Goal: Task Accomplishment & Management: Use online tool/utility

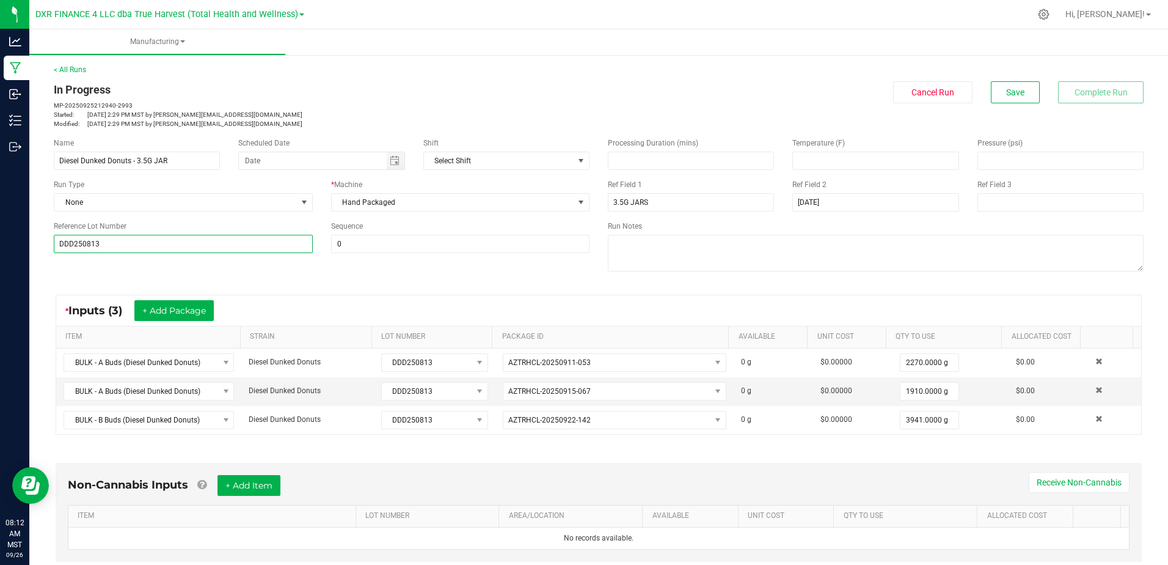
drag, startPoint x: 109, startPoint y: 246, endPoint x: 51, endPoint y: 249, distance: 58.1
click at [51, 249] on div "Reference Lot Number DDD250813" at bounding box center [183, 237] width 277 height 32
drag, startPoint x: 204, startPoint y: 362, endPoint x: 56, endPoint y: 359, distance: 148.5
click at [56, 359] on kendo-grid "* Inputs (3) + Add Package ITEM STRAIN LOT NUMBER PACKAGE ID AVAILABLE Unit Cos…" at bounding box center [599, 364] width 1086 height 140
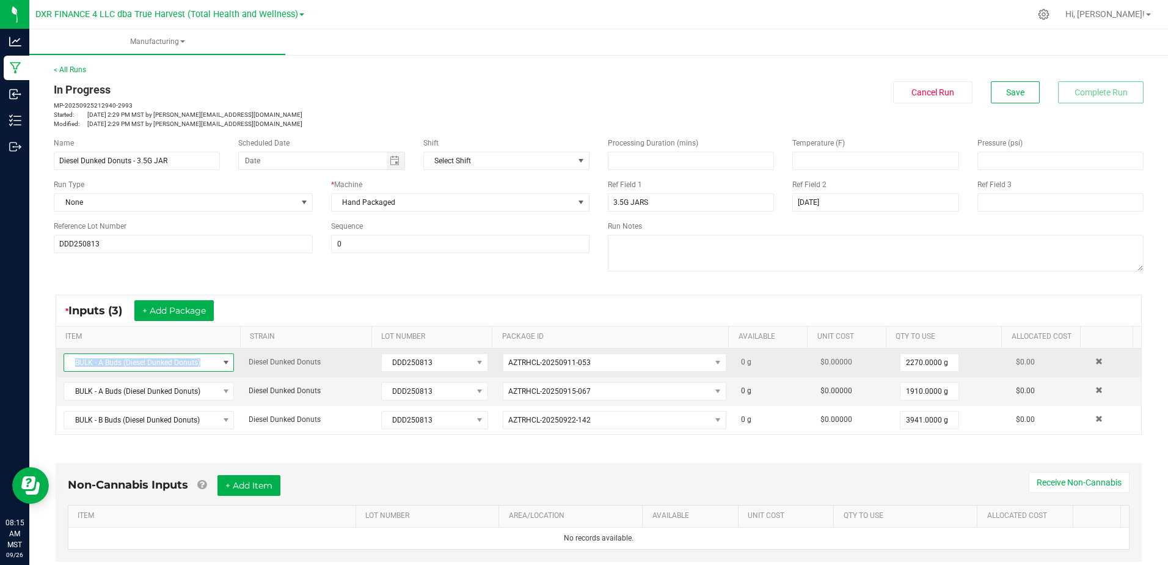
copy table "BULK - A Buds (Diesel Dunked Donuts)"
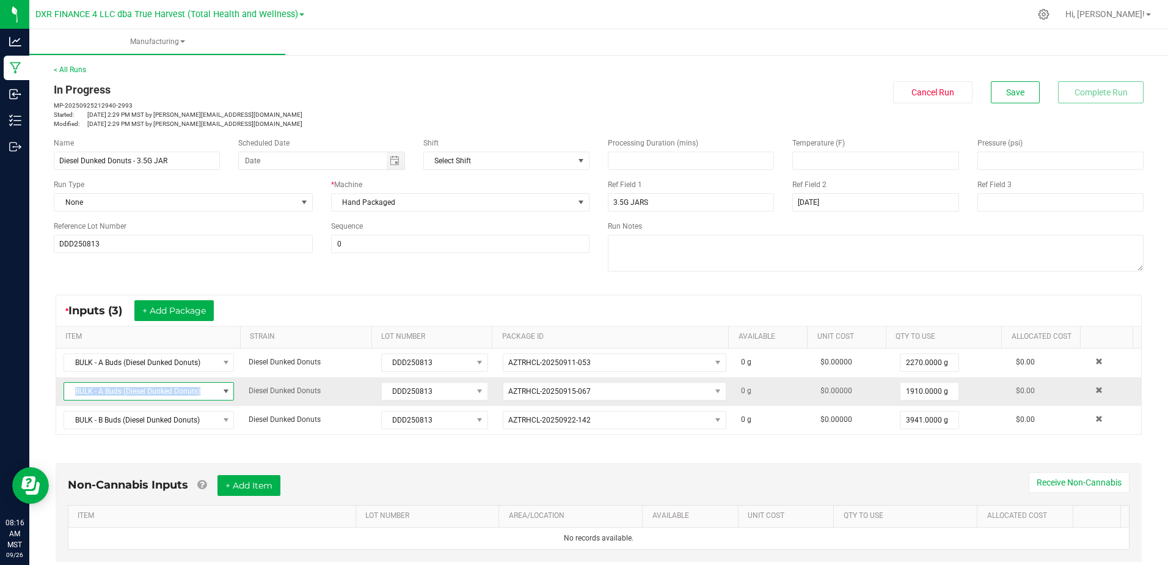
drag, startPoint x: 199, startPoint y: 391, endPoint x: 75, endPoint y: 393, distance: 124.1
click at [75, 393] on span "BULK - A Buds (Diesel Dunked Donuts)" at bounding box center [141, 390] width 154 height 17
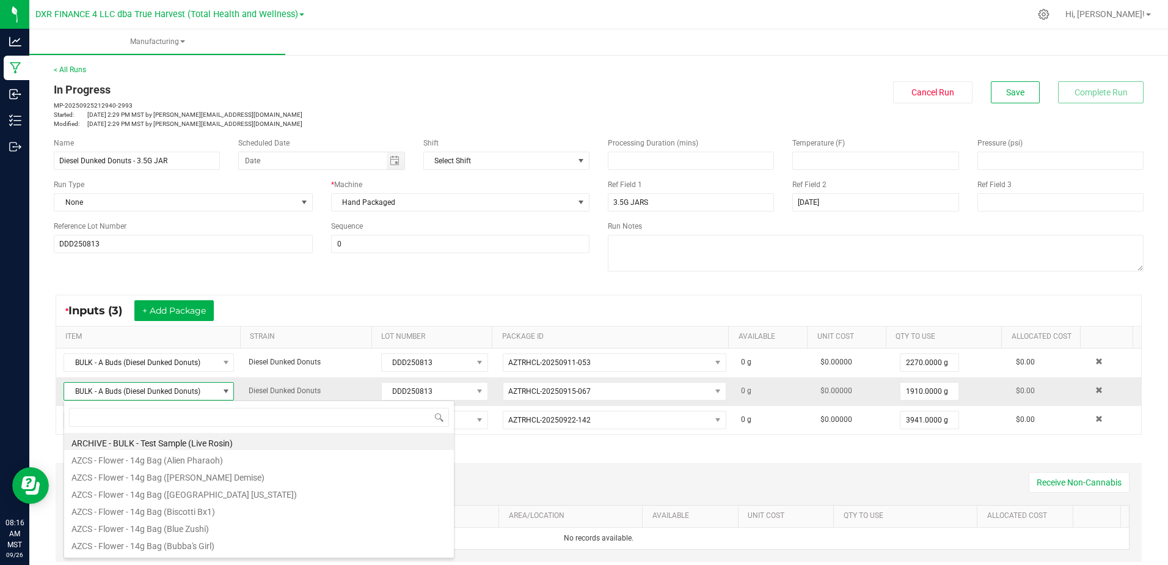
scroll to position [18, 166]
drag, startPoint x: 75, startPoint y: 393, endPoint x: 68, endPoint y: 398, distance: 8.3
click at [68, 398] on span "BULK - A Buds (Diesel Dunked Donuts)" at bounding box center [141, 390] width 154 height 17
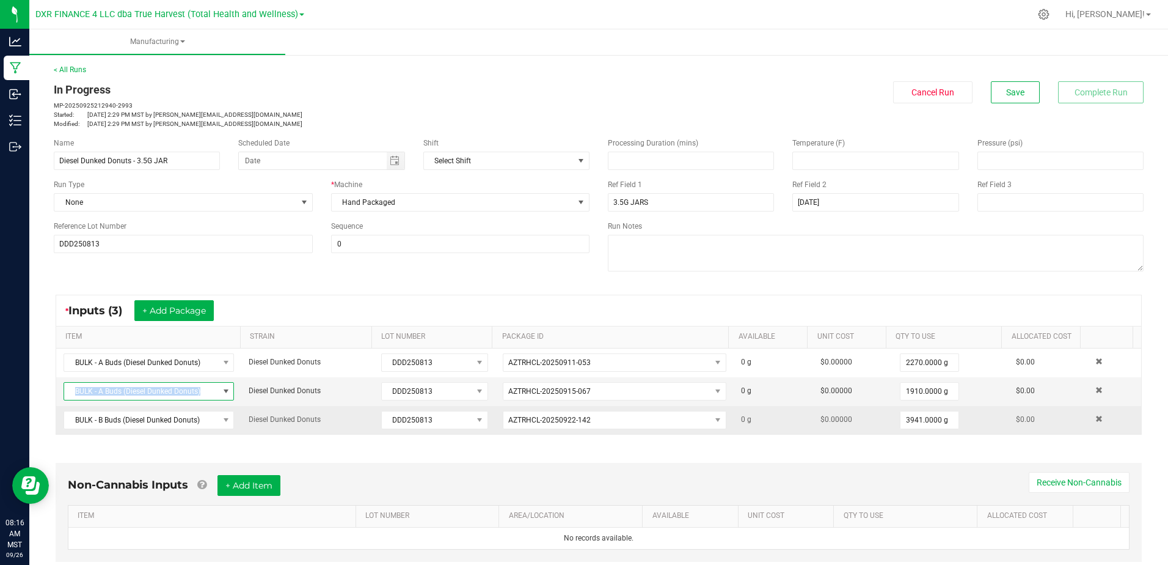
copy span "BULK - A Buds (Diesel Dunked Donuts)"
drag, startPoint x: 199, startPoint y: 422, endPoint x: 57, endPoint y: 426, distance: 142.4
click at [57, 426] on td "BULK - B Buds (Diesel Dunked Donuts)" at bounding box center [148, 420] width 185 height 28
copy span "BULK - B Buds (Diesel Dunked Donuts)"
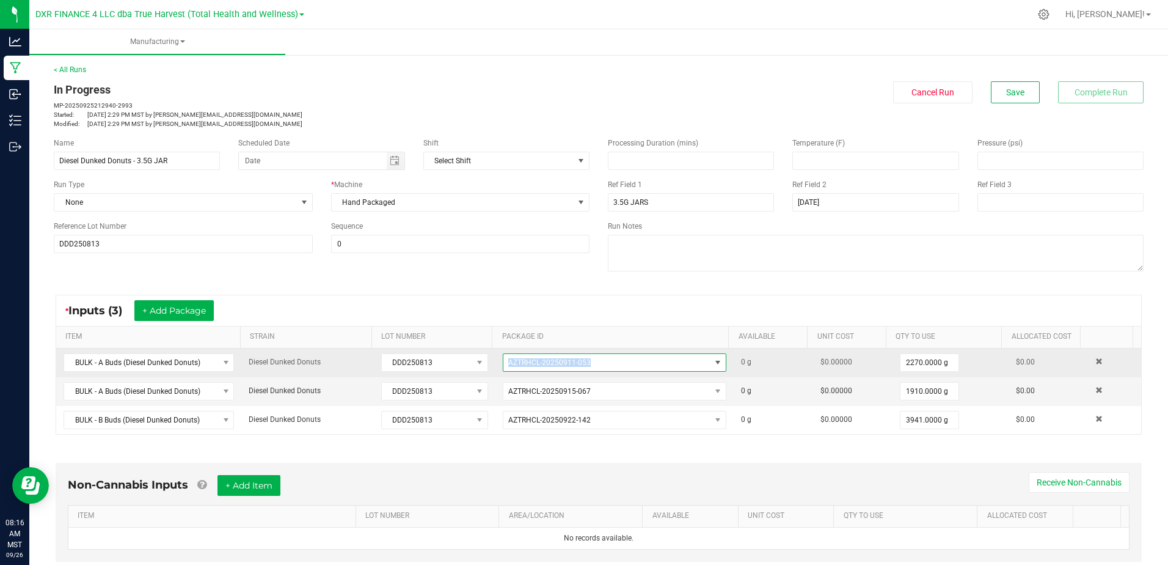
drag, startPoint x: 598, startPoint y: 357, endPoint x: 484, endPoint y: 358, distance: 113.6
click at [484, 358] on tr "BULK - A Buds (Diesel Dunked Donuts) Diesel Dunked Donuts DDD250813 AZTRHCL-202…" at bounding box center [598, 362] width 1085 height 29
copy tr "AZTRHCL-20250911-053"
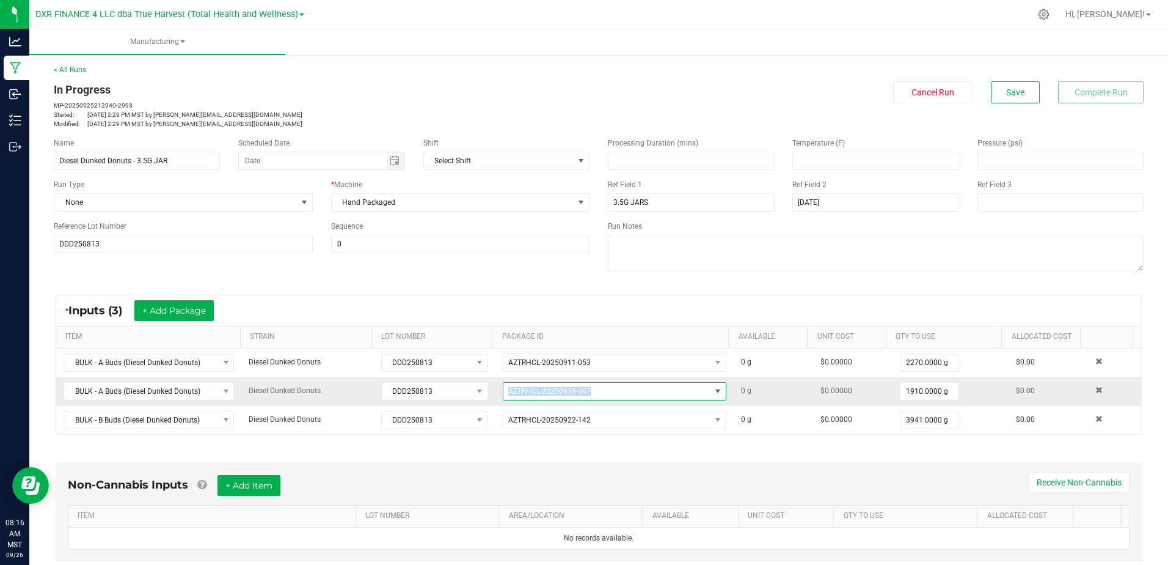
drag, startPoint x: 583, startPoint y: 391, endPoint x: 500, endPoint y: 395, distance: 83.2
click at [503, 395] on span "AZTRHCL-20250915-067" at bounding box center [606, 390] width 207 height 17
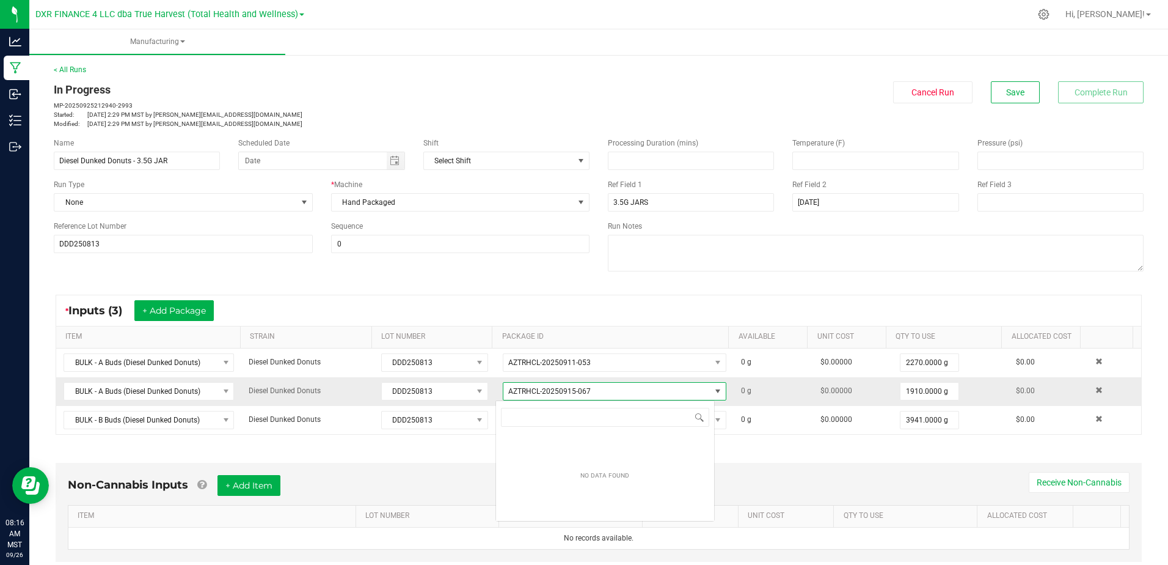
scroll to position [18, 220]
drag, startPoint x: 500, startPoint y: 395, endPoint x: 490, endPoint y: 395, distance: 9.8
click at [496, 395] on td "AZTRHCL-20250915-067" at bounding box center [615, 391] width 238 height 29
copy span "AZTRHCL-20250915-067"
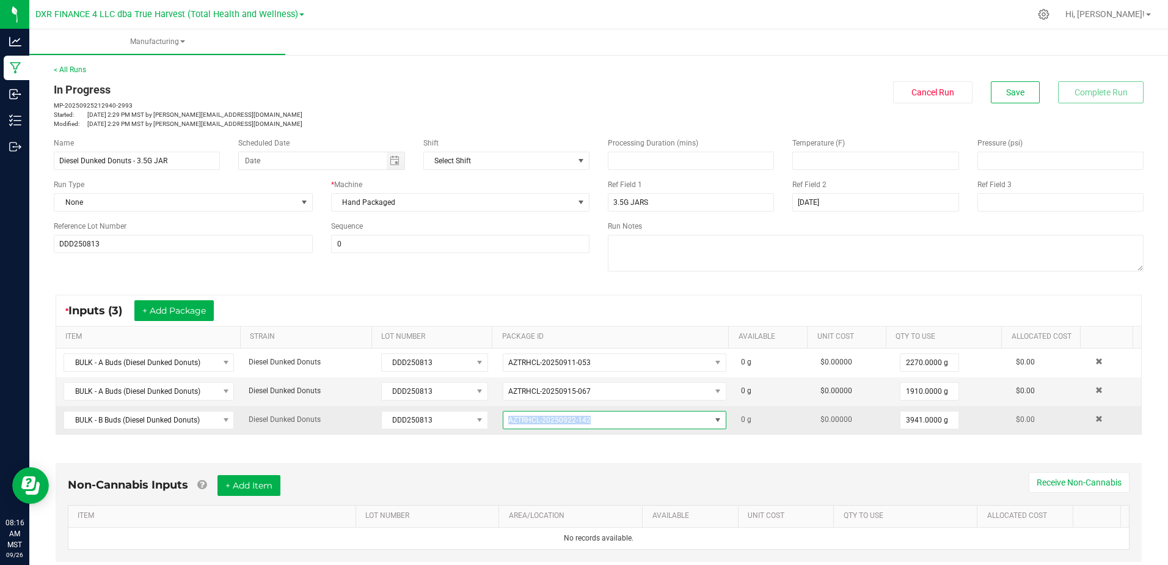
drag, startPoint x: 590, startPoint y: 423, endPoint x: 498, endPoint y: 422, distance: 91.7
click at [503, 422] on span "AZTRHCL-20250922-142" at bounding box center [606, 419] width 207 height 17
drag, startPoint x: 498, startPoint y: 422, endPoint x: 490, endPoint y: 422, distance: 8.0
click at [496, 422] on td "AZTRHCL-20250922-142" at bounding box center [615, 420] width 238 height 28
copy span "AZTRHCL-20250922-142"
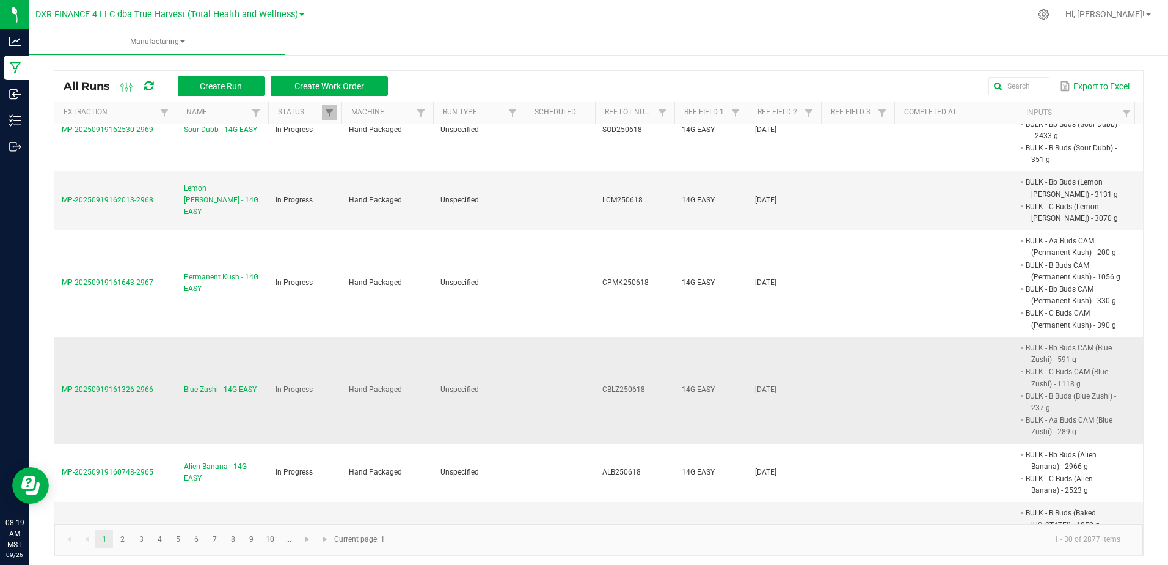
scroll to position [3, 0]
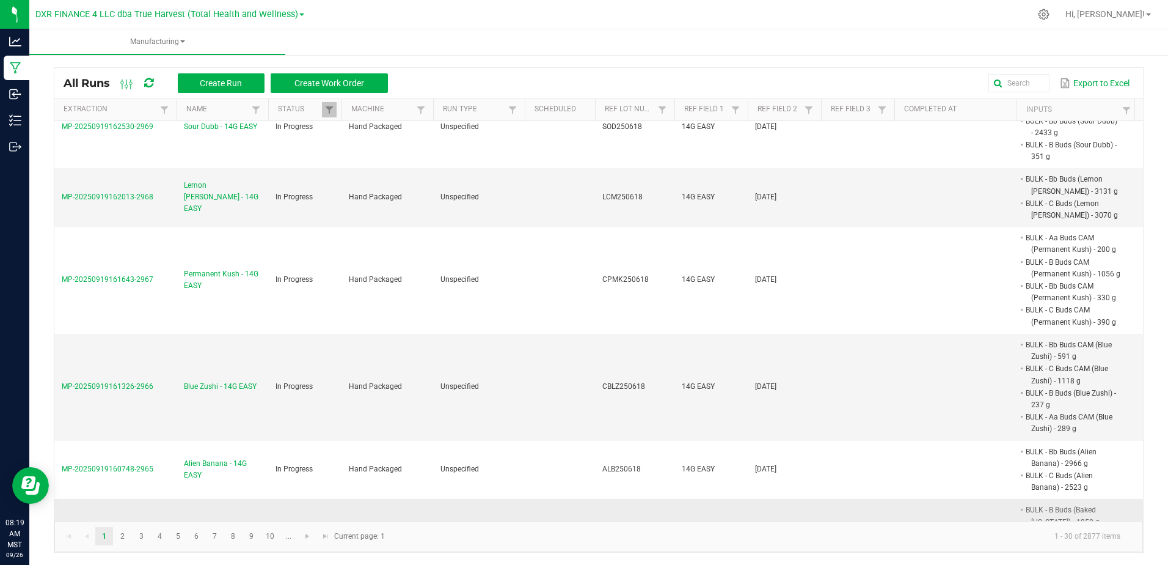
click at [240, 558] on span "Baked [US_STATE] - 14G EASY" at bounding box center [222, 569] width 77 height 23
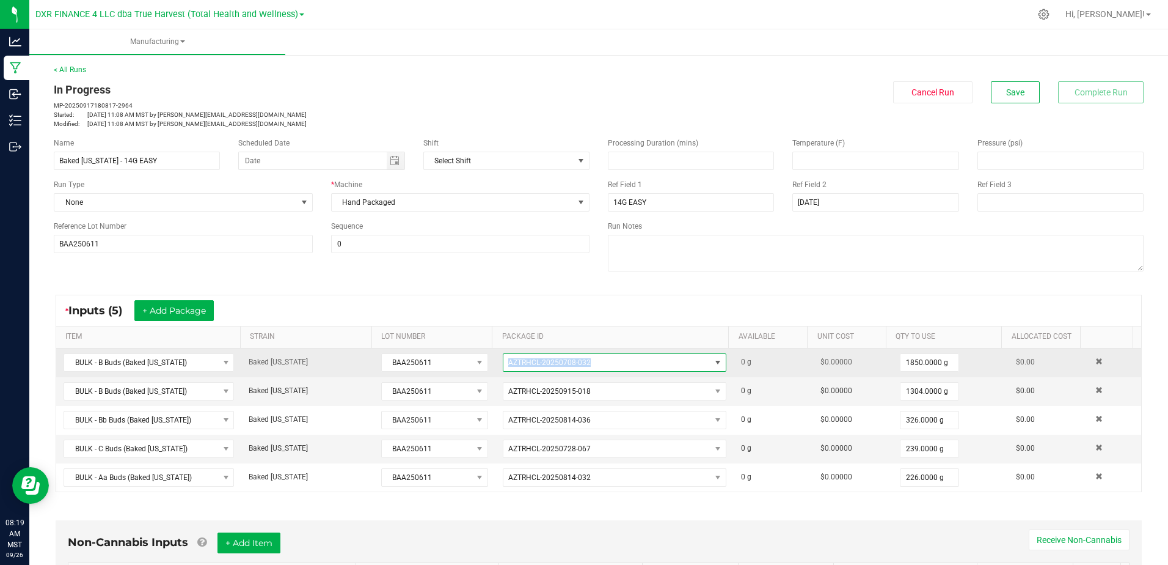
drag, startPoint x: 587, startPoint y: 358, endPoint x: 500, endPoint y: 363, distance: 86.3
click at [503, 363] on span "AZTRHCL-20250708-032" at bounding box center [606, 362] width 207 height 17
click at [503, 367] on span "AZTRHCL-20250708-032" at bounding box center [606, 362] width 207 height 17
copy span "AZTRHCL-20250708-032"
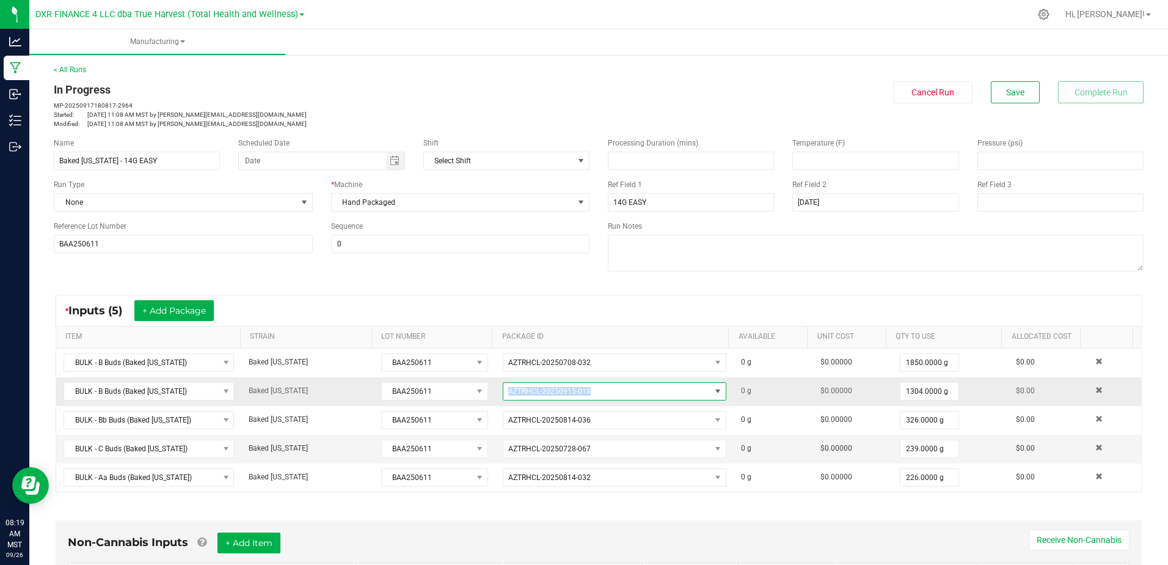
drag, startPoint x: 591, startPoint y: 389, endPoint x: 500, endPoint y: 394, distance: 91.2
click at [503, 394] on span "AZTRHCL-20250915-018" at bounding box center [606, 390] width 207 height 17
drag, startPoint x: 500, startPoint y: 394, endPoint x: 491, endPoint y: 398, distance: 9.6
click at [496, 398] on td "AZTRHCL-20250915-018" at bounding box center [615, 391] width 238 height 29
copy span "AZTRHCL-20250915-018"
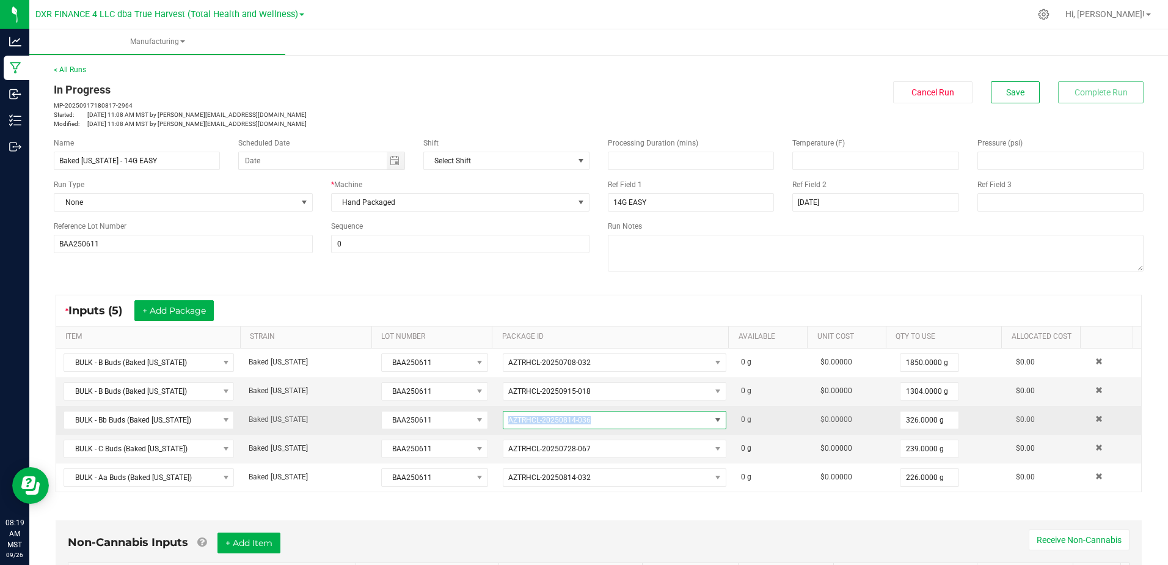
drag, startPoint x: 561, startPoint y: 426, endPoint x: 485, endPoint y: 431, distance: 76.5
click at [485, 431] on tr "BULK - Bb Buds (Baked [US_STATE]) Baked [US_STATE] BAA250611 AZTRHCL-20250814-0…" at bounding box center [598, 420] width 1085 height 29
copy tr "AZTRHCL-20250814-036"
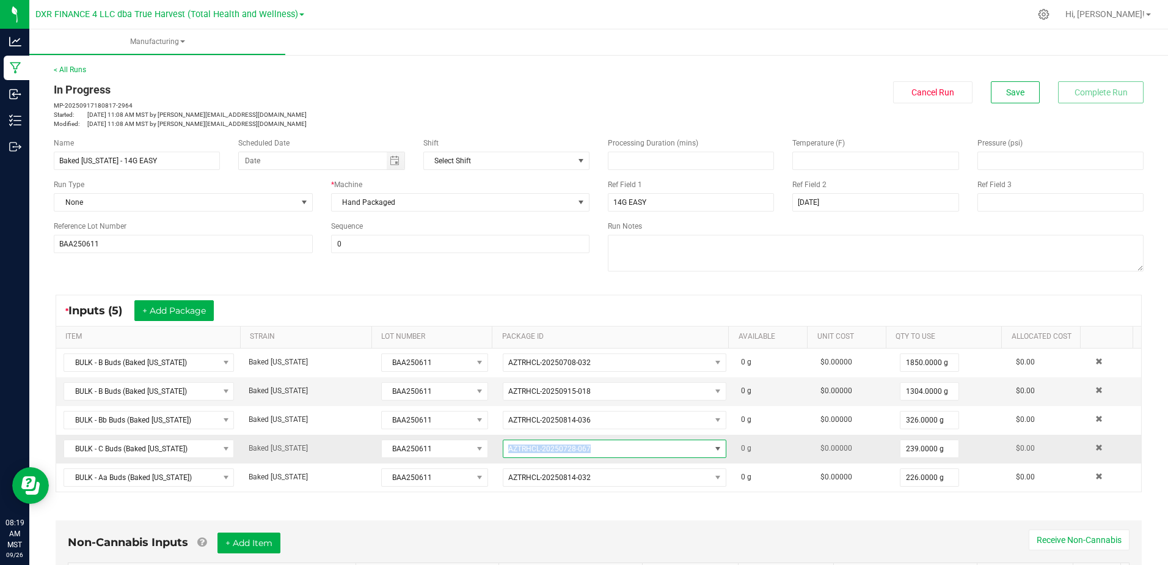
drag, startPoint x: 595, startPoint y: 444, endPoint x: 483, endPoint y: 449, distance: 111.9
click at [483, 449] on tr "BULK - C Buds (Baked [US_STATE]) Baked [US_STATE] BAA250611 AZTRHCL-20250728-06…" at bounding box center [598, 448] width 1085 height 29
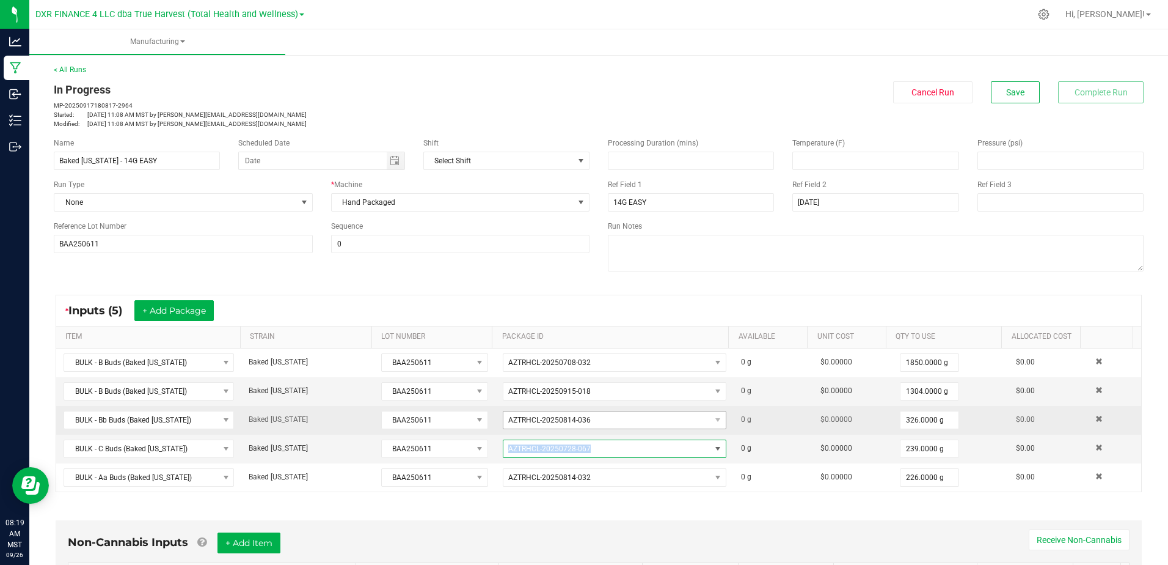
copy tr "AZTRHCL-20250728-067"
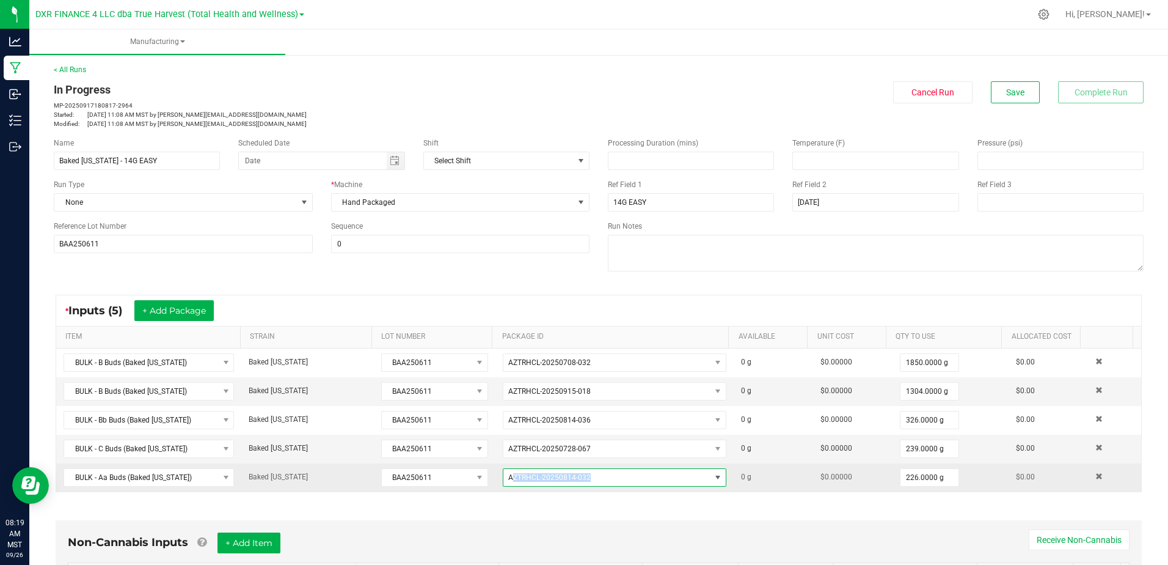
drag, startPoint x: 589, startPoint y: 474, endPoint x: 503, endPoint y: 480, distance: 85.8
click at [503, 480] on span "AZTRHCL-20250814-032" at bounding box center [606, 477] width 207 height 17
drag, startPoint x: 503, startPoint y: 480, endPoint x: 499, endPoint y: 484, distance: 6.5
click at [503, 484] on span "AZTRHCL-20250814-032" at bounding box center [606, 477] width 207 height 17
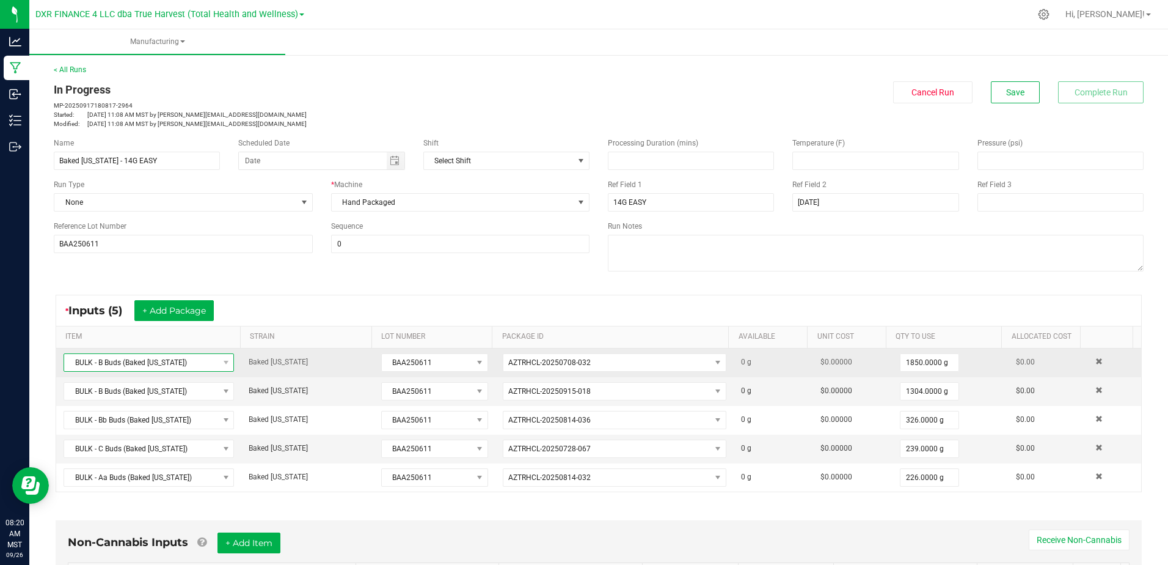
click at [171, 362] on span "BULK - B Buds (Baked [US_STATE])" at bounding box center [141, 362] width 154 height 17
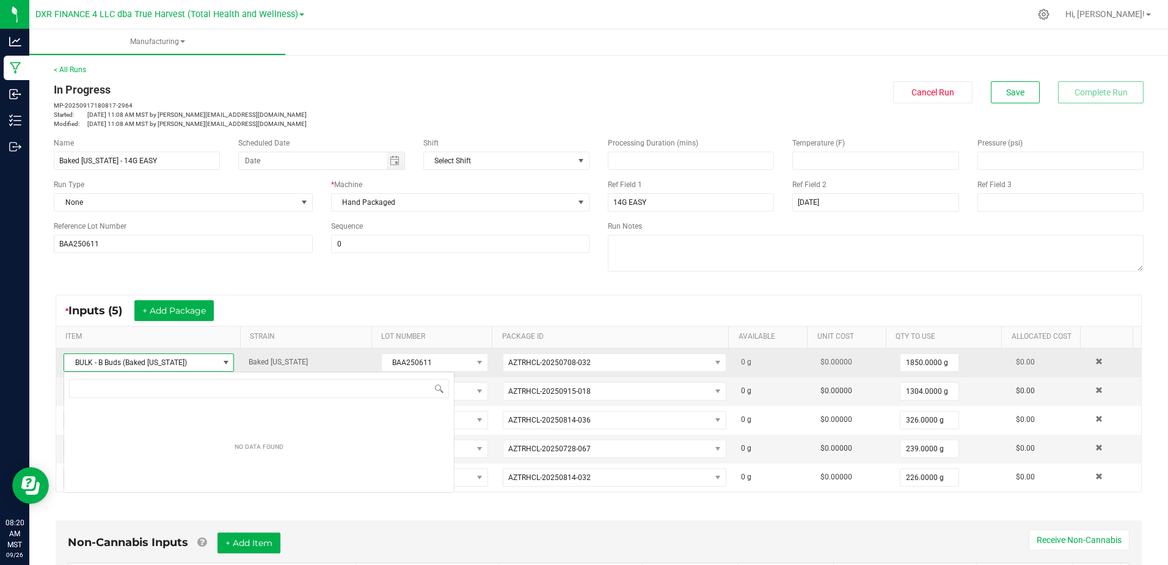
scroll to position [18, 167]
drag, startPoint x: 175, startPoint y: 363, endPoint x: 64, endPoint y: 369, distance: 111.4
click at [64, 369] on span "BULK - B Buds (Baked [US_STATE])" at bounding box center [149, 362] width 170 height 18
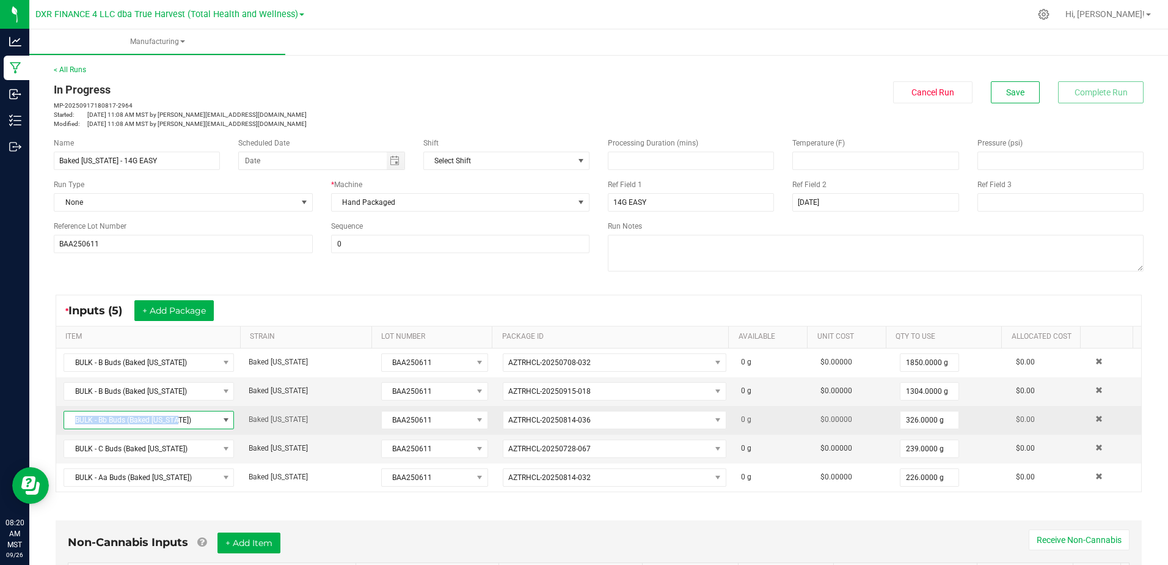
drag, startPoint x: 177, startPoint y: 423, endPoint x: 60, endPoint y: 425, distance: 116.7
click at [60, 425] on td "BULK - Bb Buds (Baked [US_STATE])" at bounding box center [148, 420] width 185 height 29
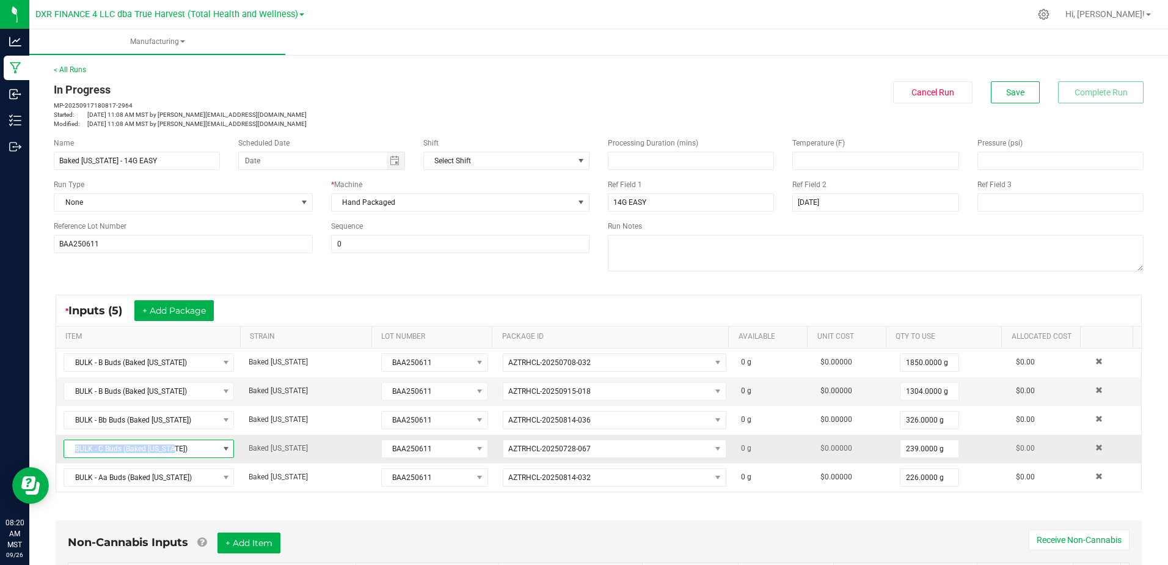
drag, startPoint x: 176, startPoint y: 453, endPoint x: 71, endPoint y: 448, distance: 104.6
click at [71, 448] on span "BULK - C Buds (Baked [US_STATE])" at bounding box center [141, 448] width 154 height 17
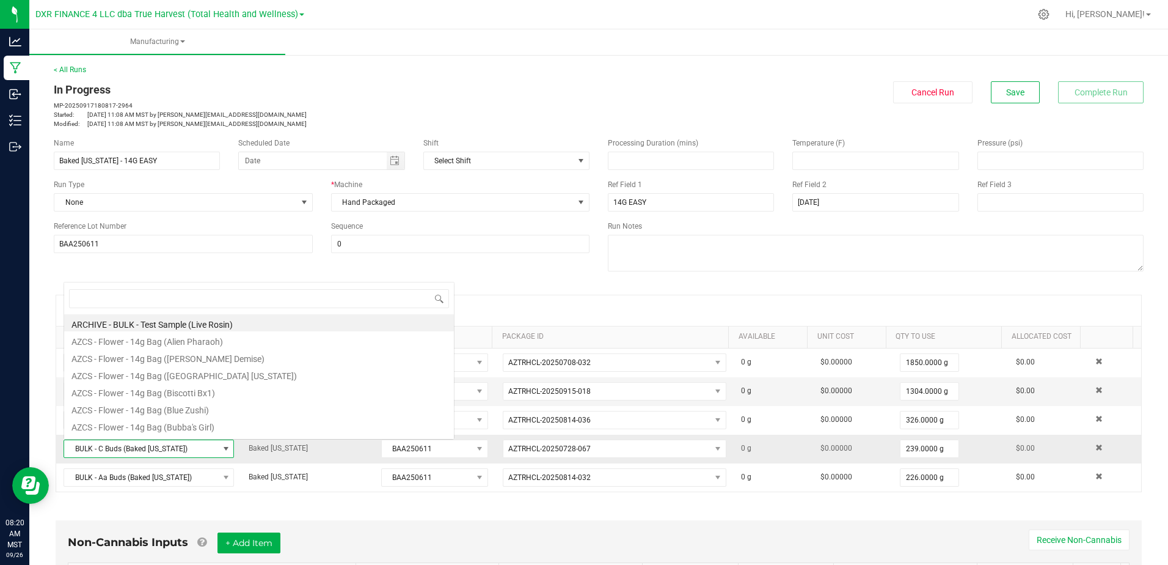
scroll to position [18, 166]
drag, startPoint x: 71, startPoint y: 448, endPoint x: 77, endPoint y: 453, distance: 7.0
click at [77, 453] on span "BULK - C Buds (Baked [US_STATE])" at bounding box center [141, 448] width 154 height 17
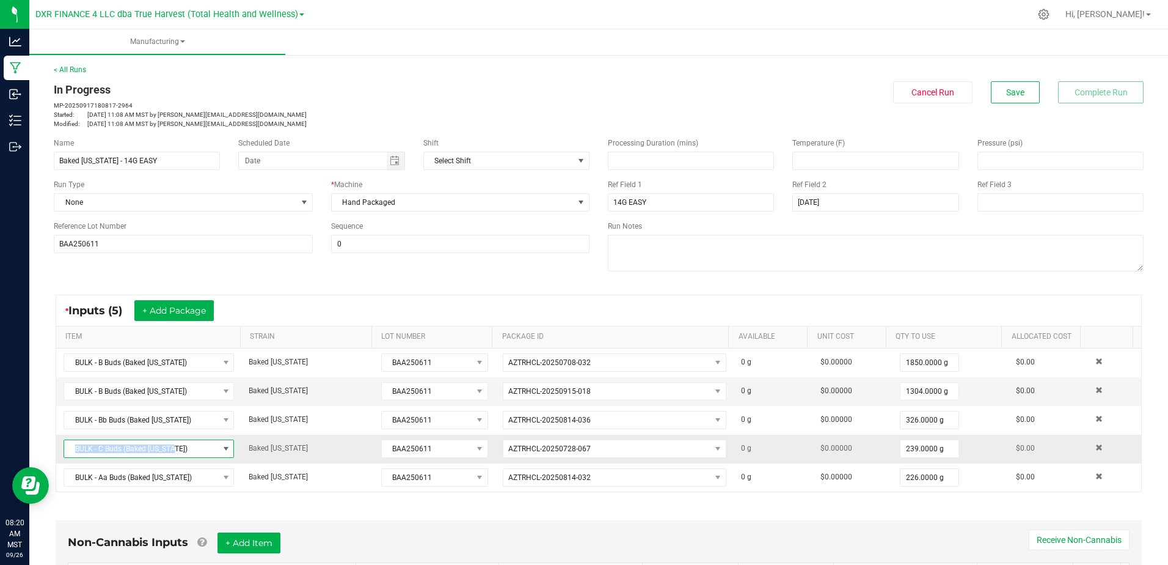
click at [73, 452] on span "BULK - C Buds (Baked [US_STATE])" at bounding box center [141, 448] width 154 height 17
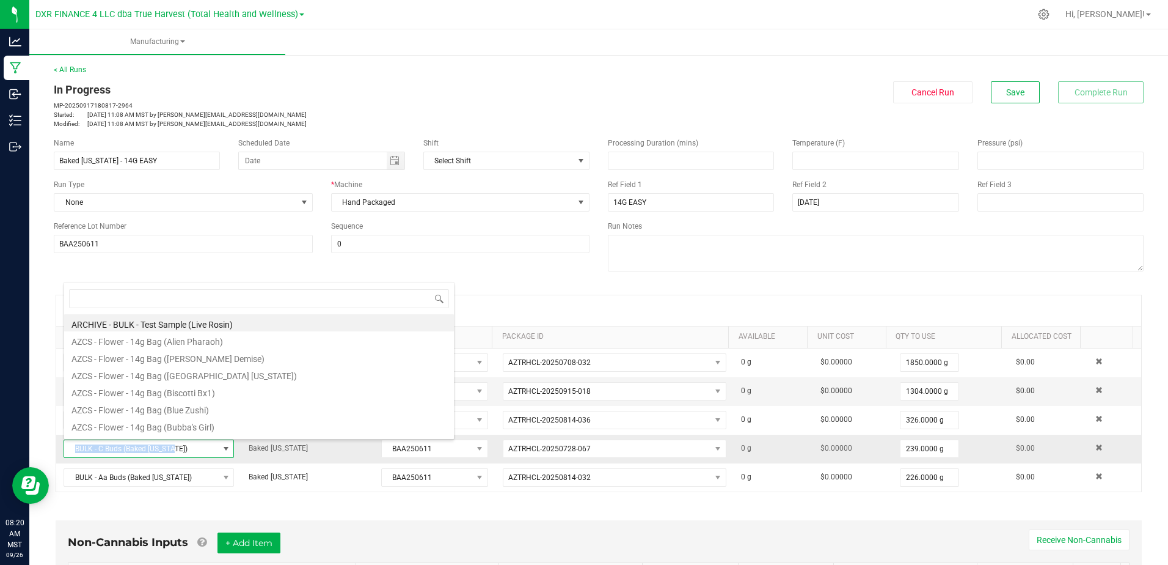
drag, startPoint x: 178, startPoint y: 447, endPoint x: 65, endPoint y: 455, distance: 113.3
click at [65, 455] on span "BULK - C Buds (Baked [US_STATE])" at bounding box center [141, 448] width 154 height 17
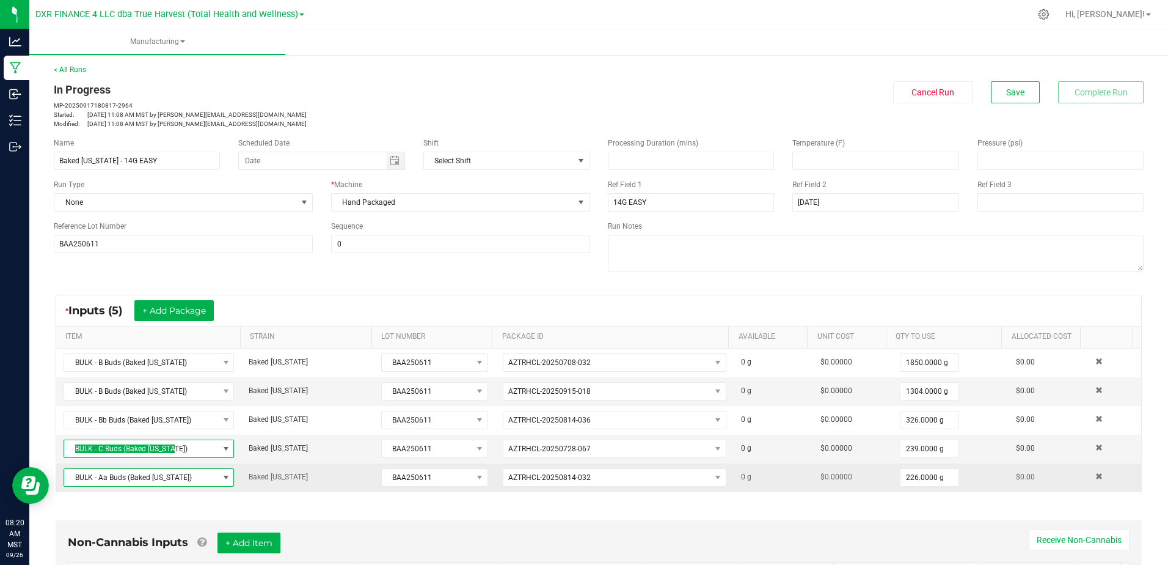
click at [186, 480] on span "BULK - Aa Buds (Baked [US_STATE])" at bounding box center [141, 477] width 154 height 17
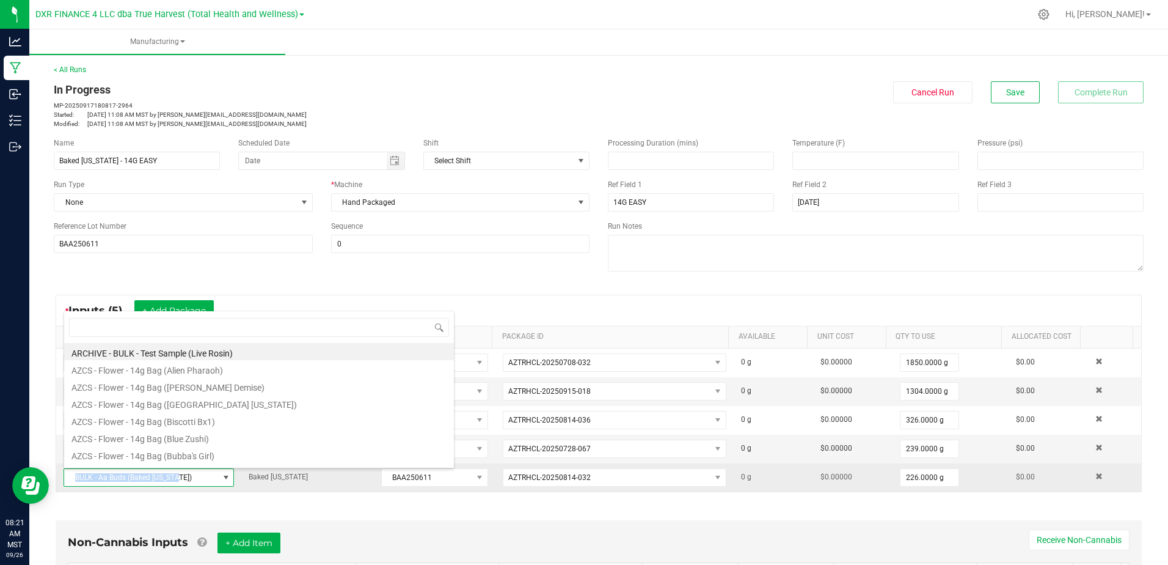
drag, startPoint x: 176, startPoint y: 480, endPoint x: 73, endPoint y: 478, distance: 103.3
click at [73, 478] on span "BULK - Aa Buds (Baked [US_STATE])" at bounding box center [141, 477] width 154 height 17
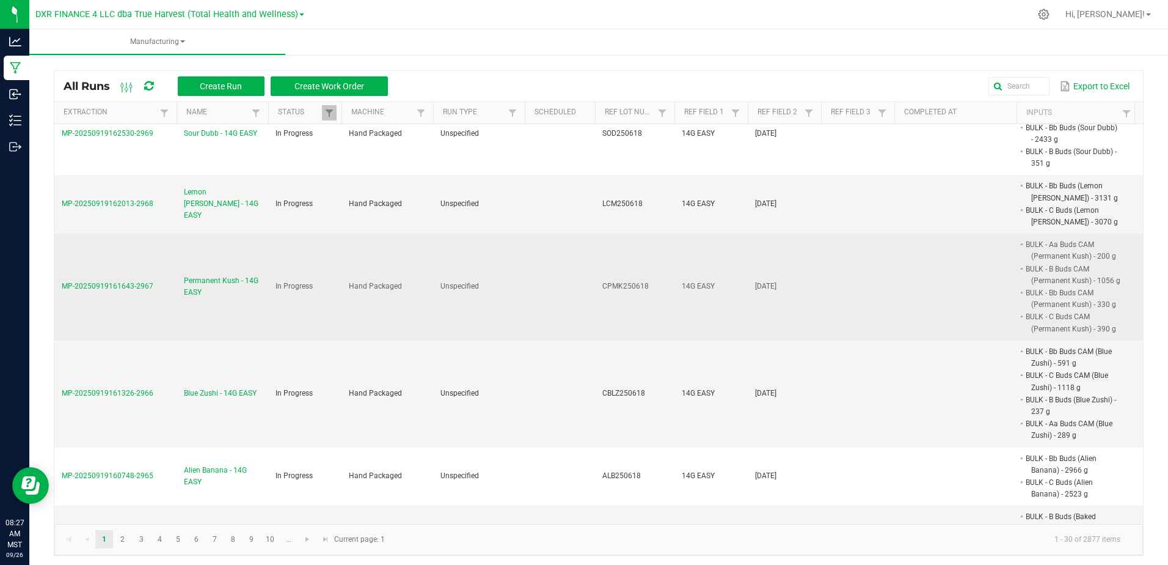
scroll to position [1780, 0]
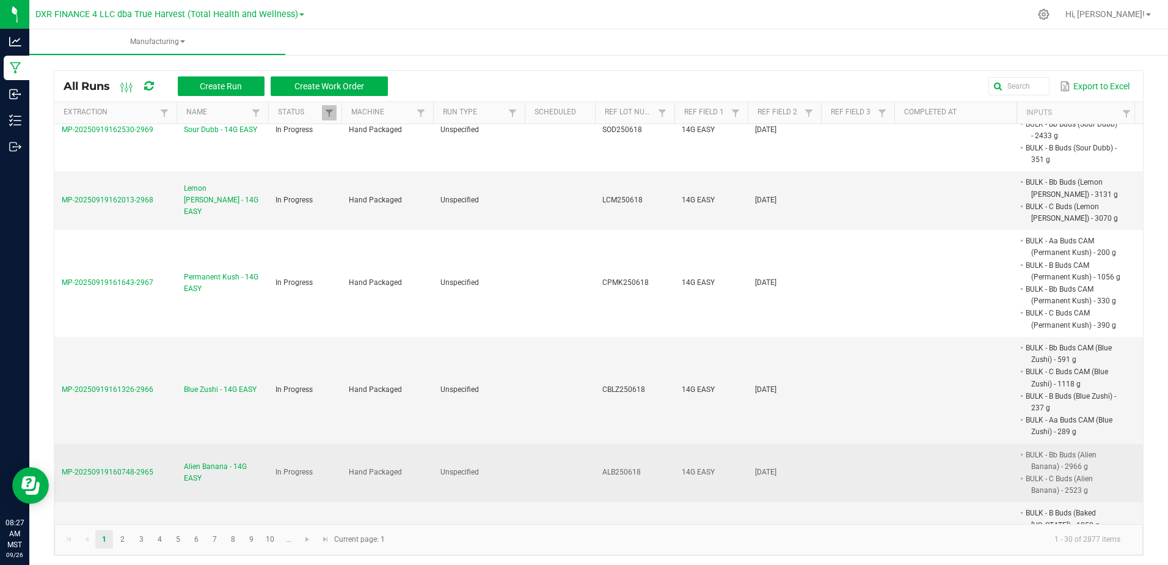
click at [221, 461] on span "Alien Banana - 14G EASY" at bounding box center [222, 472] width 77 height 23
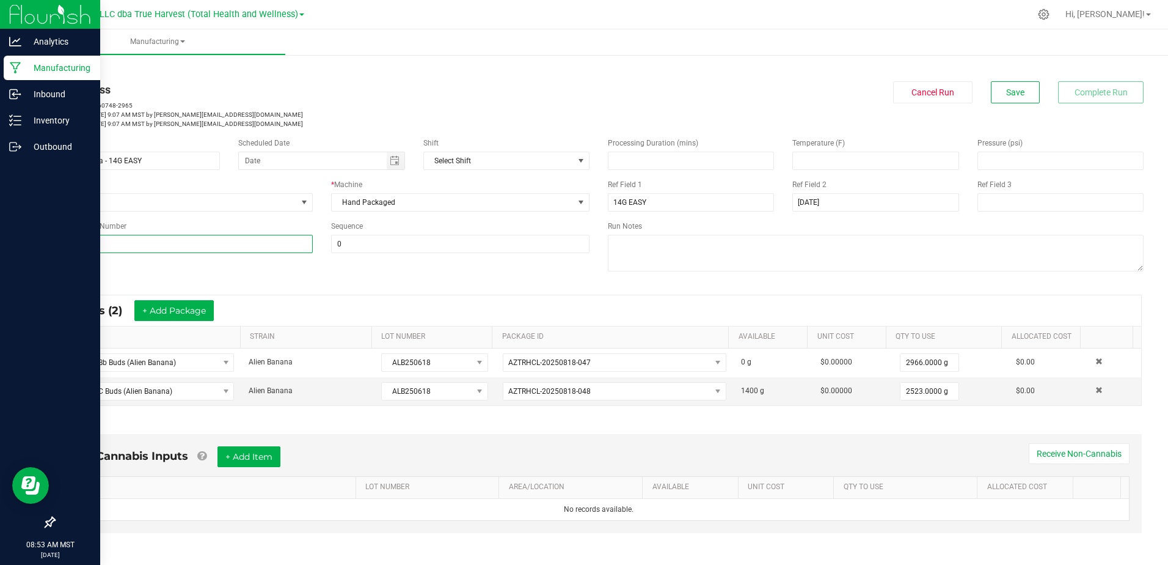
drag, startPoint x: 103, startPoint y: 248, endPoint x: 34, endPoint y: 255, distance: 68.8
click at [27, 252] on div "Analytics Manufacturing Inbound Inventory Outbound 08:53 AM MST [DATE] 09/26 DX…" at bounding box center [584, 282] width 1168 height 565
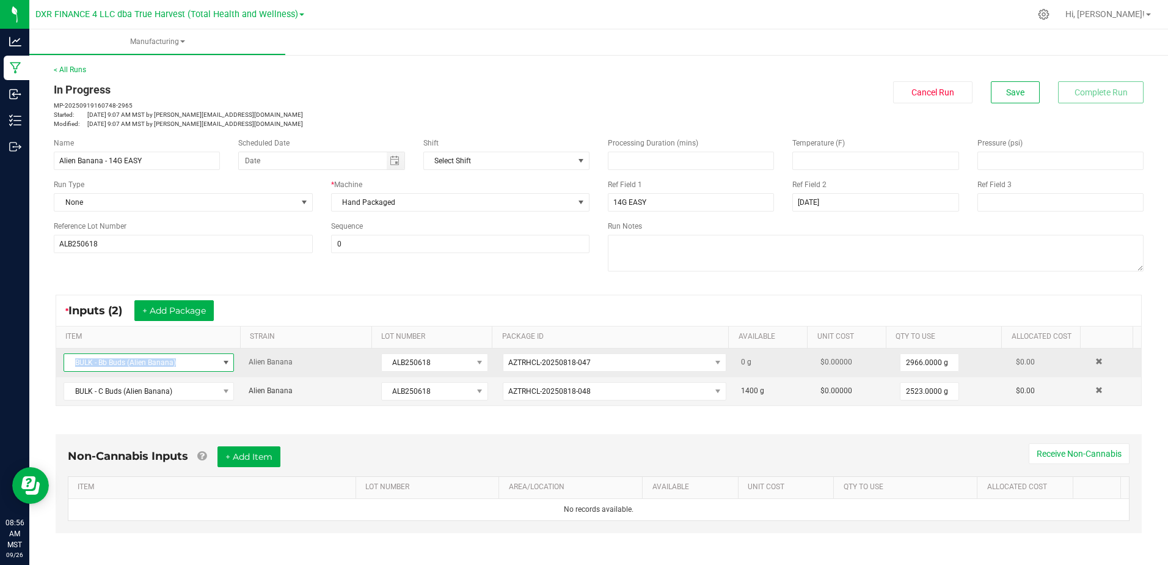
drag, startPoint x: 178, startPoint y: 360, endPoint x: 71, endPoint y: 355, distance: 106.4
click at [71, 355] on span "BULK - Bb Buds (Alien Banana)" at bounding box center [141, 362] width 154 height 17
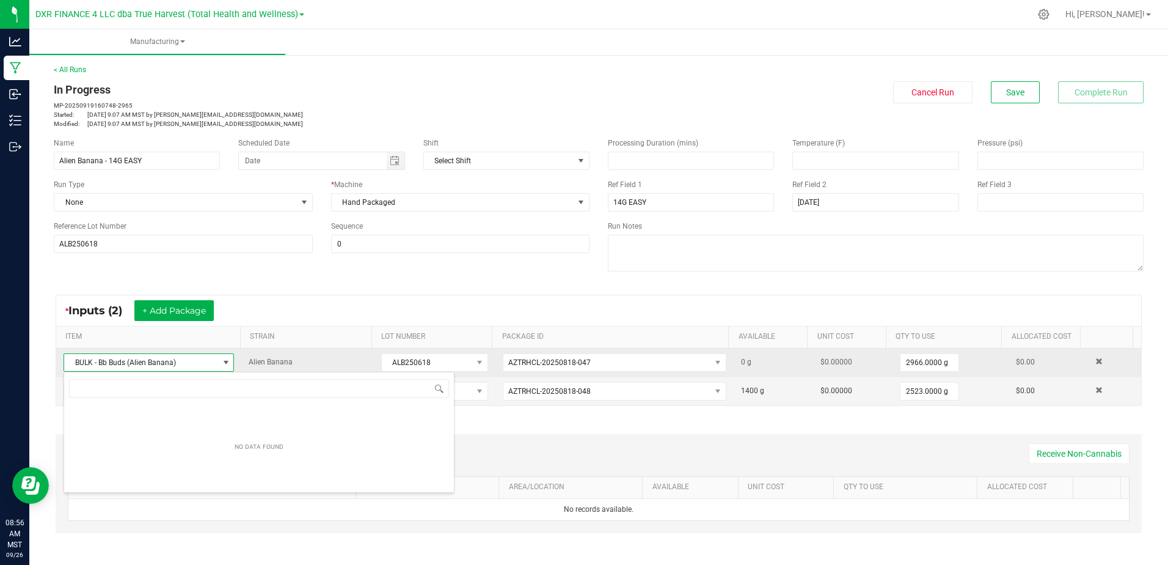
scroll to position [18, 166]
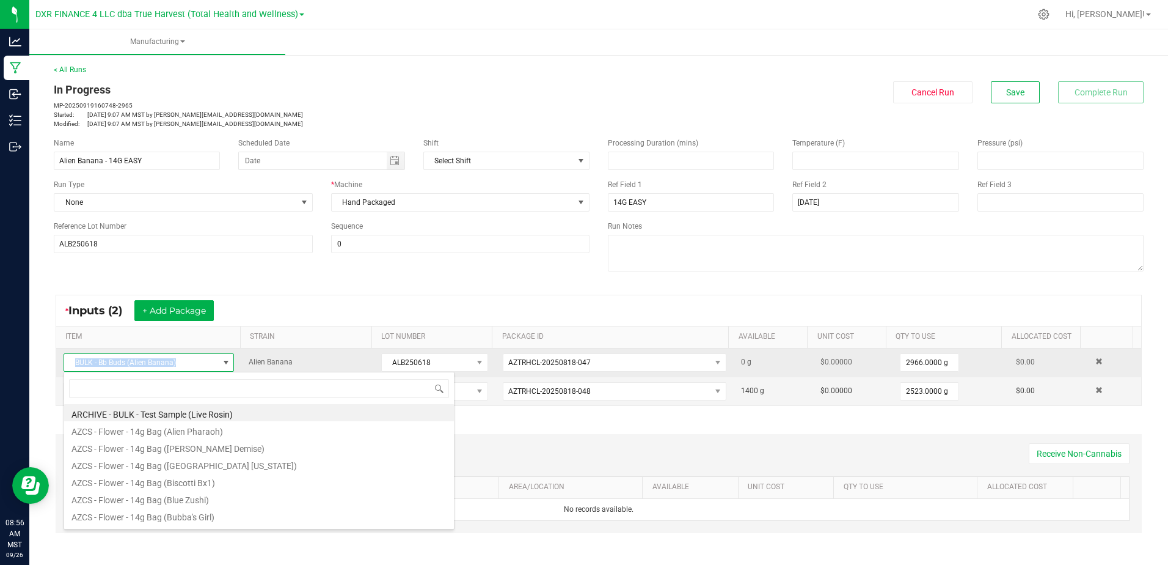
drag, startPoint x: 172, startPoint y: 365, endPoint x: 73, endPoint y: 365, distance: 99.6
click at [73, 365] on span "BULK - Bb Buds (Alien Banana)" at bounding box center [141, 362] width 154 height 17
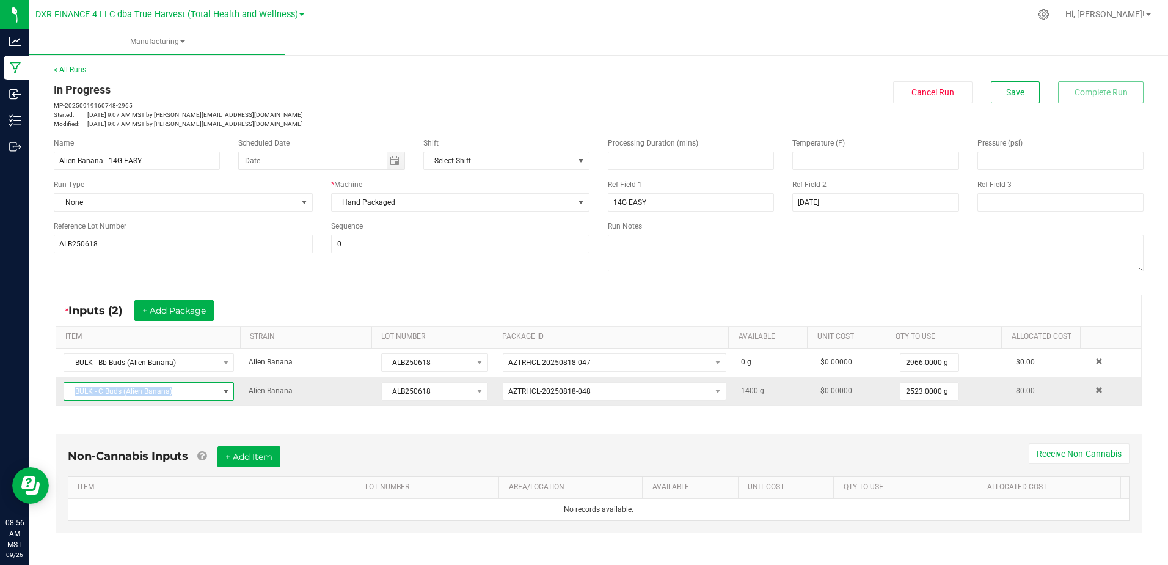
drag, startPoint x: 174, startPoint y: 394, endPoint x: 63, endPoint y: 395, distance: 110.6
click at [63, 395] on td "BULK - C Buds (Alien Banana)" at bounding box center [148, 391] width 185 height 28
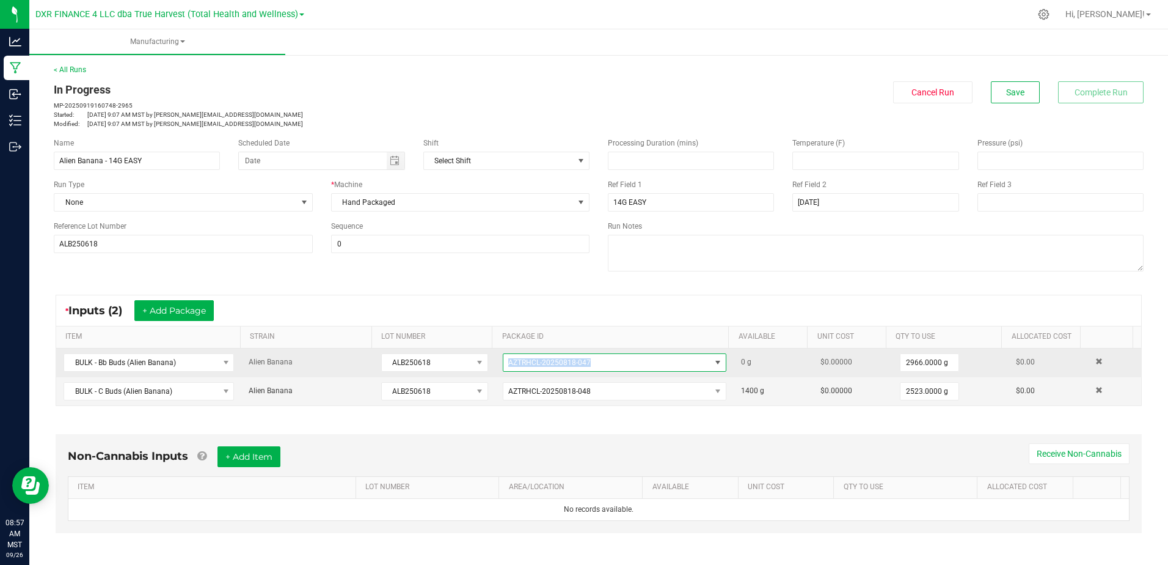
drag, startPoint x: 584, startPoint y: 362, endPoint x: 502, endPoint y: 357, distance: 82.6
click at [503, 357] on span "AZTRHCL-20250818-047" at bounding box center [606, 362] width 207 height 17
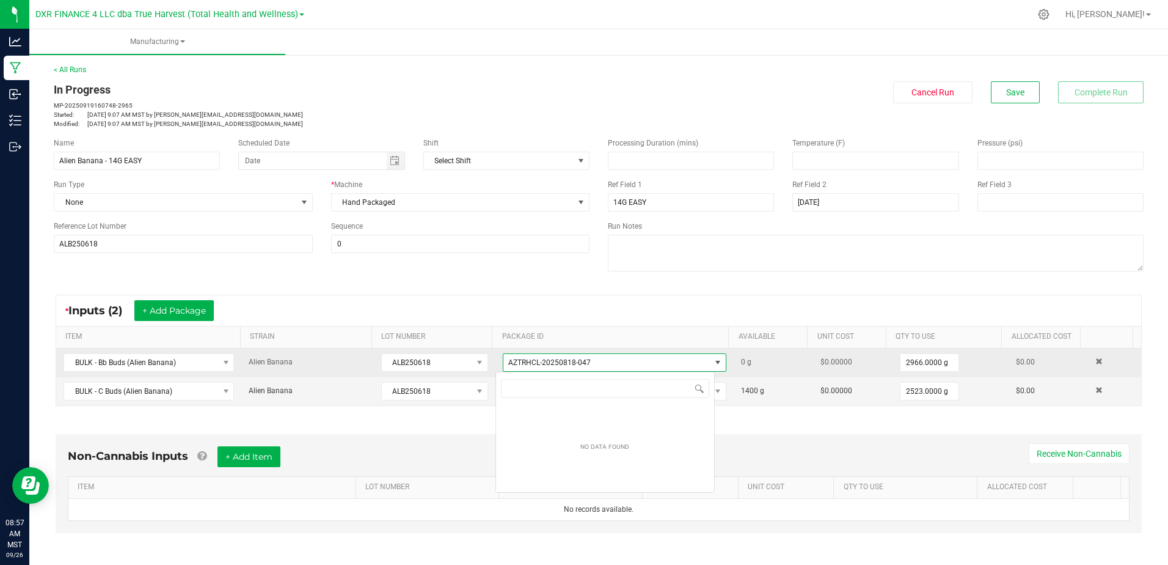
scroll to position [18, 220]
drag, startPoint x: 586, startPoint y: 363, endPoint x: 492, endPoint y: 363, distance: 94.1
click at [496, 363] on td "AZTRHCL-20250818-047" at bounding box center [615, 362] width 238 height 29
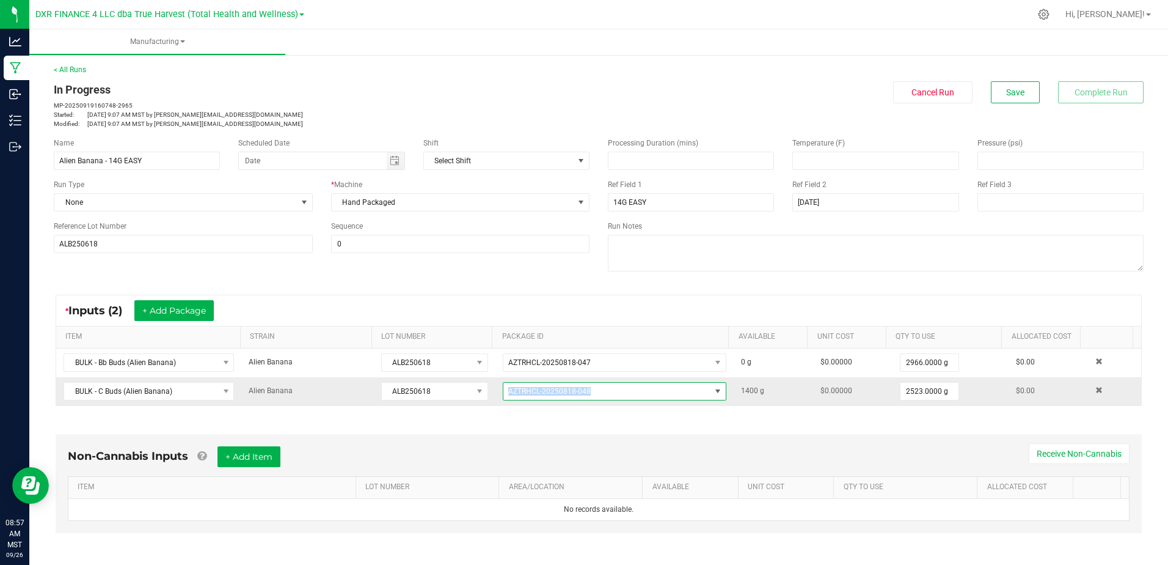
drag, startPoint x: 587, startPoint y: 394, endPoint x: 498, endPoint y: 397, distance: 88.6
click at [503, 397] on span "AZTRHCL-20250818-048" at bounding box center [606, 390] width 207 height 17
click at [496, 395] on td "AZTRHCL-20250818-048" at bounding box center [615, 391] width 238 height 28
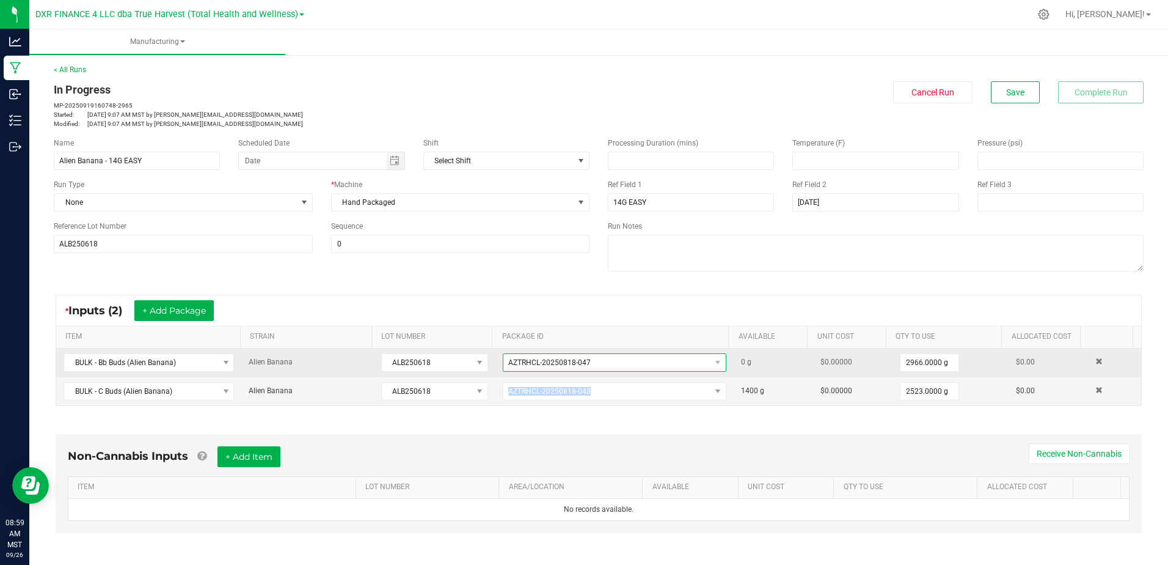
click at [623, 363] on span "AZTRHCL-20250818-047" at bounding box center [606, 362] width 207 height 17
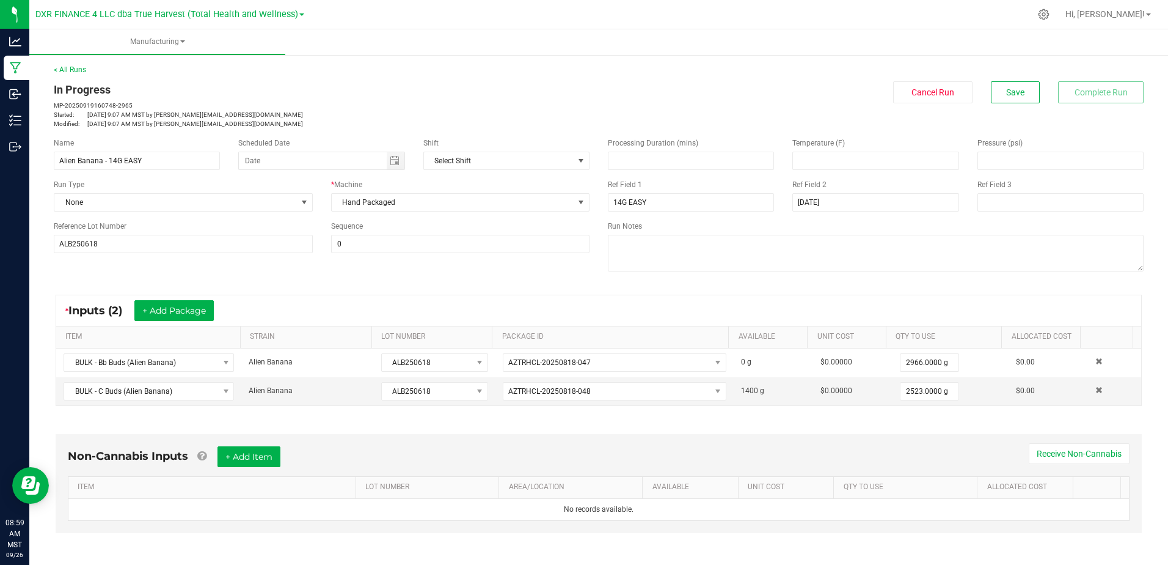
click at [593, 318] on div "* Inputs (2) + Add Package" at bounding box center [598, 310] width 1085 height 31
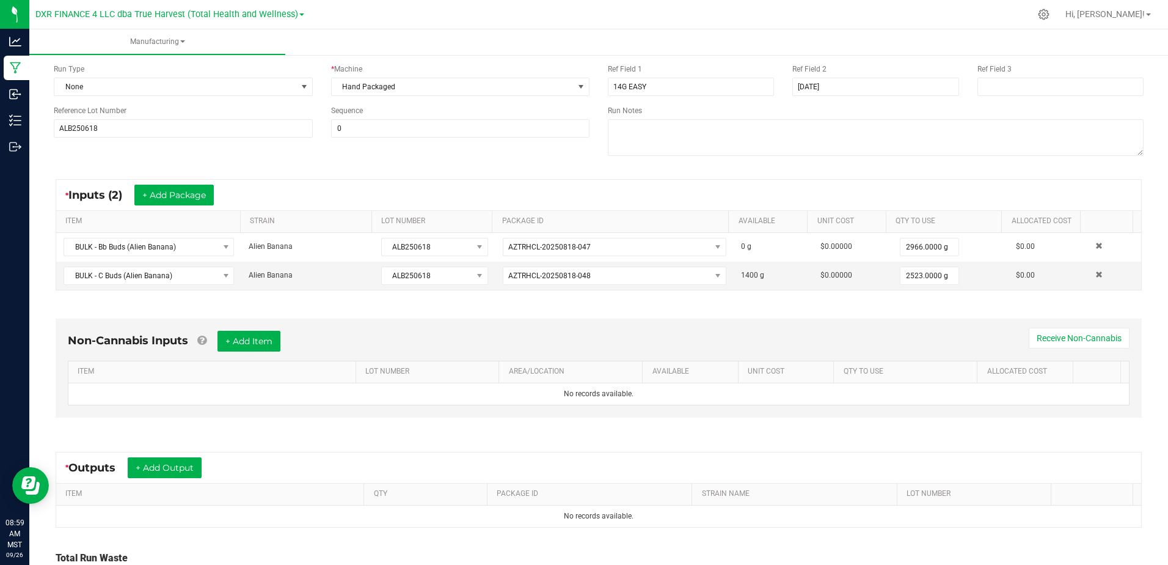
scroll to position [0, 0]
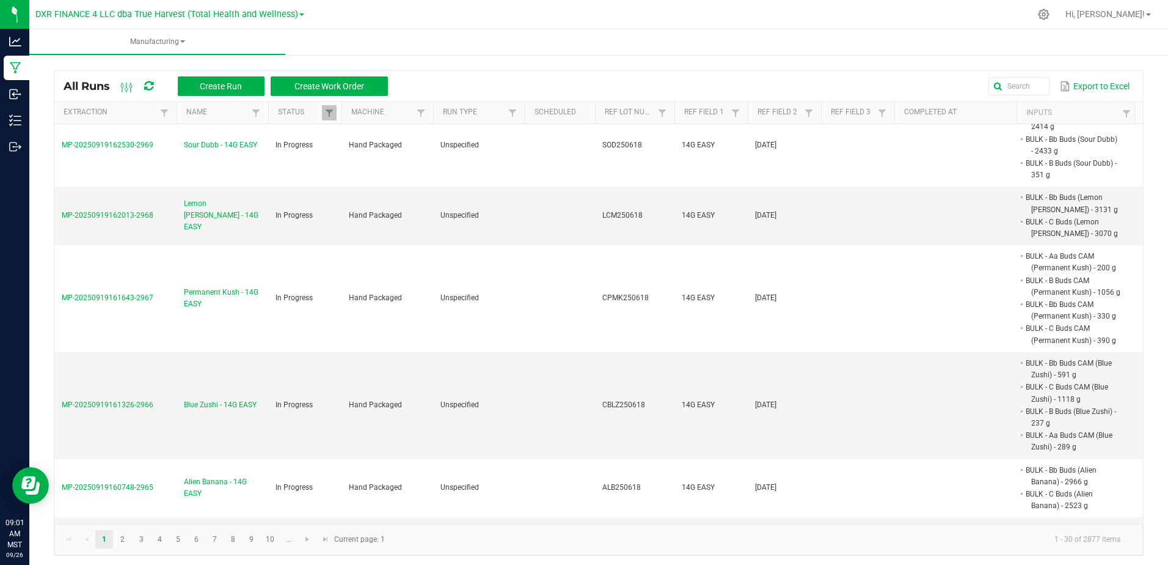
scroll to position [1780, 0]
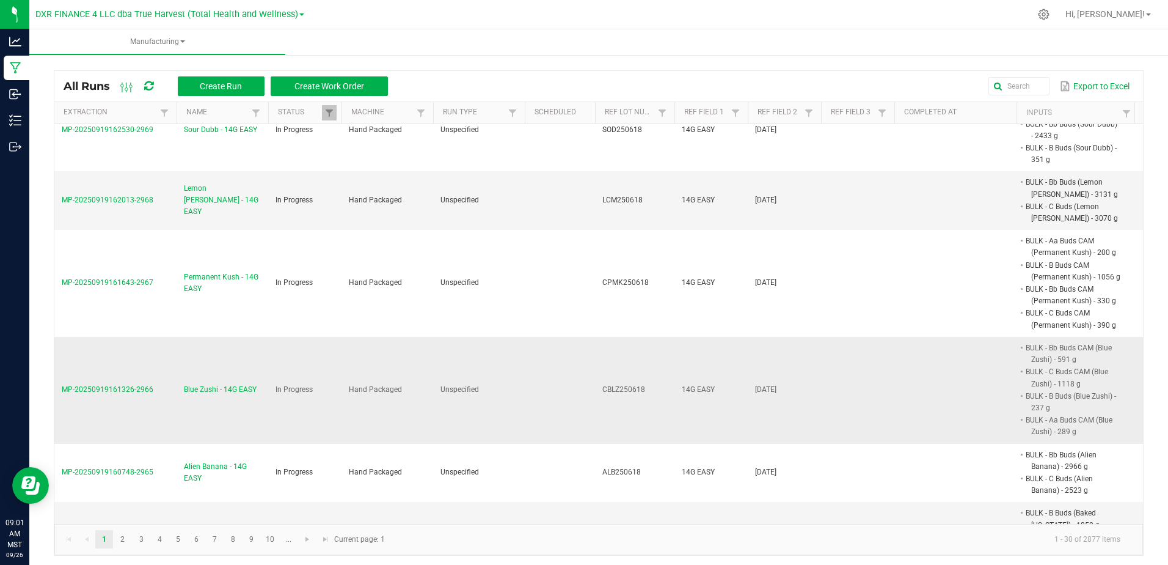
click at [205, 384] on span "Blue Zushi - 14G EASY" at bounding box center [220, 390] width 73 height 12
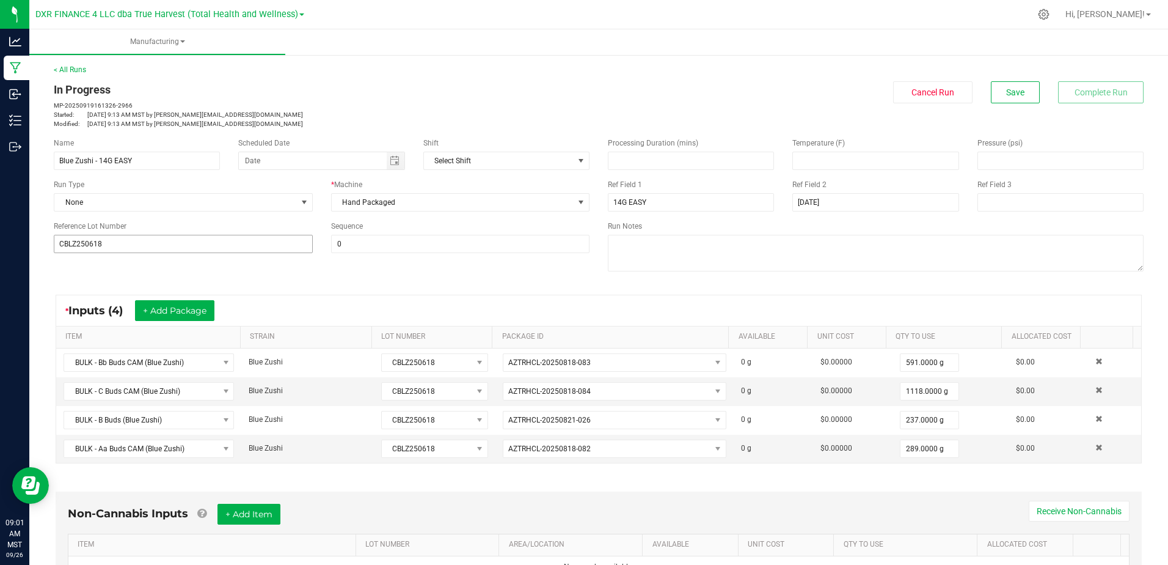
drag, startPoint x: 125, startPoint y: 254, endPoint x: 68, endPoint y: 246, distance: 57.4
click at [68, 246] on div "Name Blue Zushi - 14G EASY Scheduled Date Shift Select Shift Run Type None * Ma…" at bounding box center [322, 195] width 554 height 134
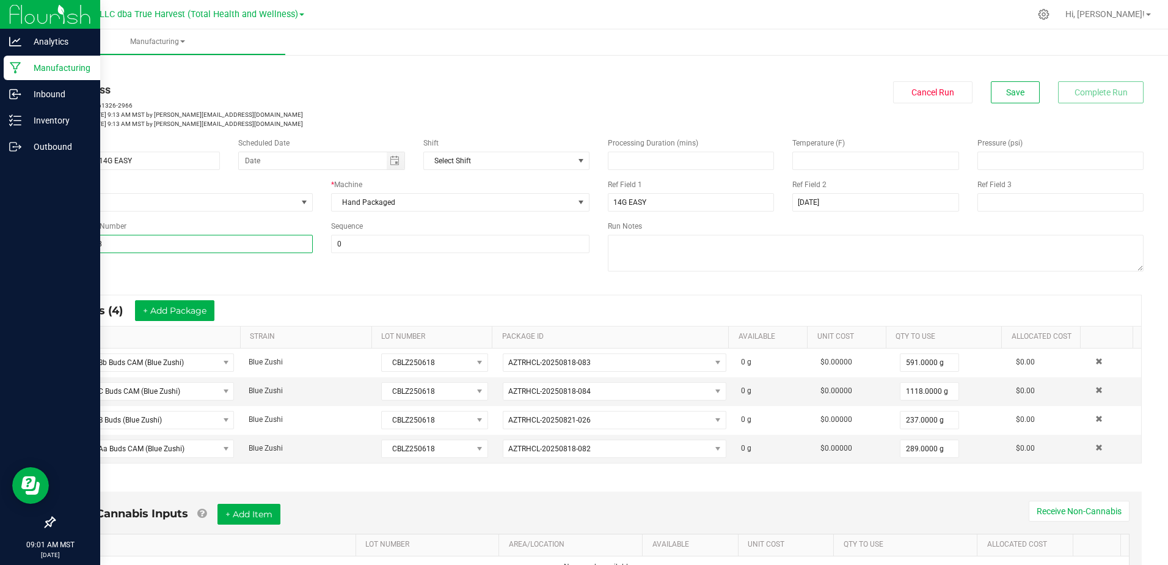
drag, startPoint x: 114, startPoint y: 241, endPoint x: 26, endPoint y: 247, distance: 88.8
click at [26, 247] on div "Analytics Manufacturing Inbound Inventory Outbound 09:01 AM MST [DATE] 09/26 DX…" at bounding box center [584, 282] width 1168 height 565
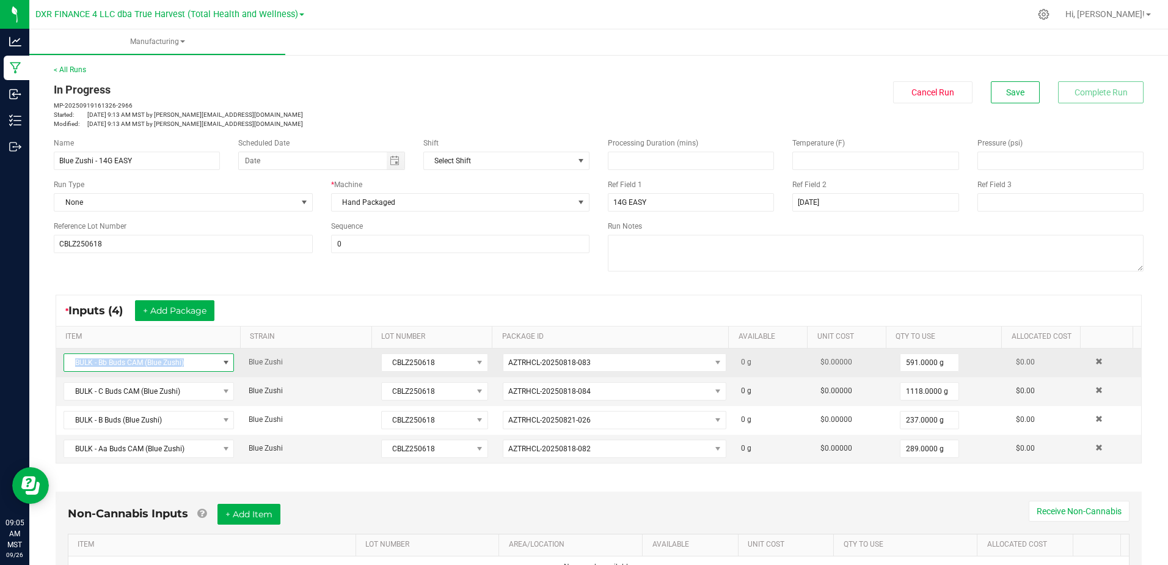
drag, startPoint x: 186, startPoint y: 364, endPoint x: 75, endPoint y: 365, distance: 111.8
click at [75, 365] on span "BULK - Bb Buds CAM (Blue Zushi)" at bounding box center [141, 362] width 154 height 17
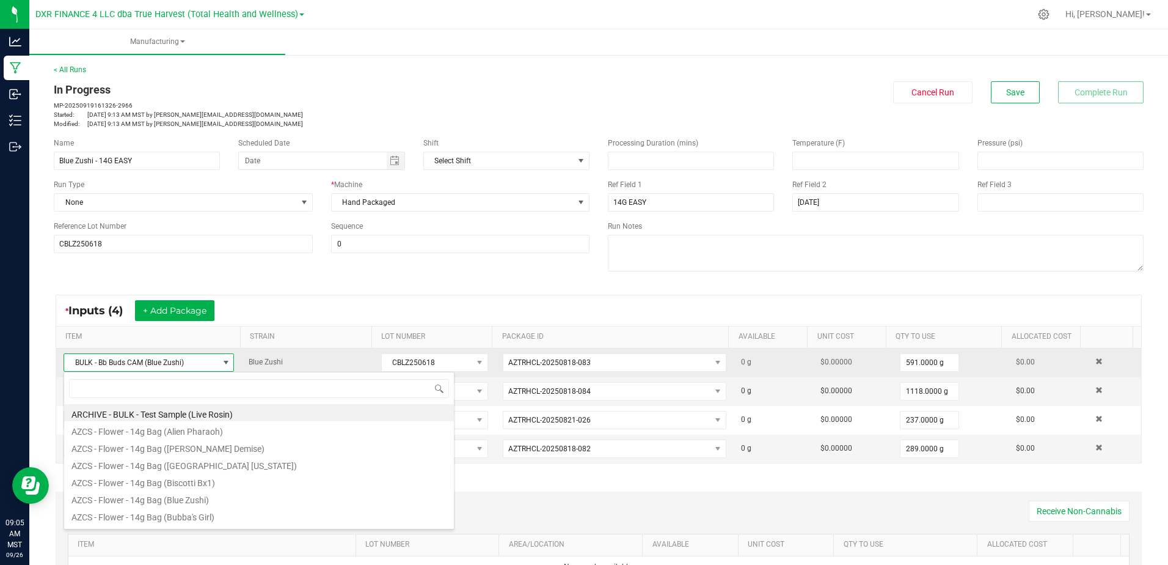
scroll to position [18, 166]
click at [72, 368] on span "BULK - Bb Buds CAM (Blue Zushi)" at bounding box center [141, 362] width 154 height 17
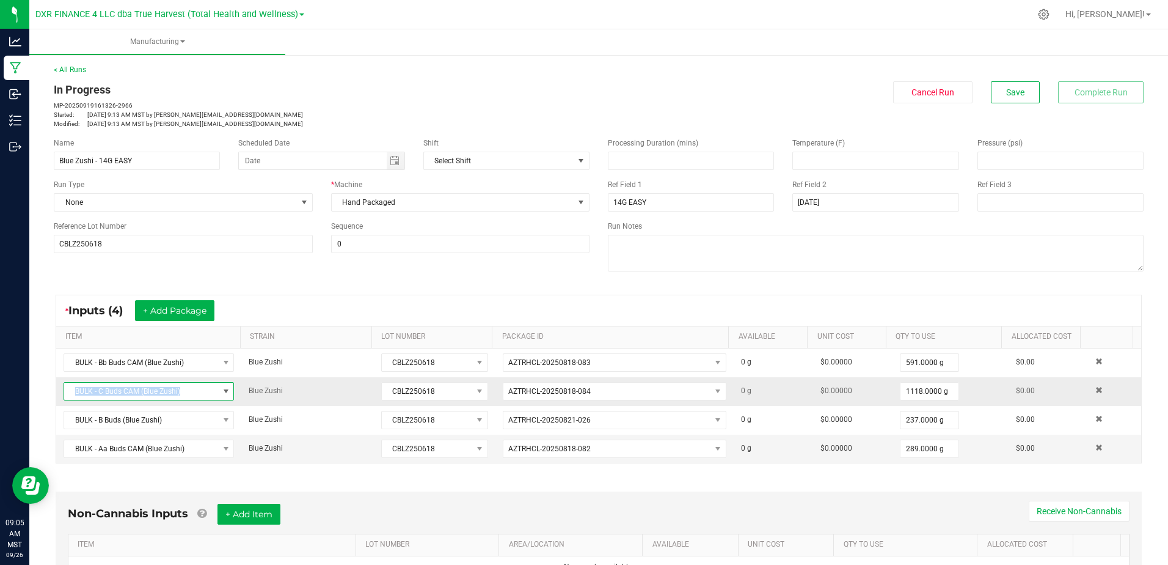
drag, startPoint x: 192, startPoint y: 397, endPoint x: 67, endPoint y: 387, distance: 125.7
click at [67, 387] on span "BULK - C Buds CAM (Blue Zushi)" at bounding box center [141, 390] width 154 height 17
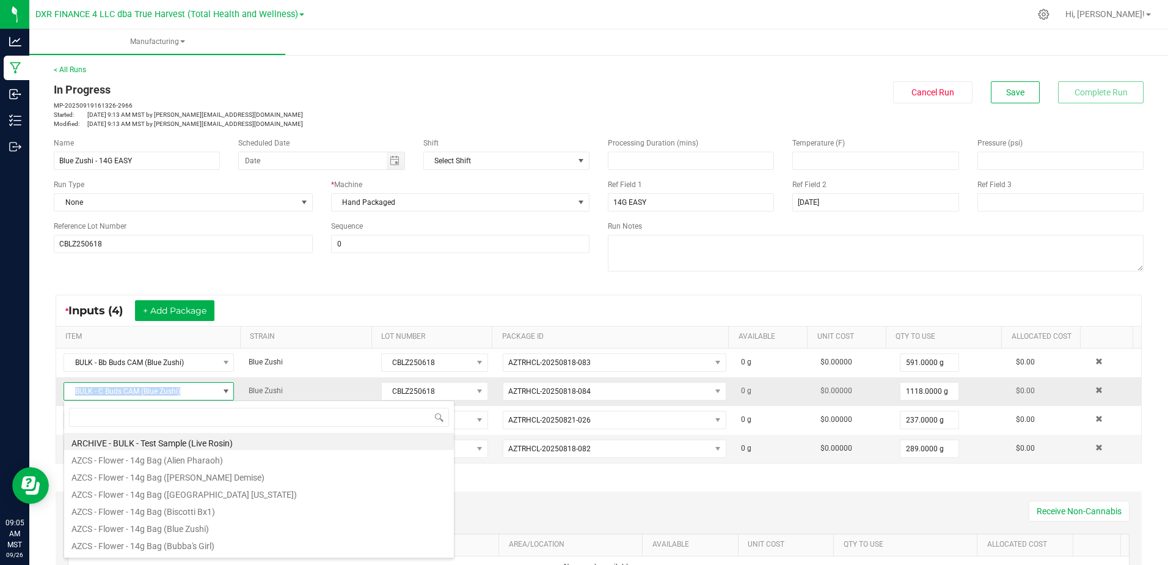
click at [68, 382] on span "BULK - C Buds CAM (Blue Zushi)" at bounding box center [141, 390] width 154 height 17
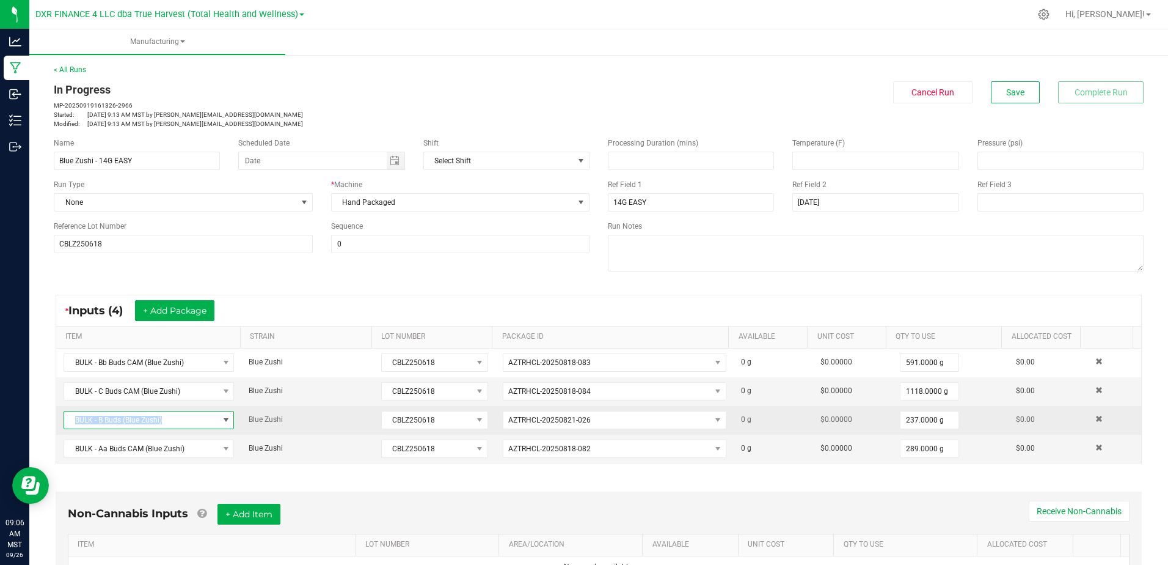
drag, startPoint x: 164, startPoint y: 419, endPoint x: 71, endPoint y: 425, distance: 93.6
click at [71, 425] on span "BULK - B Buds (Blue Zushi)" at bounding box center [141, 419] width 154 height 17
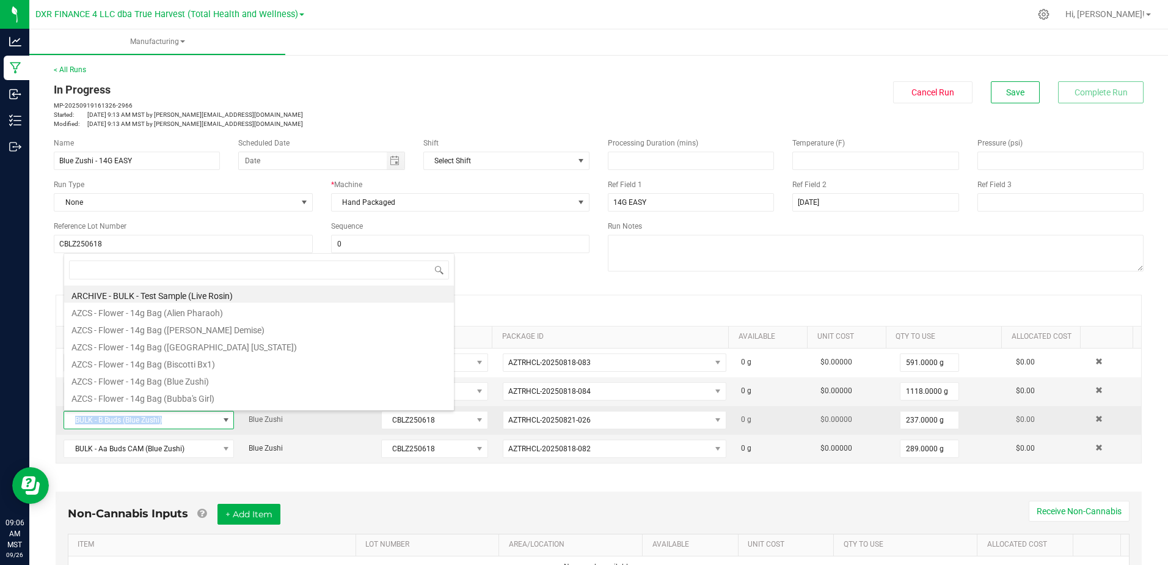
click at [70, 423] on span "BULK - B Buds (Blue Zushi)" at bounding box center [141, 419] width 154 height 17
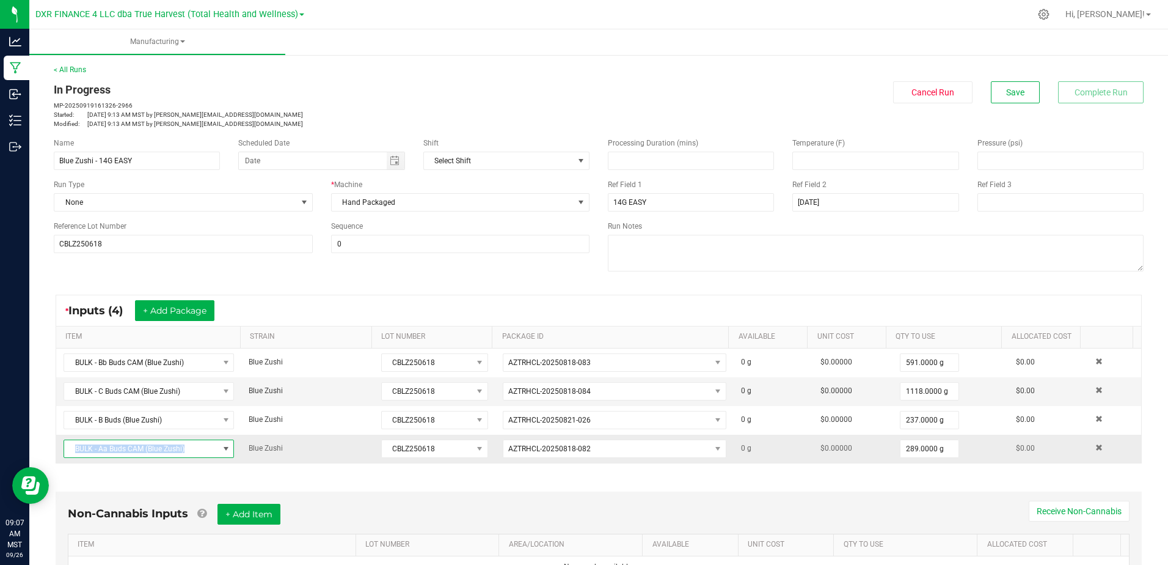
drag, startPoint x: 189, startPoint y: 450, endPoint x: 65, endPoint y: 453, distance: 124.1
click at [65, 453] on span "BULK - Aa Buds CAM (Blue Zushi)" at bounding box center [141, 448] width 154 height 17
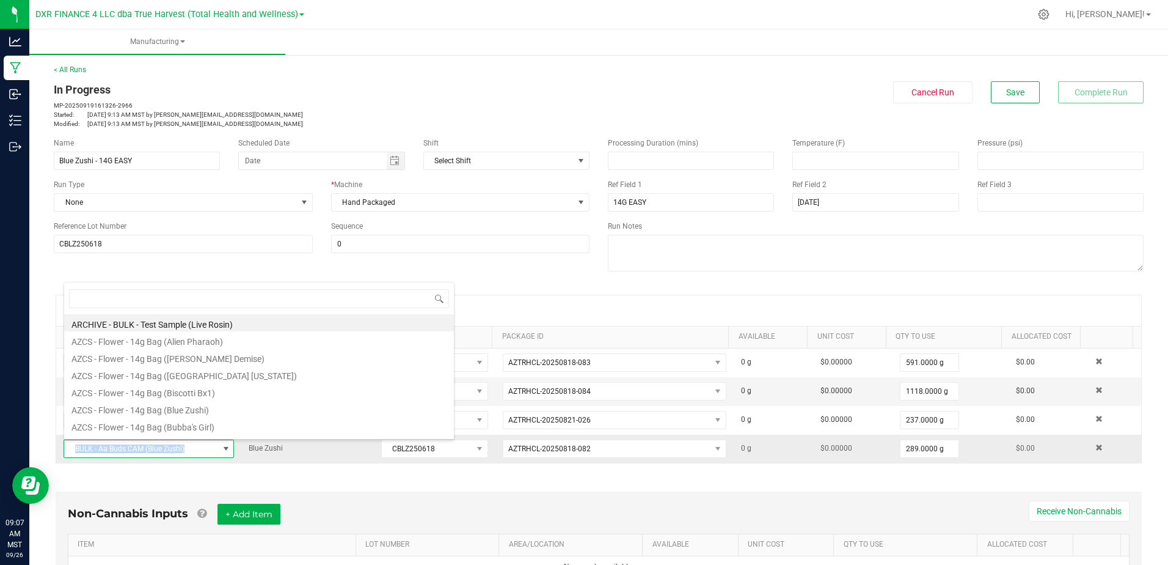
drag, startPoint x: 65, startPoint y: 453, endPoint x: 73, endPoint y: 456, distance: 8.5
click at [73, 456] on span "BULK - Aa Buds CAM (Blue Zushi)" at bounding box center [141, 448] width 154 height 17
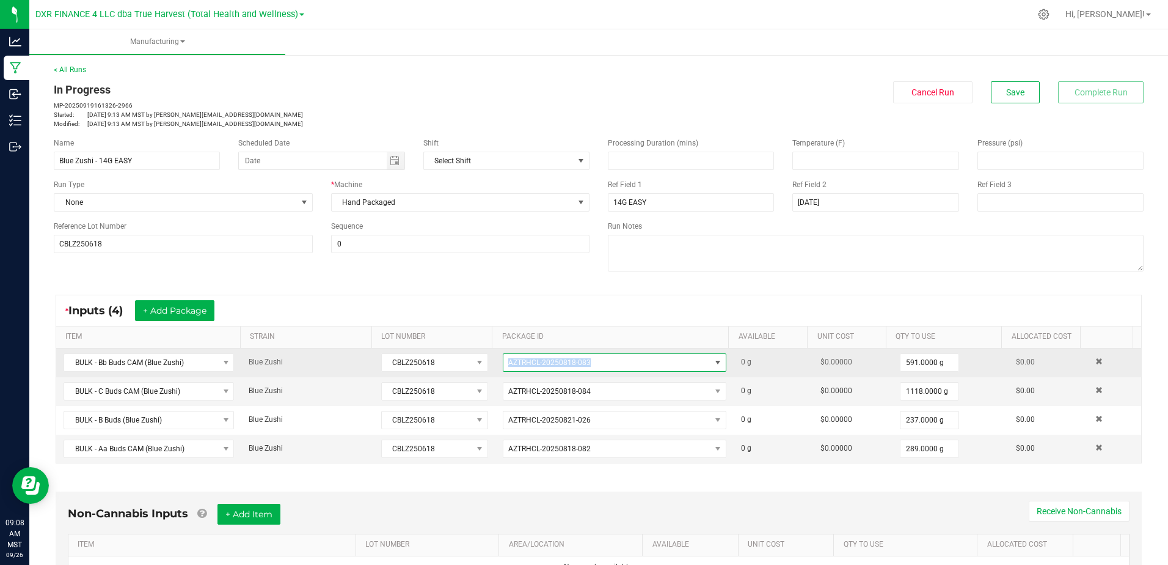
drag, startPoint x: 582, startPoint y: 360, endPoint x: 503, endPoint y: 361, distance: 78.8
click at [508, 361] on span "AZTRHCL-20250818-083" at bounding box center [549, 362] width 82 height 9
click at [503, 362] on span "AZTRHCL-20250818-083" at bounding box center [606, 362] width 207 height 17
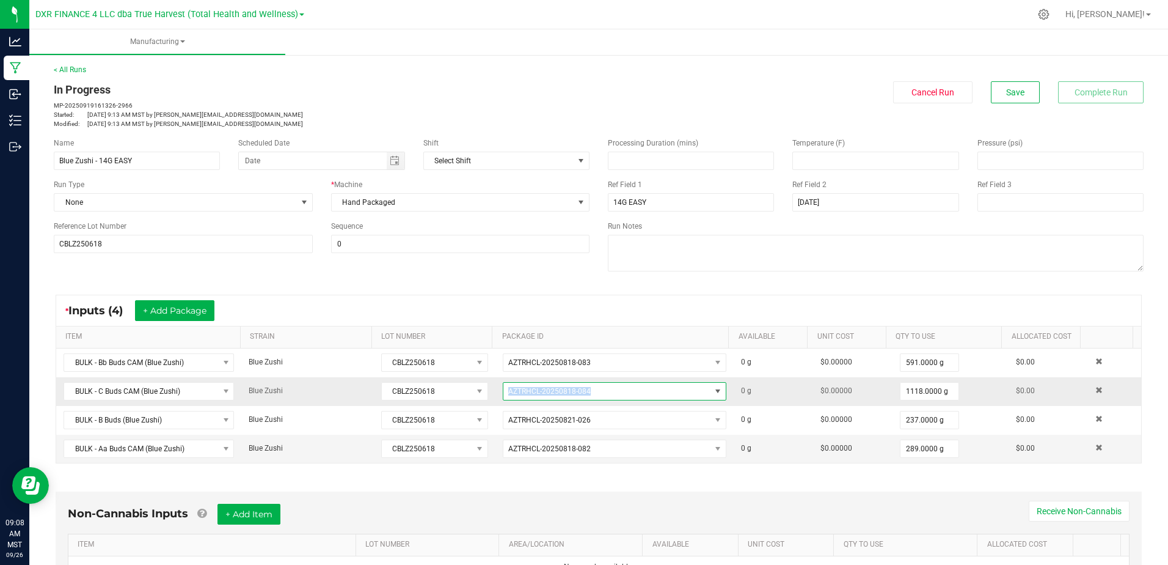
drag, startPoint x: 590, startPoint y: 388, endPoint x: 500, endPoint y: 393, distance: 89.9
click at [503, 393] on span "AZTRHCL-20250818-084" at bounding box center [606, 390] width 207 height 17
click at [503, 396] on span "AZTRHCL-20250818-084" at bounding box center [606, 390] width 207 height 17
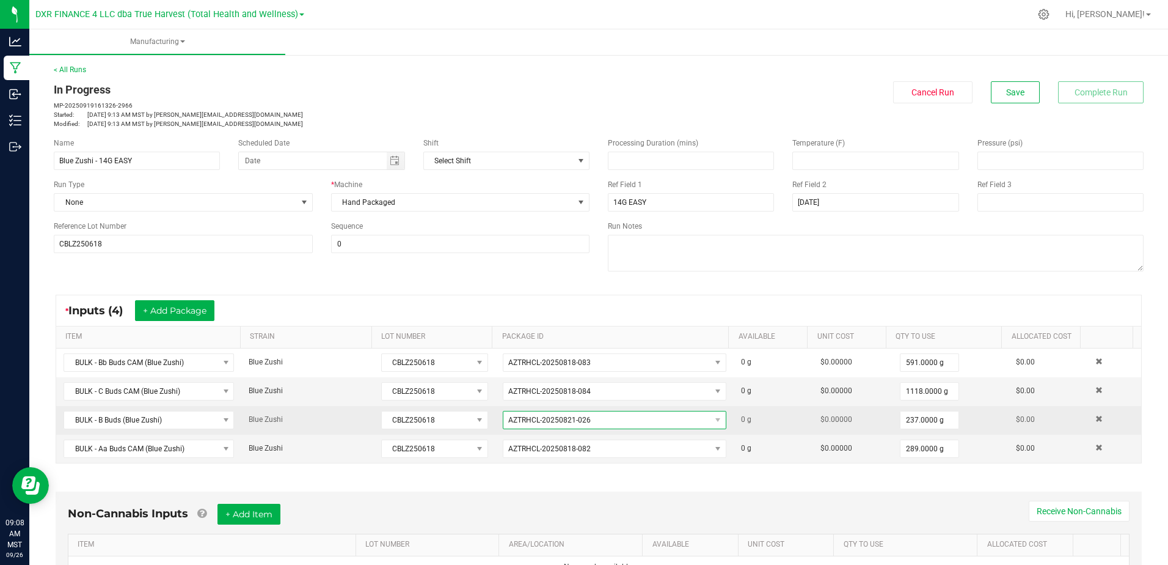
click at [587, 419] on span "AZTRHCL-20250821-026" at bounding box center [606, 419] width 207 height 17
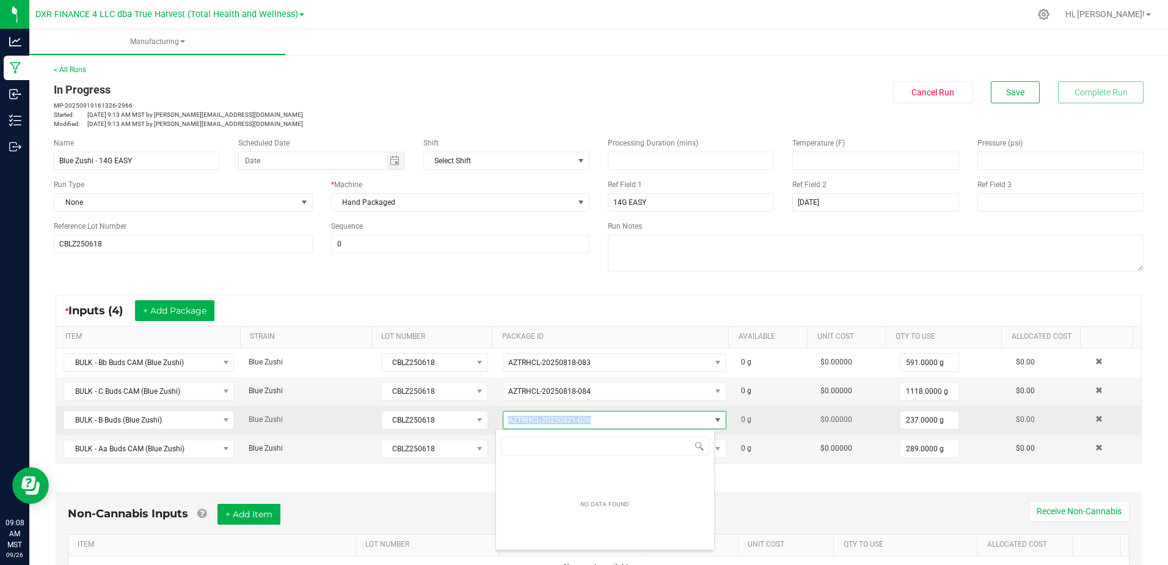
drag, startPoint x: 587, startPoint y: 419, endPoint x: 502, endPoint y: 423, distance: 84.4
click at [503, 423] on span "AZTRHCL-20250821-026" at bounding box center [606, 419] width 207 height 17
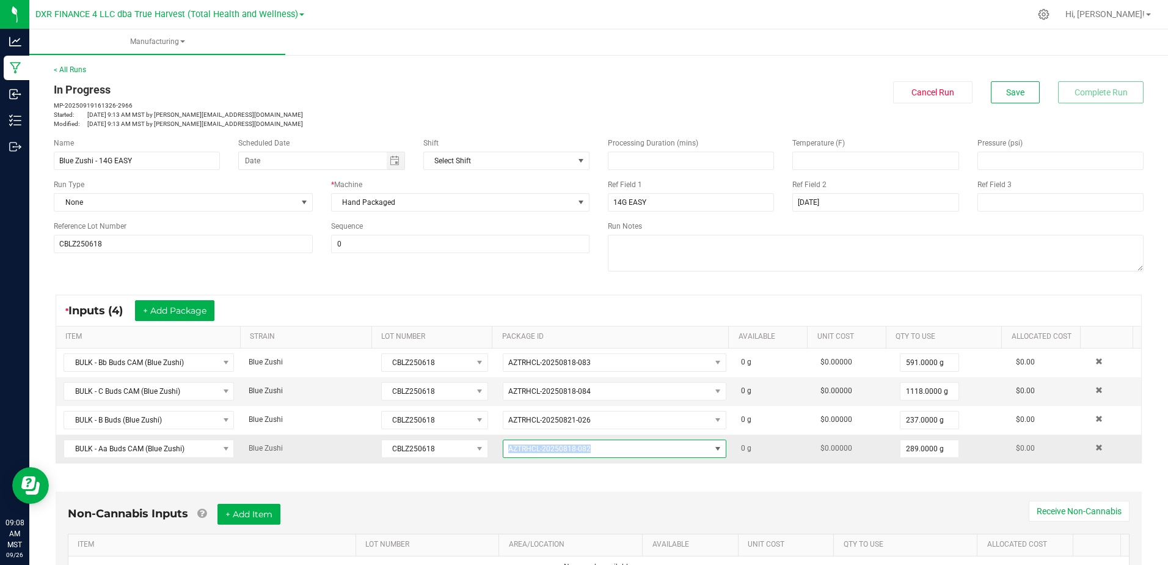
drag, startPoint x: 591, startPoint y: 445, endPoint x: 497, endPoint y: 448, distance: 94.1
click at [503, 448] on span "AZTRHCL-20250818-082" at bounding box center [606, 448] width 207 height 17
drag, startPoint x: 497, startPoint y: 448, endPoint x: 486, endPoint y: 449, distance: 11.6
click at [486, 449] on tr "BULK - Aa Buds CAM (Blue Zushi) Blue Zushi CBLZ250618 AZTRHCL-20250818-082 0 g …" at bounding box center [598, 448] width 1085 height 28
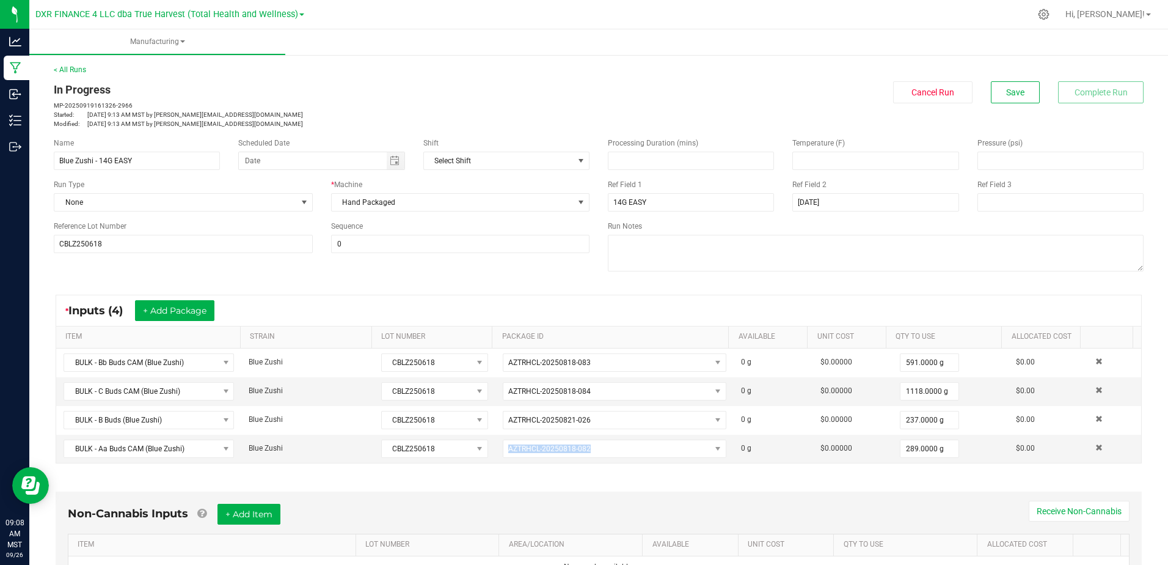
click at [843, 498] on div "Non-Cannabis Inputs + Add Item Receive Non-Cannabis ITEM LOT NUMBER AREA/LOCATI…" at bounding box center [599, 540] width 1086 height 99
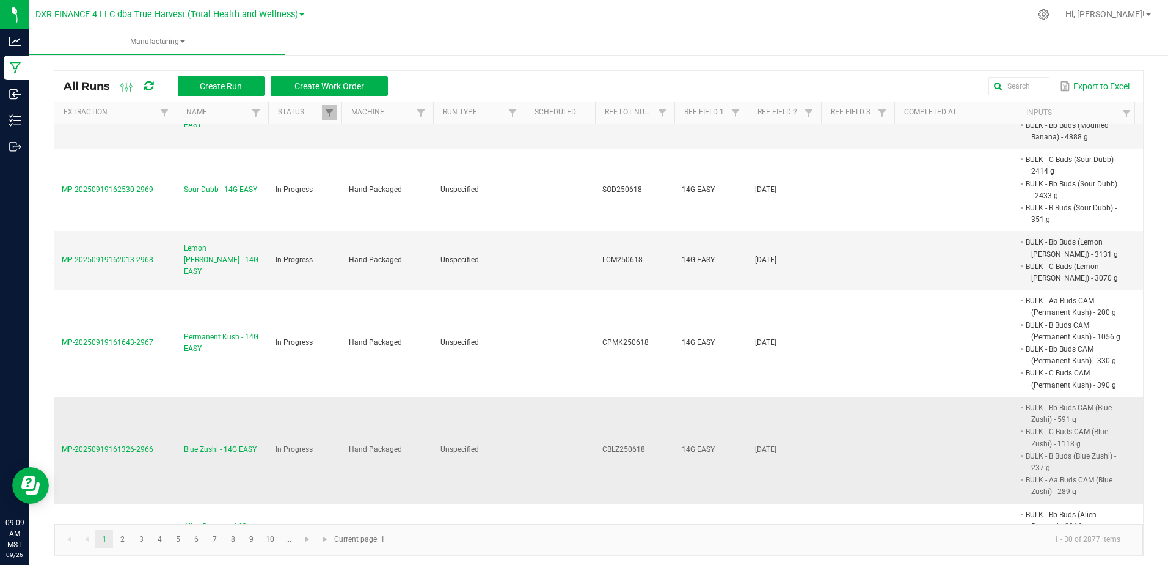
scroll to position [1719, 0]
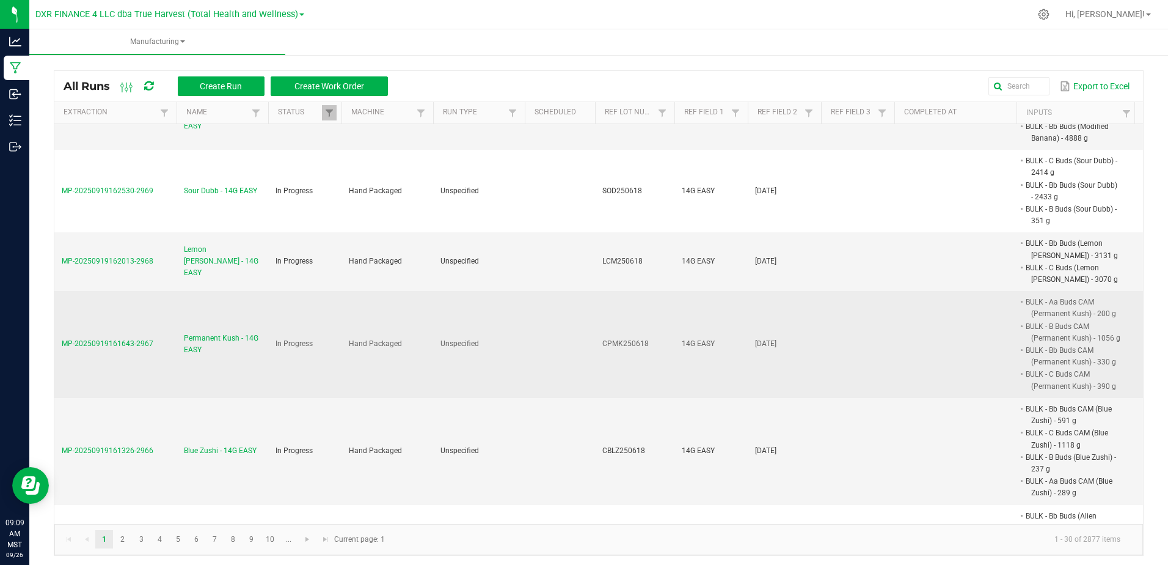
click at [200, 332] on span "Permanent Kush - 14G EASY" at bounding box center [222, 343] width 77 height 23
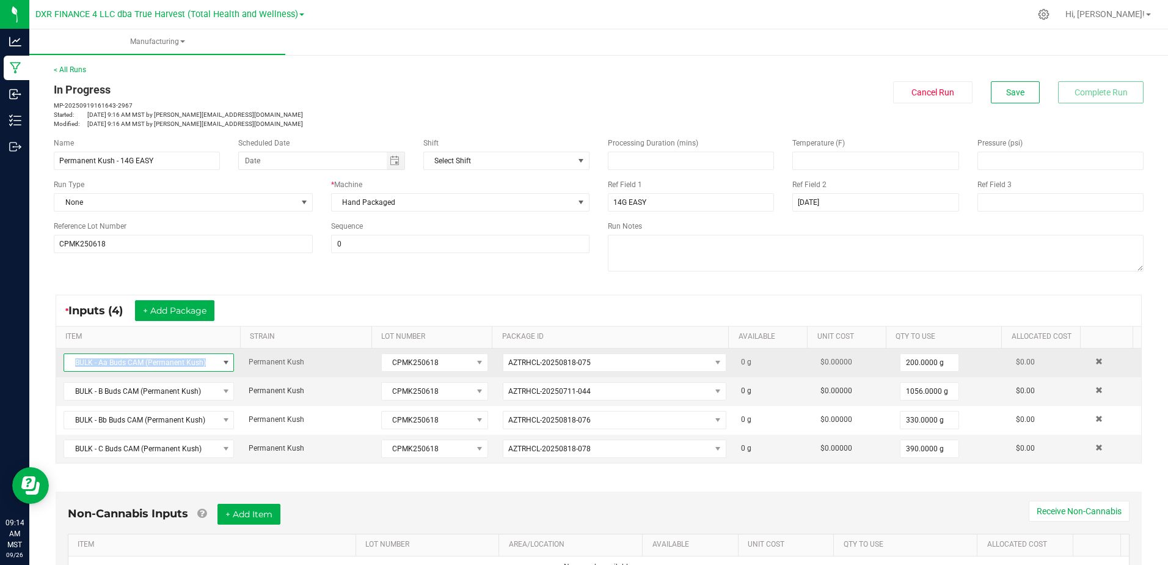
drag, startPoint x: 210, startPoint y: 360, endPoint x: 71, endPoint y: 364, distance: 138.1
click at [71, 364] on span "BULK - Aa Buds CAM (Permanent Kush)" at bounding box center [141, 362] width 154 height 17
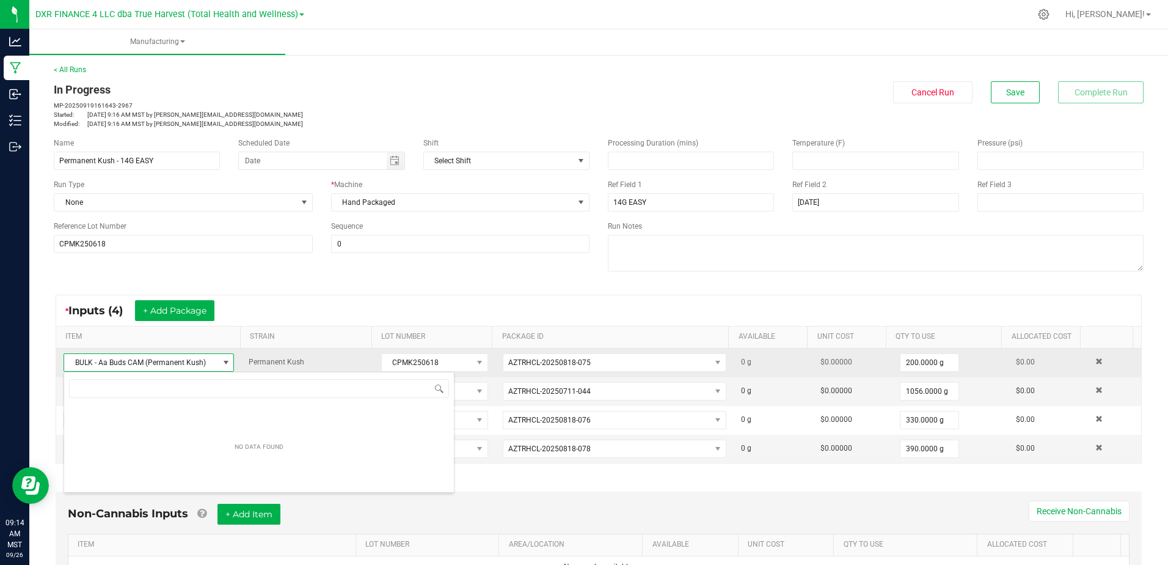
scroll to position [18, 166]
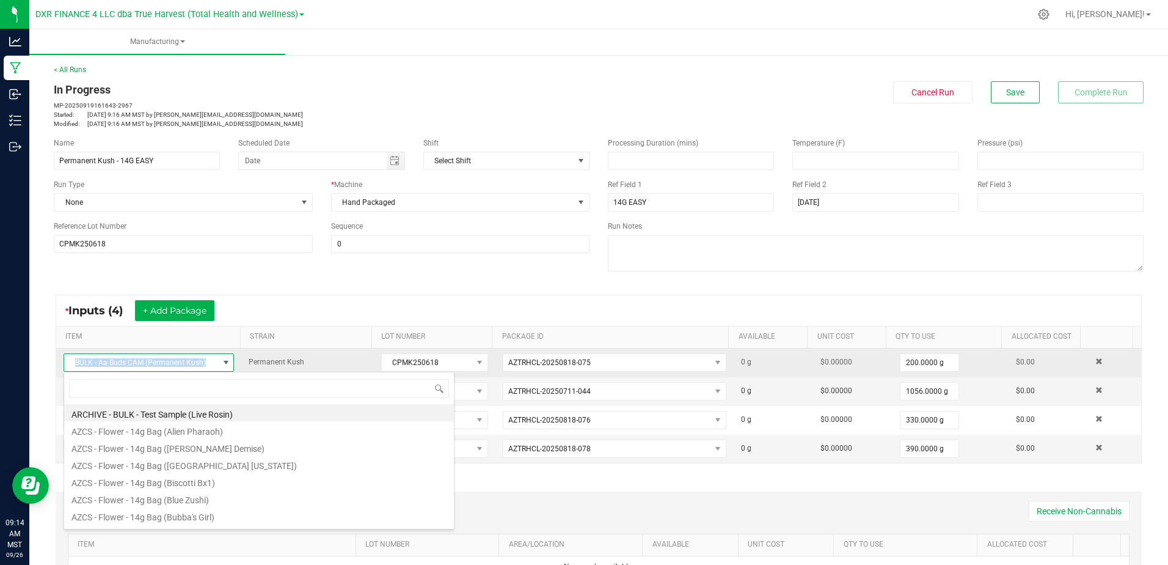
click at [70, 369] on span "BULK - Aa Buds CAM (Permanent Kush)" at bounding box center [141, 362] width 154 height 17
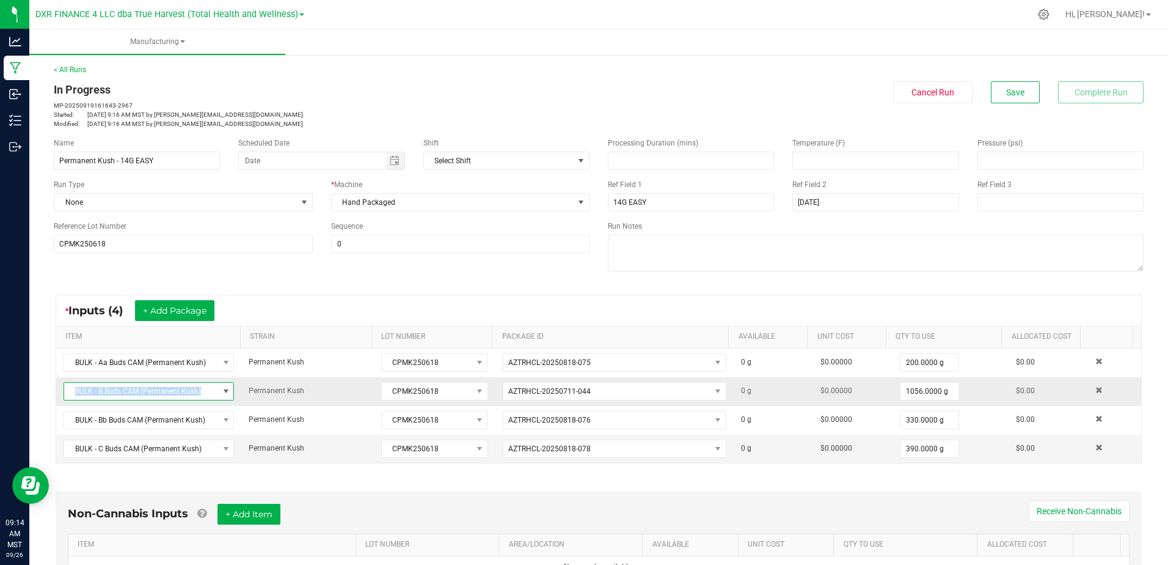
drag, startPoint x: 200, startPoint y: 392, endPoint x: 72, endPoint y: 400, distance: 127.9
click at [72, 400] on span "BULK - B Buds CAM (Permanent Kush)" at bounding box center [149, 391] width 170 height 18
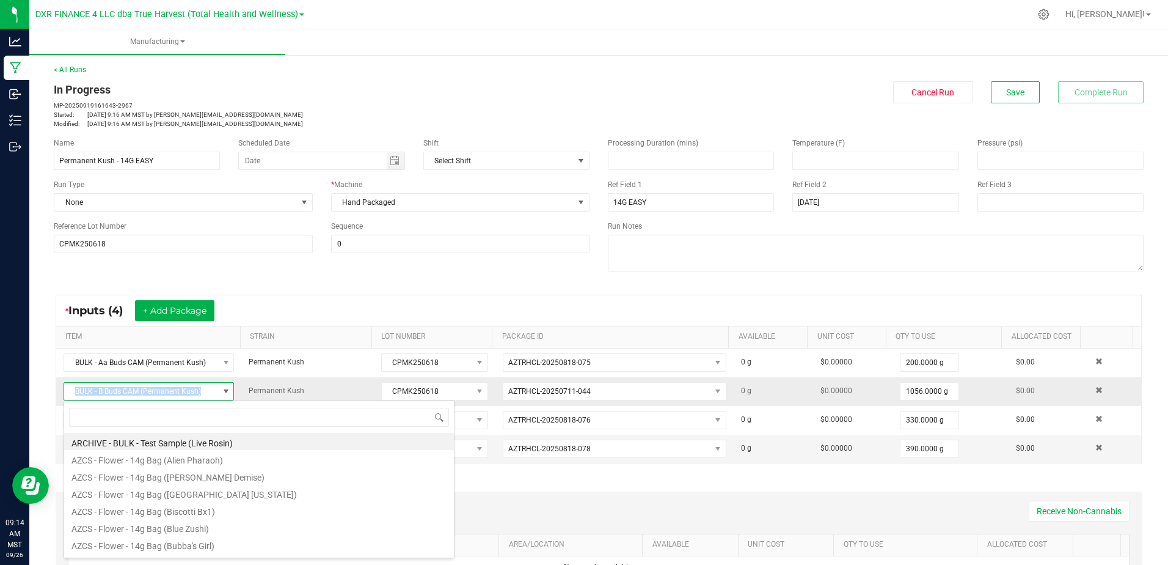
click at [70, 398] on span "BULK - B Buds CAM (Permanent Kush)" at bounding box center [141, 390] width 154 height 17
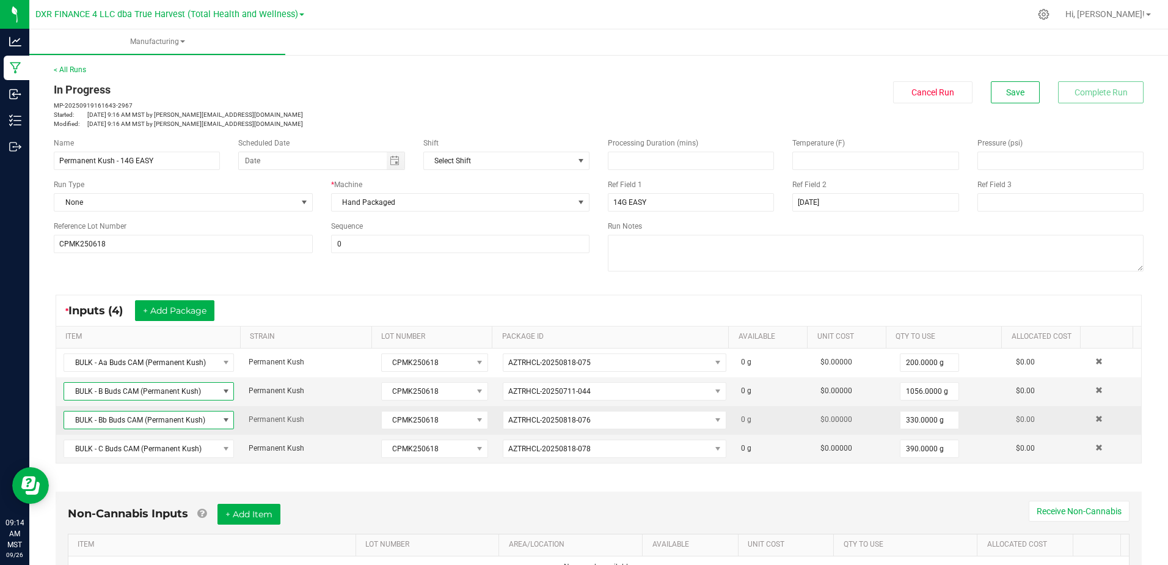
click at [207, 420] on span "BULK - Bb Buds CAM (Permanent Kush)" at bounding box center [141, 419] width 154 height 17
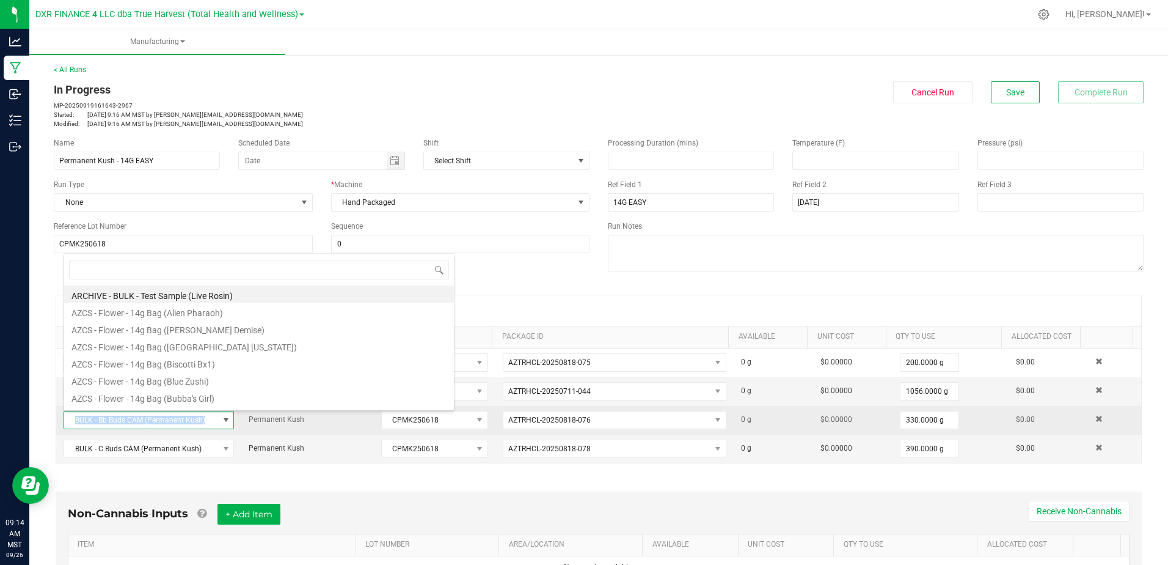
drag, startPoint x: 205, startPoint y: 420, endPoint x: 67, endPoint y: 422, distance: 138.1
click at [67, 422] on span "BULK - Bb Buds CAM (Permanent Kush)" at bounding box center [141, 419] width 154 height 17
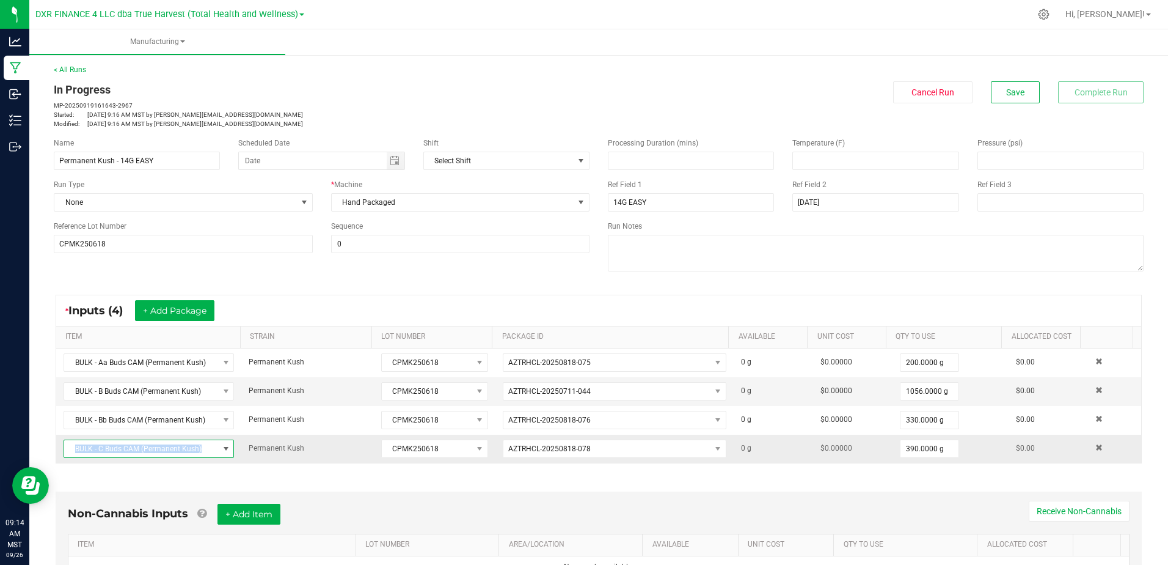
drag, startPoint x: 200, startPoint y: 448, endPoint x: 72, endPoint y: 445, distance: 128.4
click at [72, 445] on span "BULK - C Buds CAM (Permanent Kush)" at bounding box center [141, 448] width 154 height 17
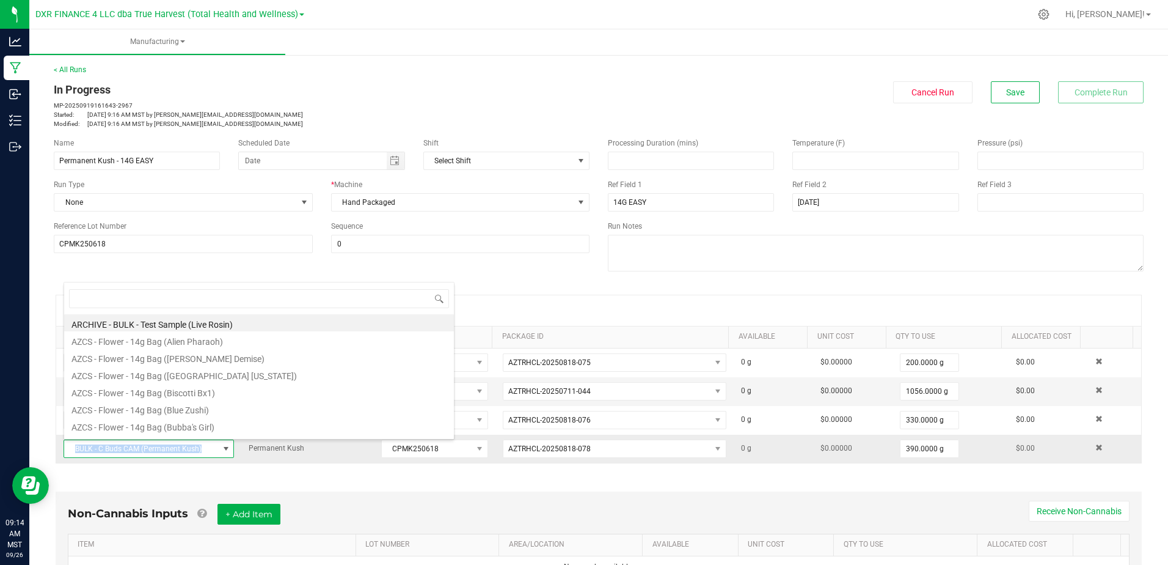
click at [75, 450] on span "BULK - C Buds CAM (Permanent Kush)" at bounding box center [141, 448] width 154 height 17
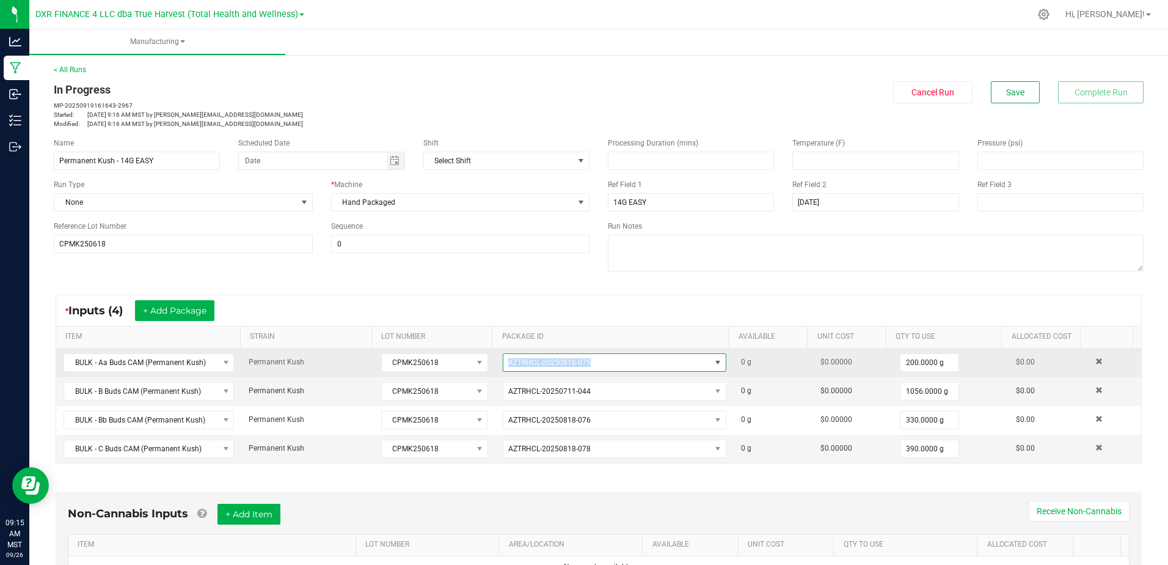
drag, startPoint x: 593, startPoint y: 365, endPoint x: 489, endPoint y: 367, distance: 103.3
click at [496, 367] on td "AZTRHCL-20250818-075" at bounding box center [615, 362] width 238 height 29
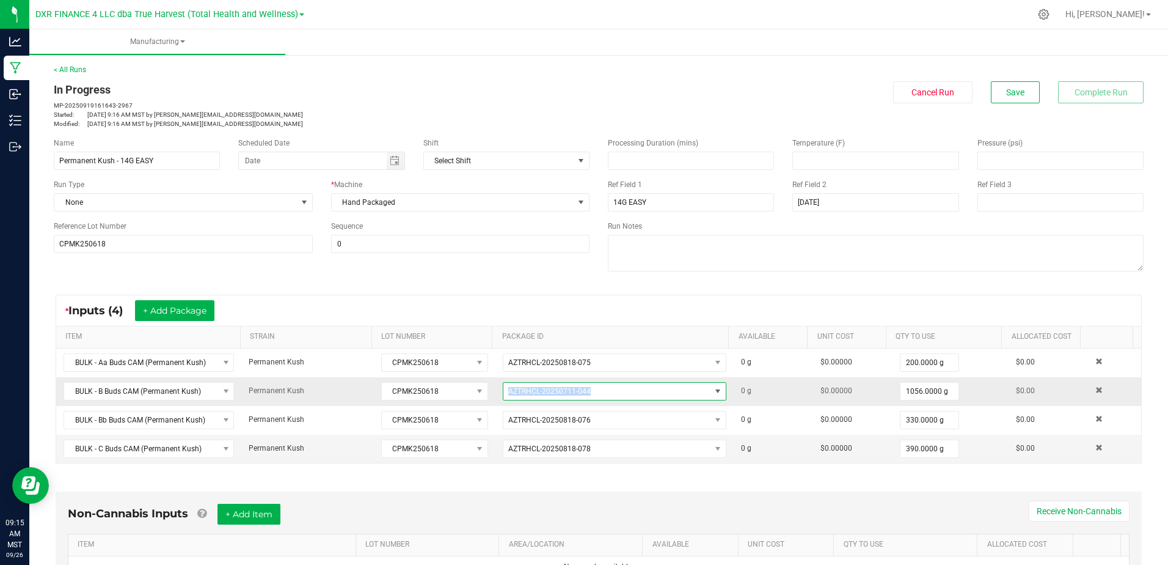
drag, startPoint x: 599, startPoint y: 392, endPoint x: 496, endPoint y: 387, distance: 103.4
click at [503, 387] on span "AZTRHCL-20250711-044" at bounding box center [606, 390] width 207 height 17
drag, startPoint x: 496, startPoint y: 387, endPoint x: 500, endPoint y: 397, distance: 10.4
click at [503, 397] on span "AZTRHCL-20250711-044" at bounding box center [606, 390] width 207 height 17
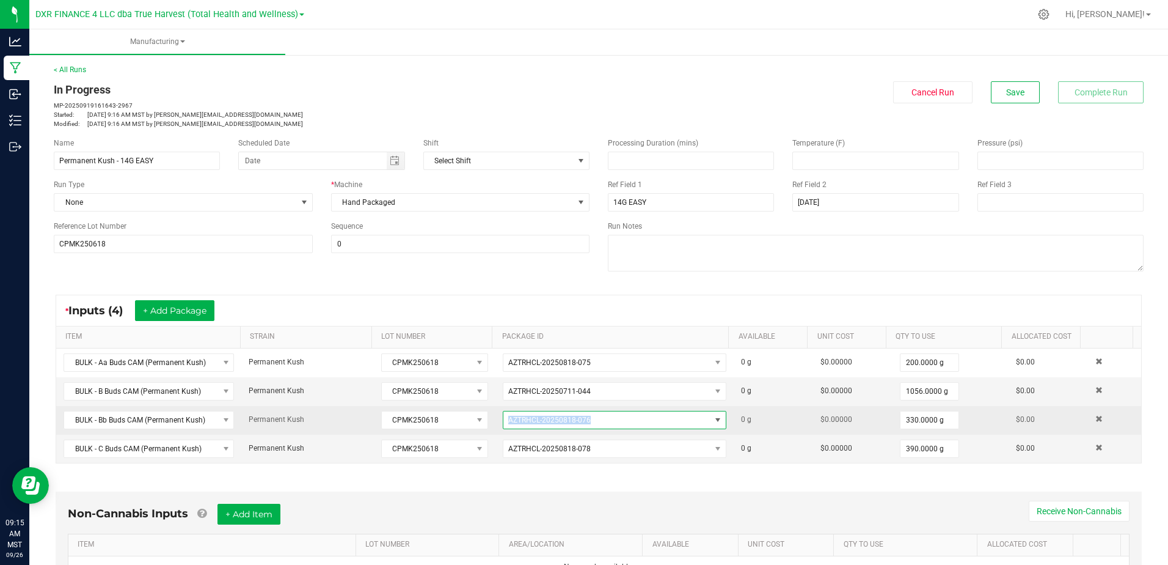
drag, startPoint x: 590, startPoint y: 422, endPoint x: 494, endPoint y: 421, distance: 95.9
click at [496, 421] on td "AZTRHCL-20250818-076" at bounding box center [615, 420] width 238 height 29
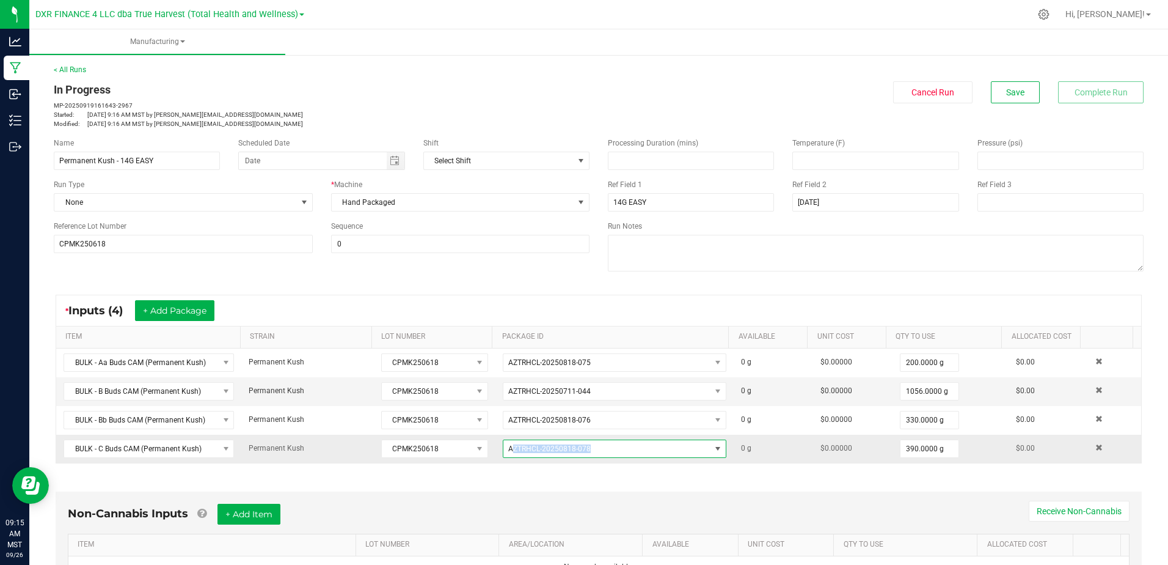
drag, startPoint x: 591, startPoint y: 450, endPoint x: 505, endPoint y: 452, distance: 85.6
click at [505, 452] on span "AZTRHCL-20250818-078" at bounding box center [606, 448] width 207 height 17
drag, startPoint x: 505, startPoint y: 452, endPoint x: 489, endPoint y: 448, distance: 16.5
click at [496, 448] on td "AZTRHCL-20250818-078" at bounding box center [615, 448] width 238 height 28
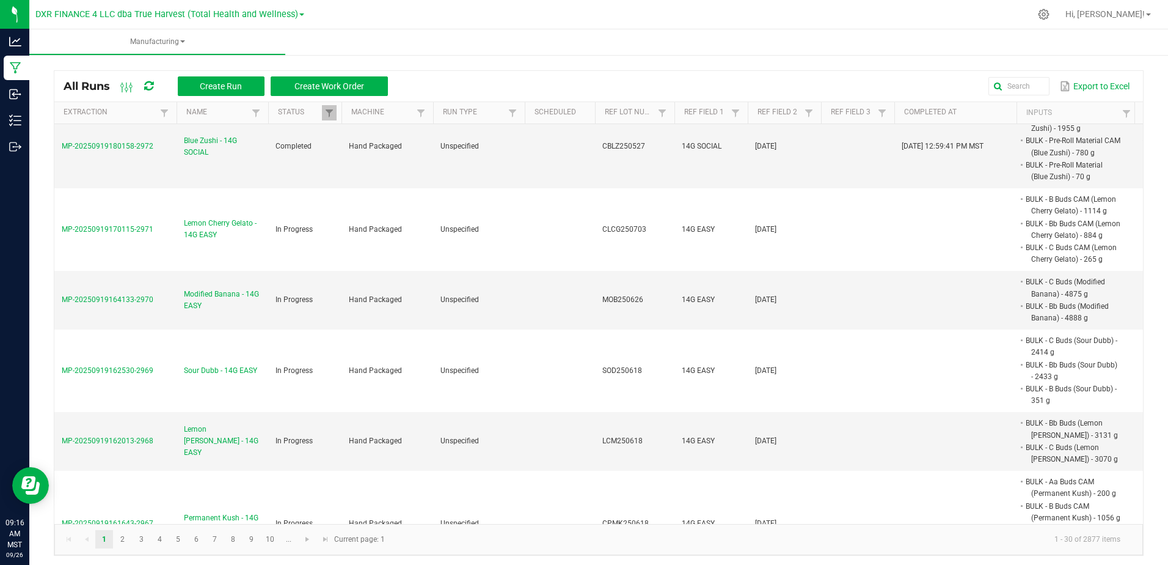
scroll to position [1536, 0]
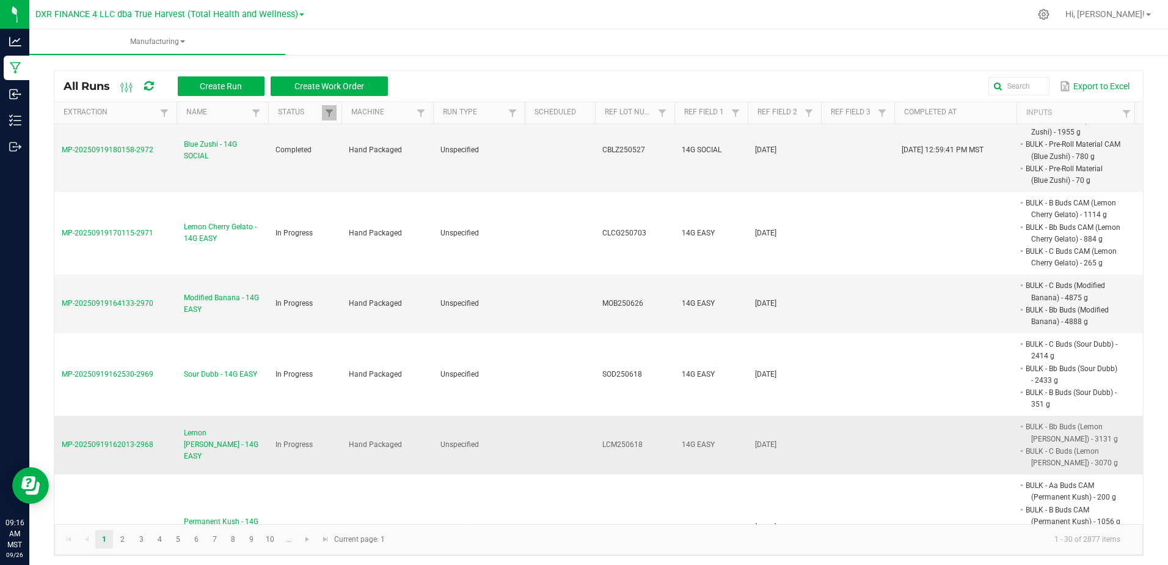
click at [203, 427] on span "Lemon [PERSON_NAME] - 14G EASY" at bounding box center [222, 444] width 77 height 35
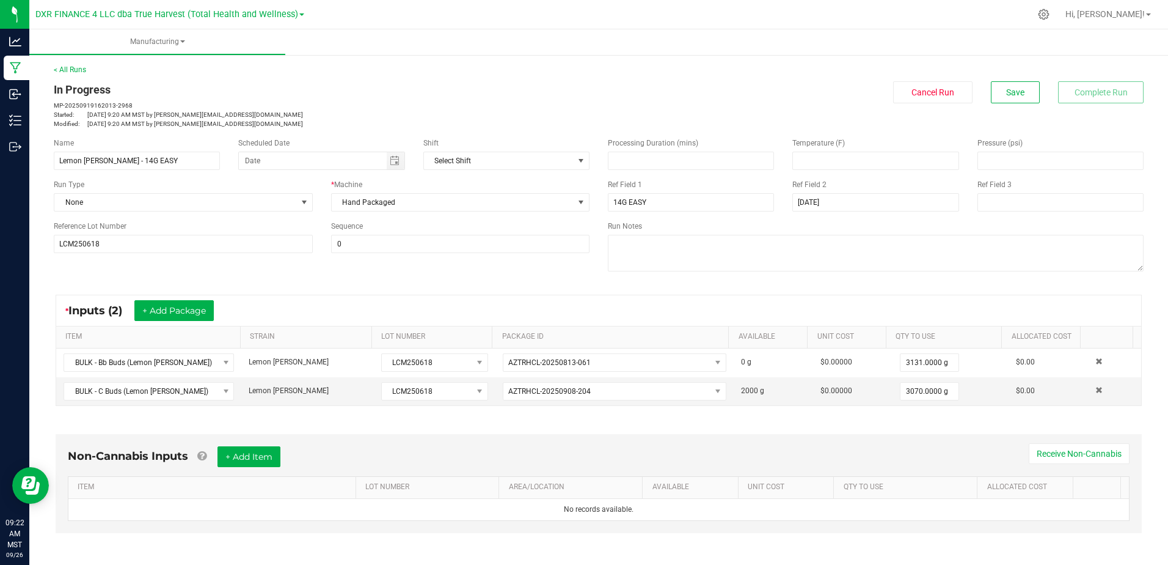
drag, startPoint x: 487, startPoint y: 70, endPoint x: 488, endPoint y: 64, distance: 6.2
click at [487, 70] on div "< All Runs In Progress MP-20250919162013-2968 Started: [DATE] 9:20 AM MST by [E…" at bounding box center [599, 96] width 1090 height 64
click at [503, 10] on div at bounding box center [669, 14] width 721 height 24
click at [370, 59] on div "< All Runs In Progress MP-20250919162013-2968 Started: [DATE] 9:20 AM MST by [E…" at bounding box center [598, 417] width 1139 height 730
click at [823, 75] on div "< All Runs In Progress MP-20250919162013-2968 Started: [DATE] 9:20 AM MST by [E…" at bounding box center [599, 96] width 1090 height 64
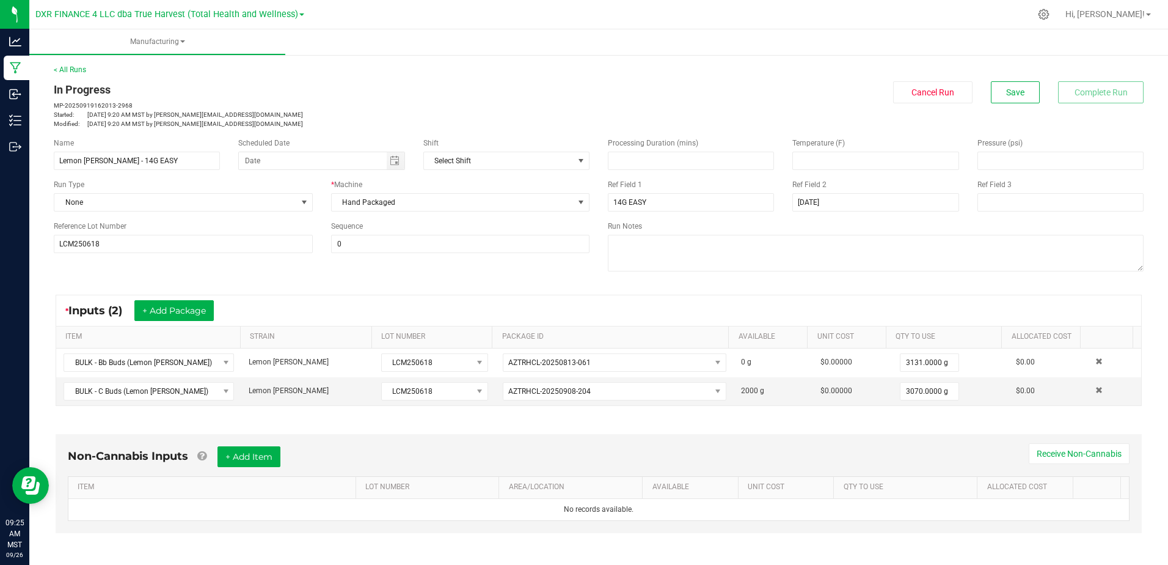
click at [392, 89] on div "In Progress" at bounding box center [322, 89] width 536 height 16
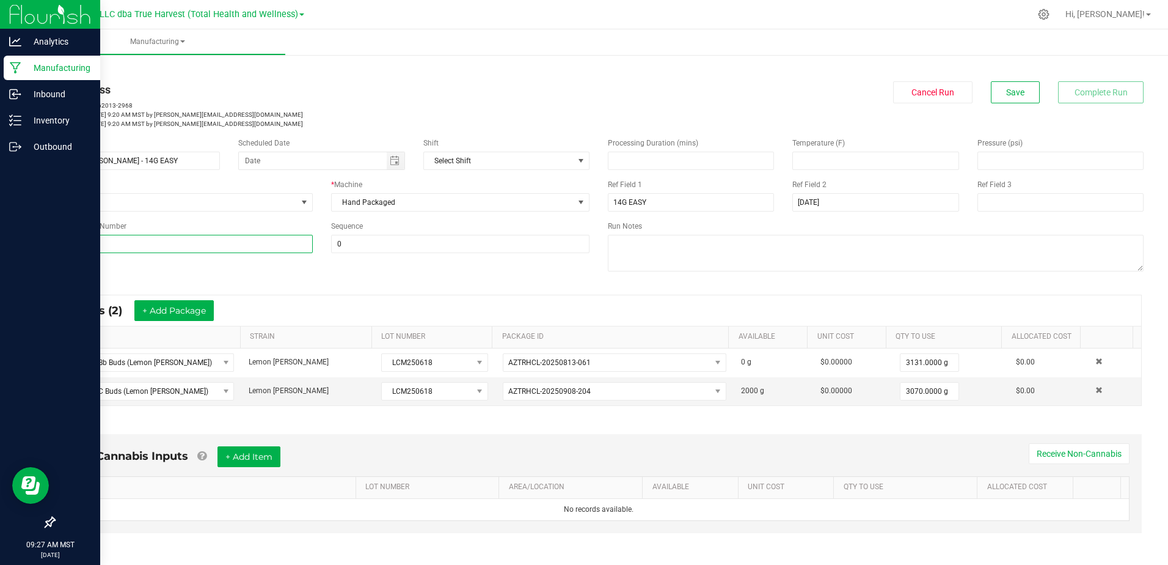
drag, startPoint x: 126, startPoint y: 241, endPoint x: 16, endPoint y: 269, distance: 113.1
click at [16, 269] on div "Analytics Manufacturing Inbound Inventory Outbound 09:27 AM MST [DATE] 09/26 DX…" at bounding box center [584, 282] width 1168 height 565
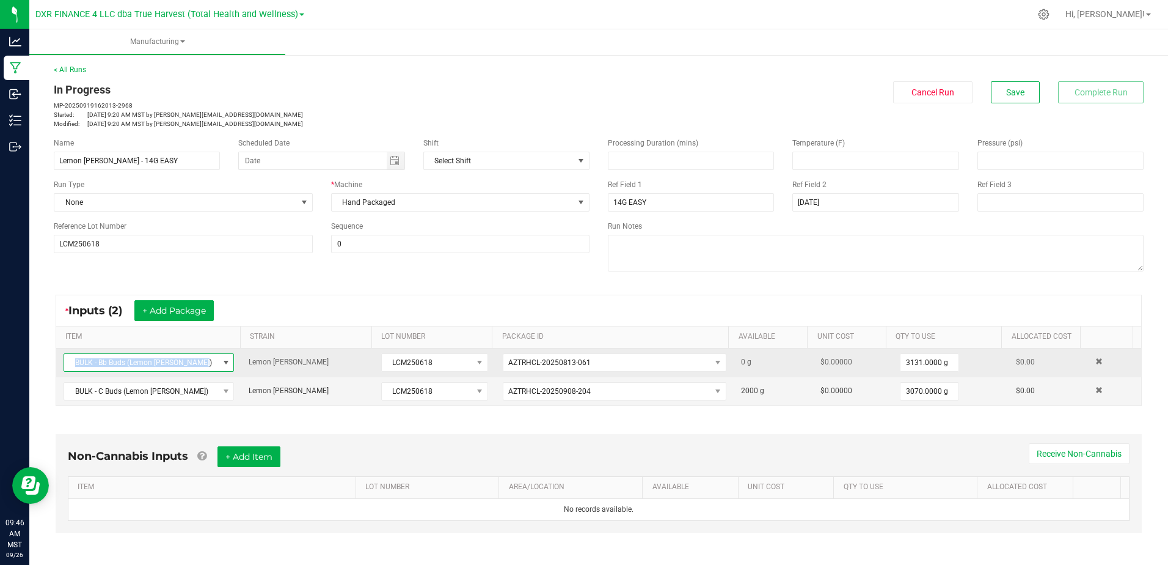
drag, startPoint x: 199, startPoint y: 362, endPoint x: 70, endPoint y: 365, distance: 128.9
click at [70, 365] on span "BULK - Bb Buds (Lemon [PERSON_NAME])" at bounding box center [141, 362] width 154 height 17
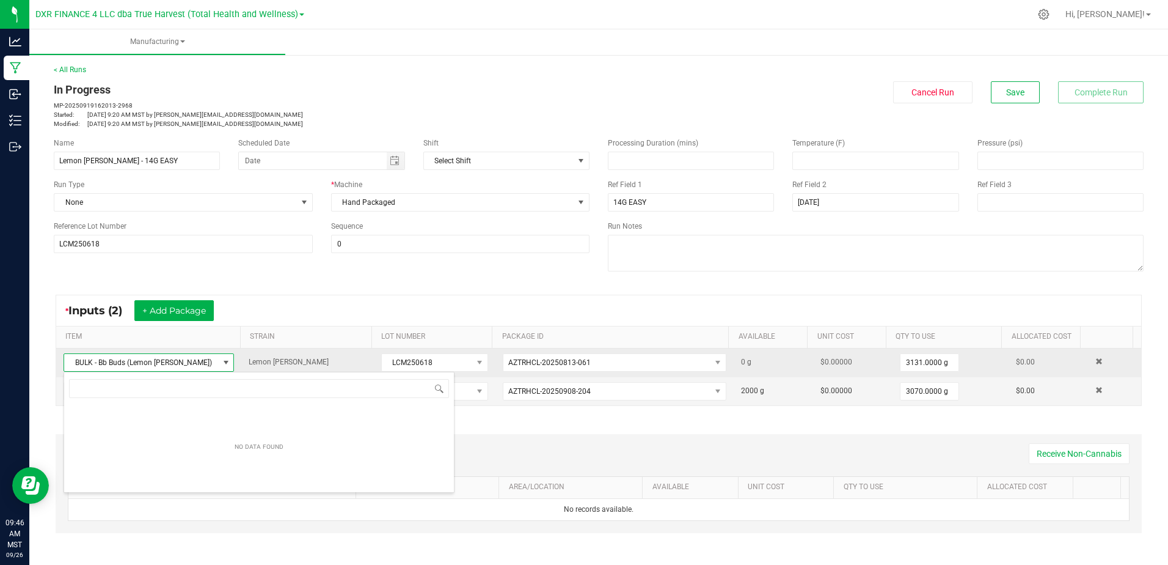
scroll to position [18, 166]
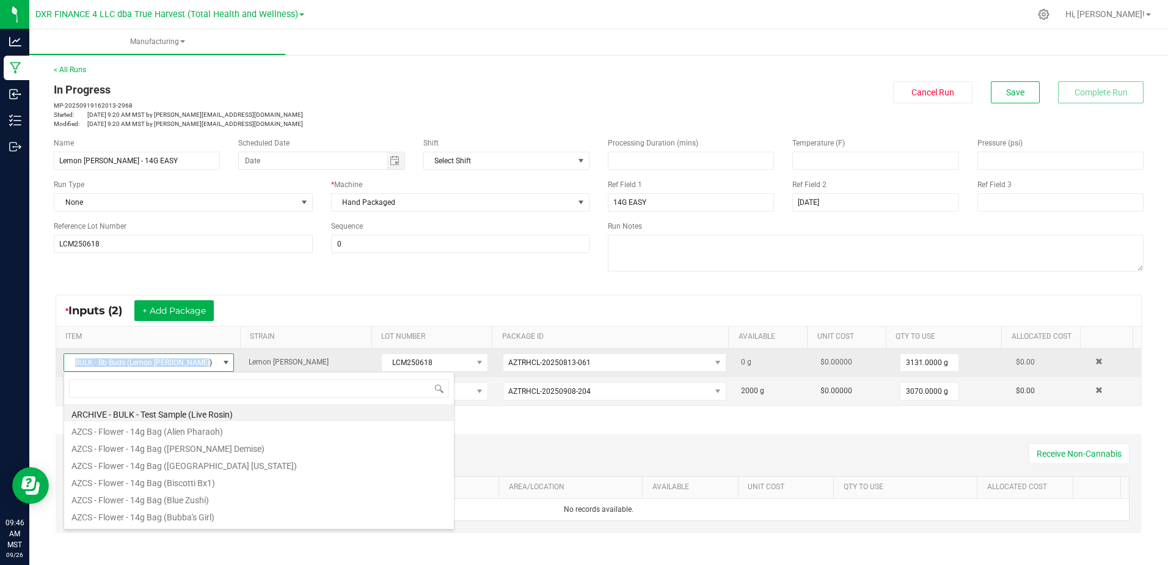
click at [68, 368] on span "BULK - Bb Buds (Lemon [PERSON_NAME])" at bounding box center [141, 362] width 154 height 17
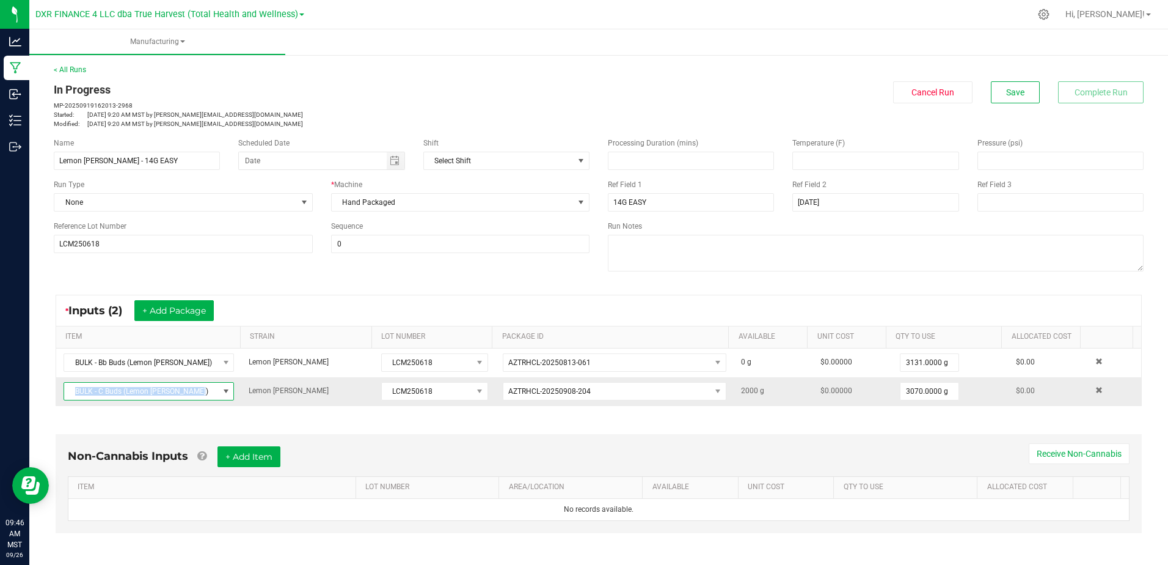
drag, startPoint x: 199, startPoint y: 392, endPoint x: 68, endPoint y: 387, distance: 130.3
click at [68, 387] on span "BULK - C Buds (Lemon [PERSON_NAME])" at bounding box center [141, 390] width 154 height 17
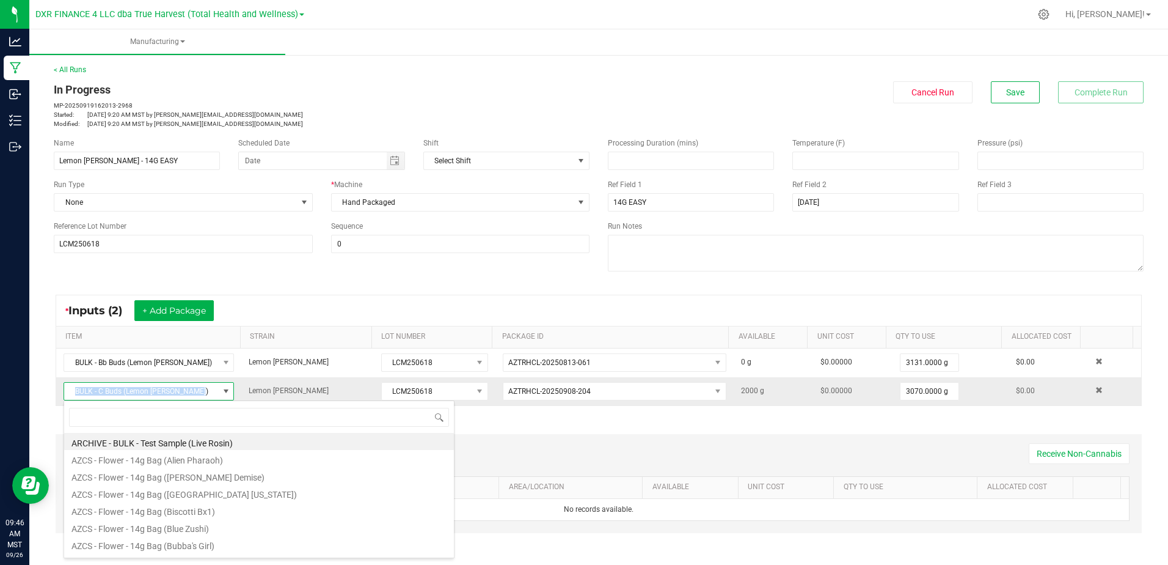
drag, startPoint x: 68, startPoint y: 387, endPoint x: 71, endPoint y: 393, distance: 6.3
click at [71, 393] on span "BULK - C Buds (Lemon [PERSON_NAME])" at bounding box center [141, 390] width 154 height 17
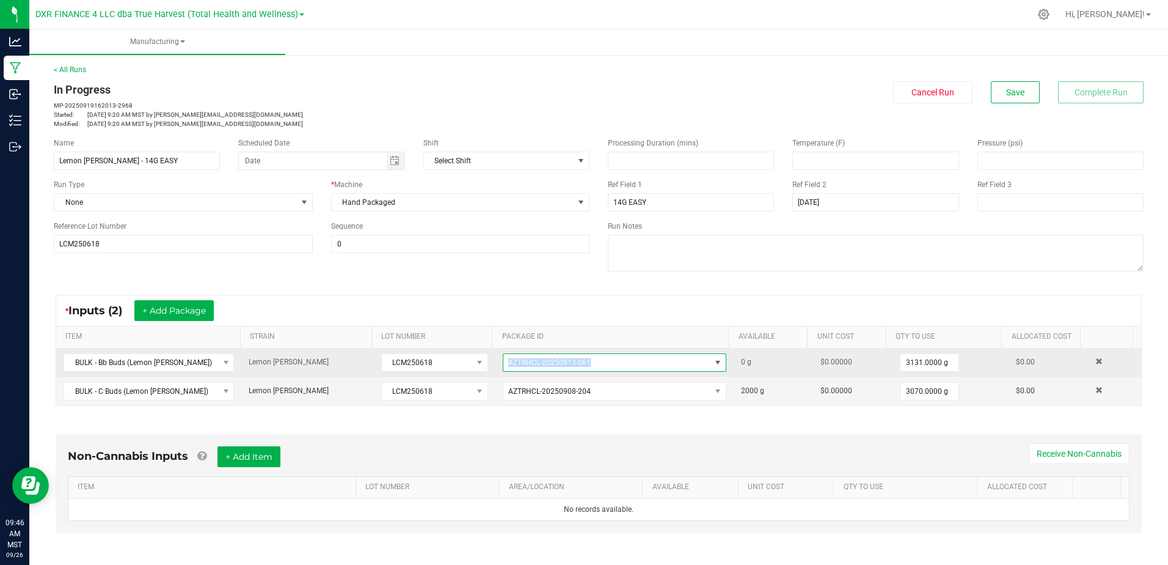
drag, startPoint x: 593, startPoint y: 360, endPoint x: 498, endPoint y: 367, distance: 95.5
click at [503, 367] on span "AZTRHCL-20250813-061" at bounding box center [606, 362] width 207 height 17
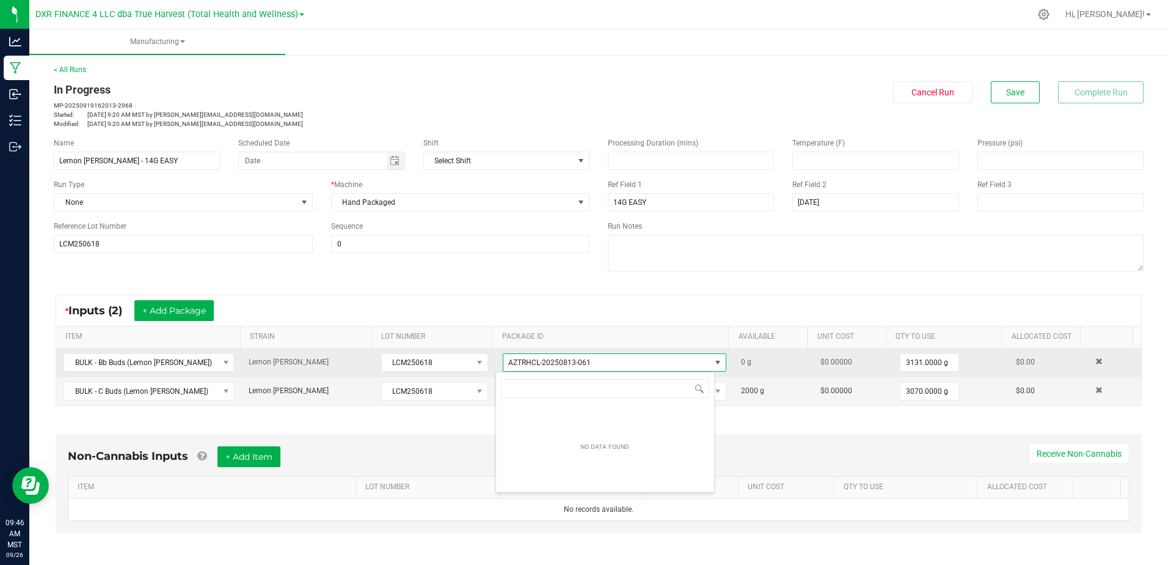
scroll to position [18, 220]
click at [503, 365] on span "AZTRHCL-20250813-061" at bounding box center [606, 362] width 207 height 17
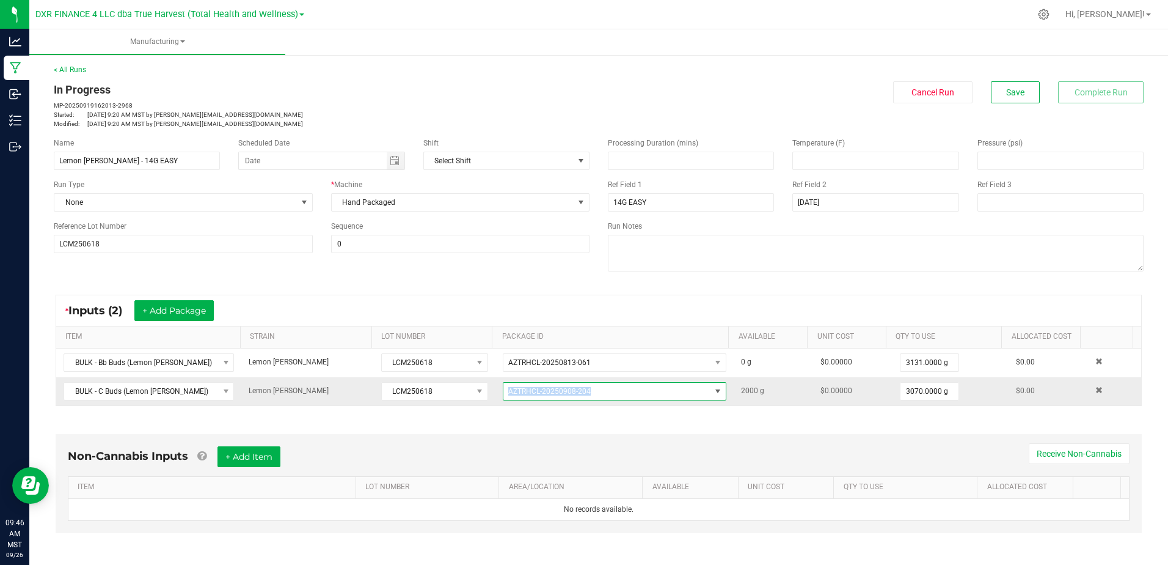
drag, startPoint x: 568, startPoint y: 391, endPoint x: 497, endPoint y: 393, distance: 71.5
click at [503, 393] on span "AZTRHCL-20250908-204" at bounding box center [606, 390] width 207 height 17
click at [496, 393] on td "AZTRHCL-20250908-204" at bounding box center [615, 391] width 238 height 28
drag, startPoint x: 438, startPoint y: 312, endPoint x: 448, endPoint y: 312, distance: 9.8
click at [438, 312] on div "* Inputs (2) + Add Package" at bounding box center [598, 310] width 1085 height 31
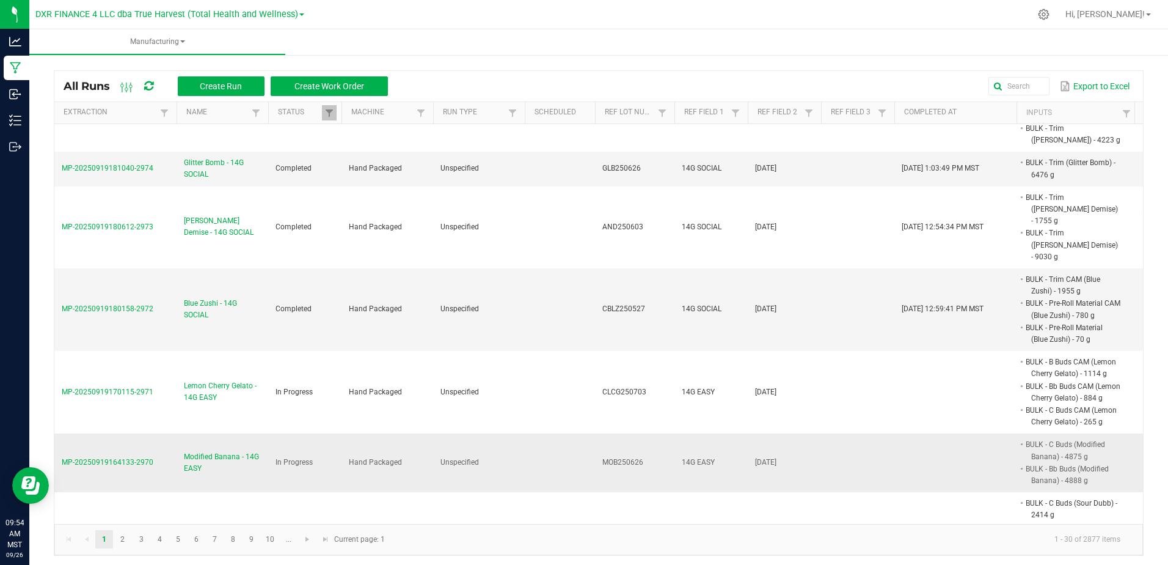
scroll to position [1353, 0]
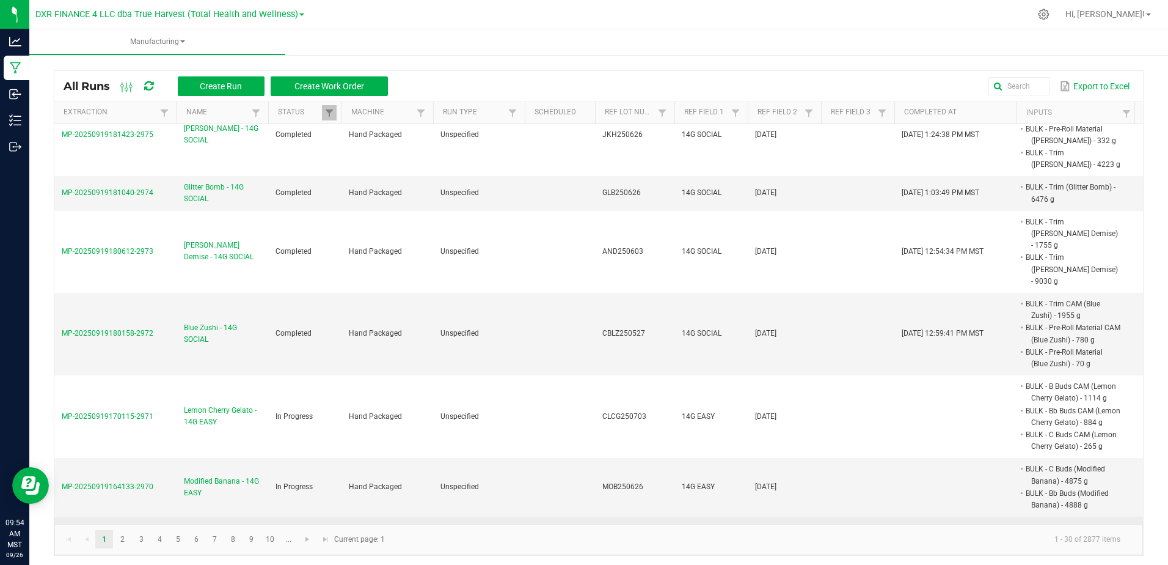
click at [243, 552] on span "Sour Dubb - 14G EASY" at bounding box center [220, 558] width 73 height 12
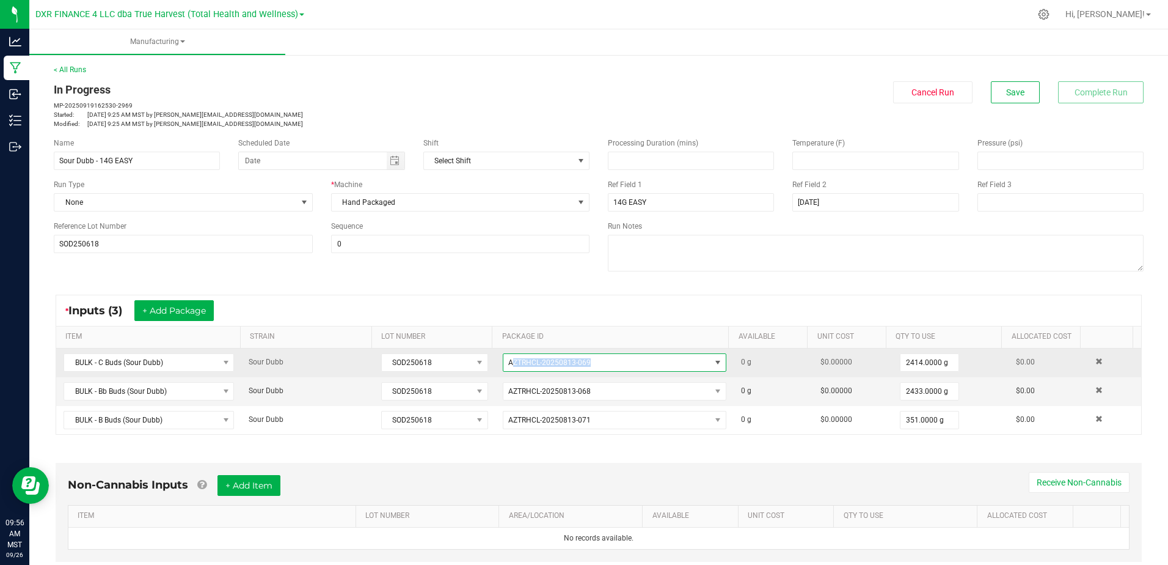
drag, startPoint x: 580, startPoint y: 365, endPoint x: 504, endPoint y: 367, distance: 75.8
click at [504, 367] on span "AZTRHCL-20250813-069" at bounding box center [606, 362] width 207 height 17
drag, startPoint x: 504, startPoint y: 367, endPoint x: 482, endPoint y: 364, distance: 22.1
click at [482, 364] on tr "BULK - C Buds (Sour Dubb) Sour Dubb SOD250618 AZTRHCL-20250813-069 0 g $0.00000…" at bounding box center [598, 362] width 1085 height 29
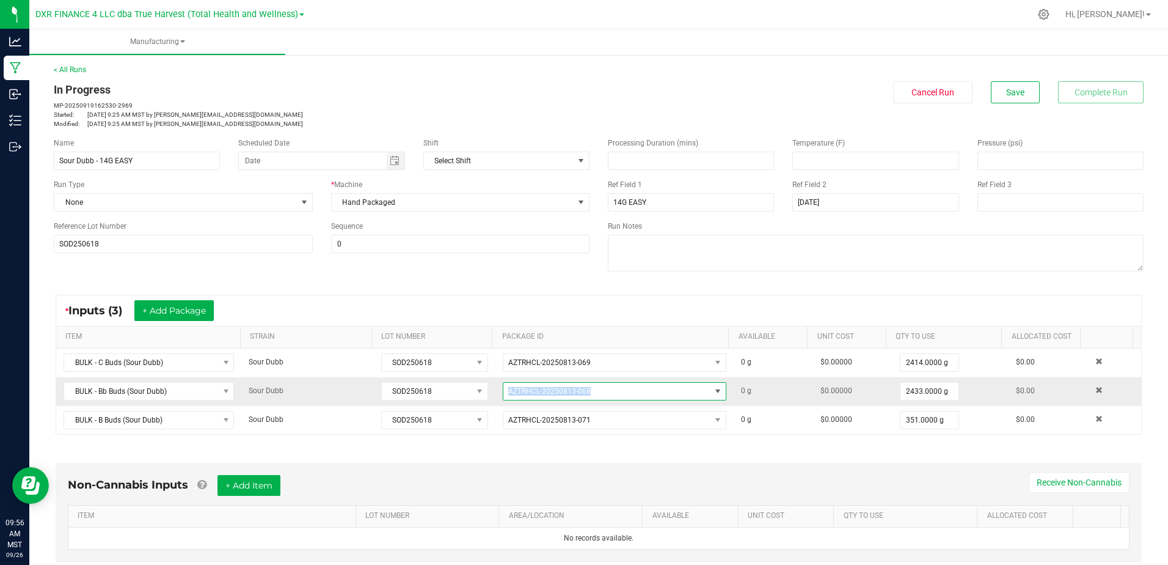
drag, startPoint x: 596, startPoint y: 389, endPoint x: 501, endPoint y: 397, distance: 95.0
click at [503, 397] on span "AZTRHCL-20250813-068" at bounding box center [606, 390] width 207 height 17
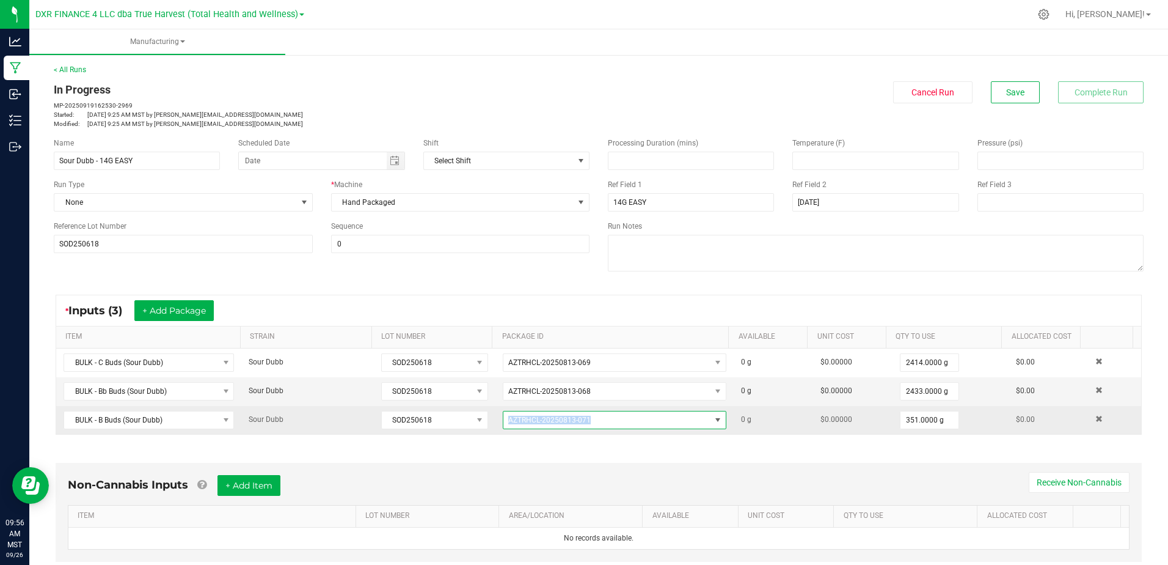
drag, startPoint x: 600, startPoint y: 417, endPoint x: 496, endPoint y: 423, distance: 104.7
click at [503, 423] on span "AZTRHCL-20250813-071" at bounding box center [606, 419] width 207 height 17
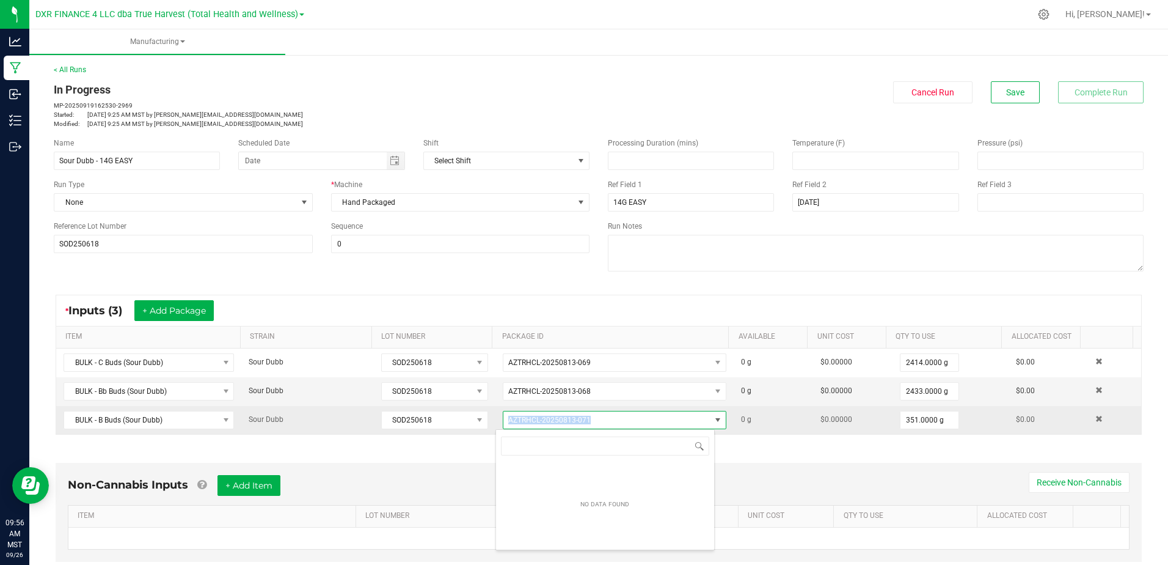
click at [503, 421] on span "AZTRHCL-20250813-071" at bounding box center [606, 419] width 207 height 17
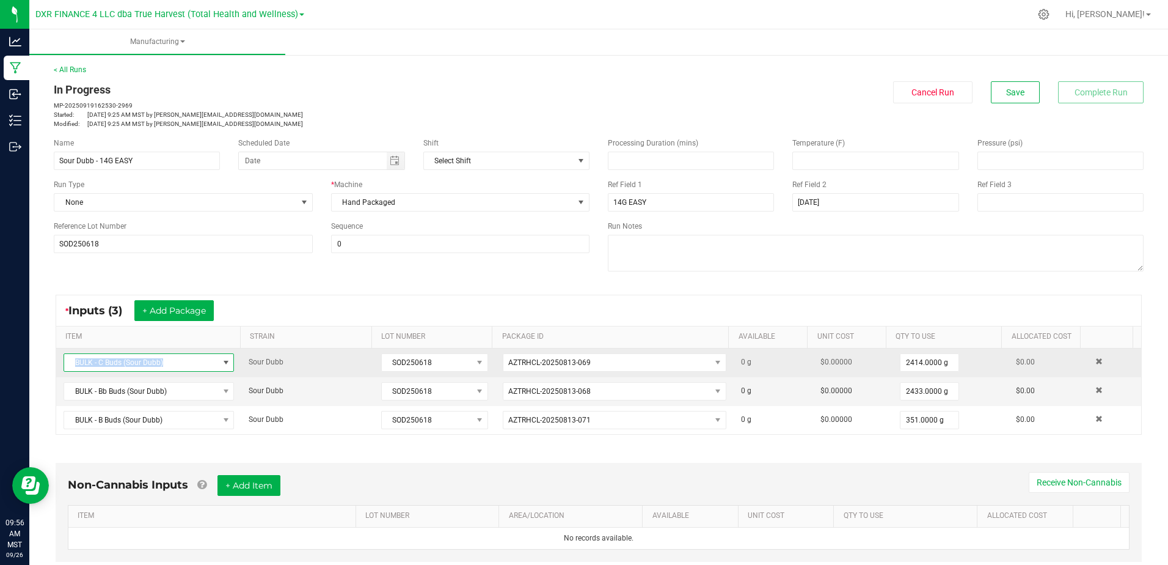
drag, startPoint x: 168, startPoint y: 368, endPoint x: 76, endPoint y: 365, distance: 92.3
click at [76, 365] on span "BULK - C Buds (Sour Dubb)" at bounding box center [141, 362] width 154 height 17
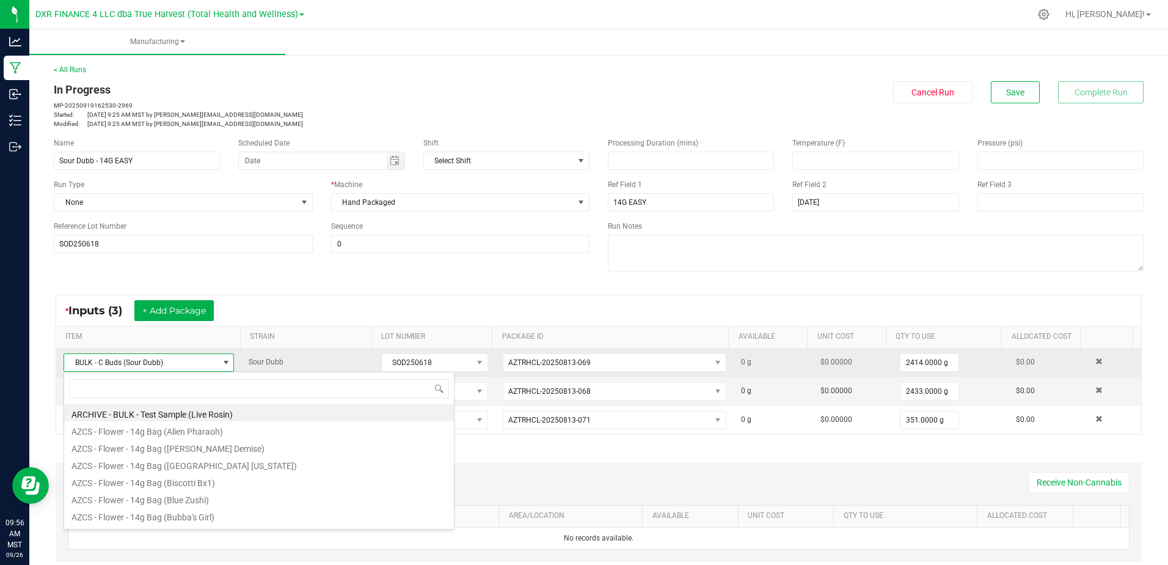
scroll to position [18, 166]
click at [72, 364] on span "BULK - C Buds (Sour Dubb)" at bounding box center [141, 362] width 154 height 17
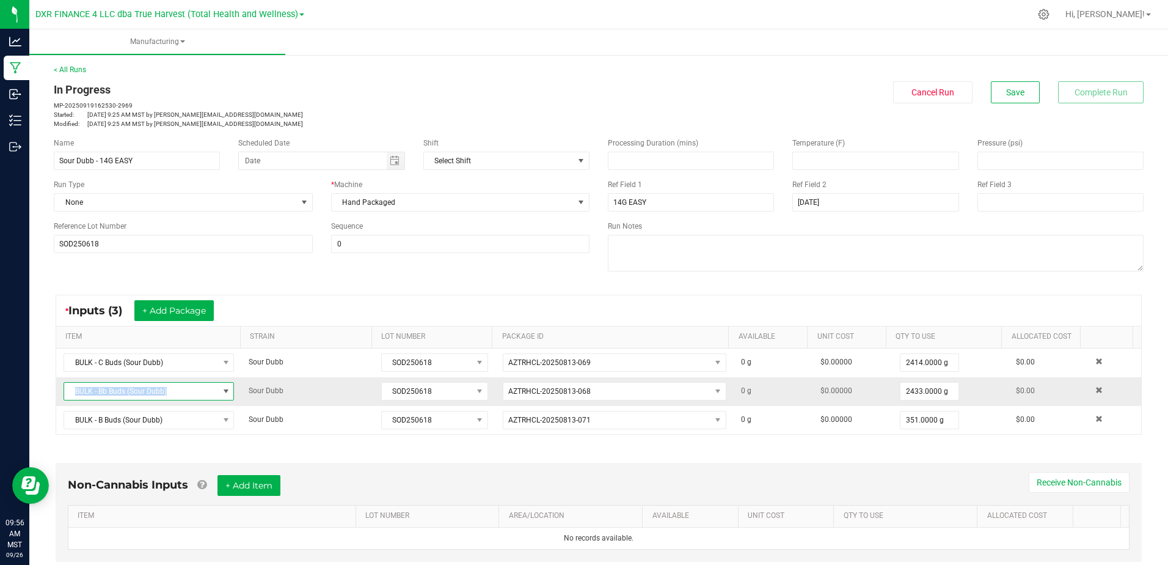
drag, startPoint x: 176, startPoint y: 396, endPoint x: 65, endPoint y: 394, distance: 110.6
click at [65, 394] on span "BULK - Bb Buds (Sour Dubb)" at bounding box center [141, 390] width 154 height 17
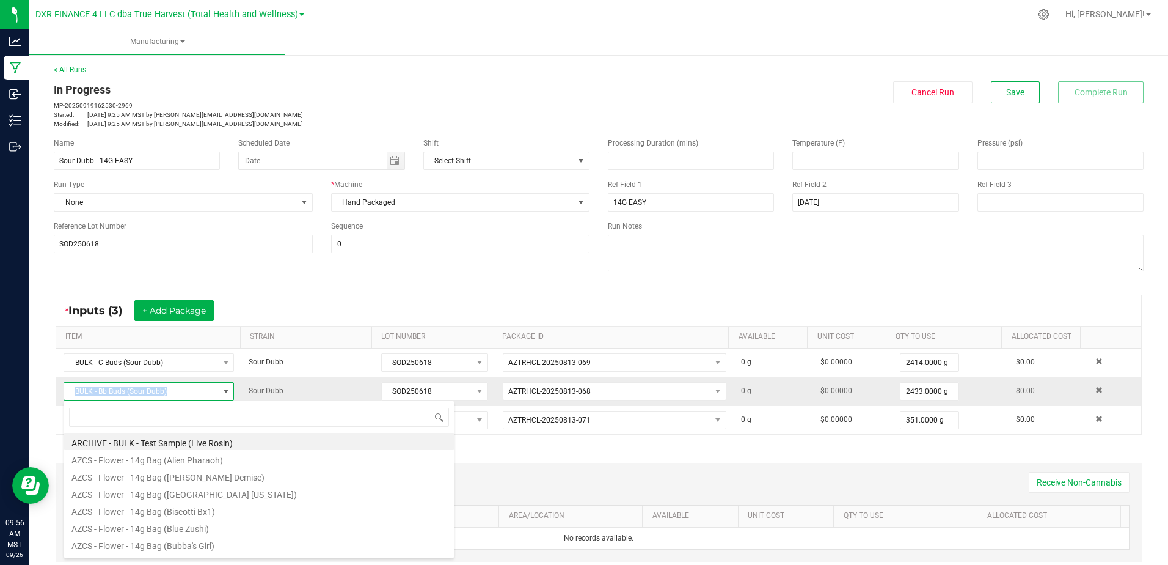
drag, startPoint x: 65, startPoint y: 394, endPoint x: 59, endPoint y: 395, distance: 6.1
click at [59, 395] on td "BULK - Bb Buds (Sour Dubb)" at bounding box center [148, 391] width 185 height 29
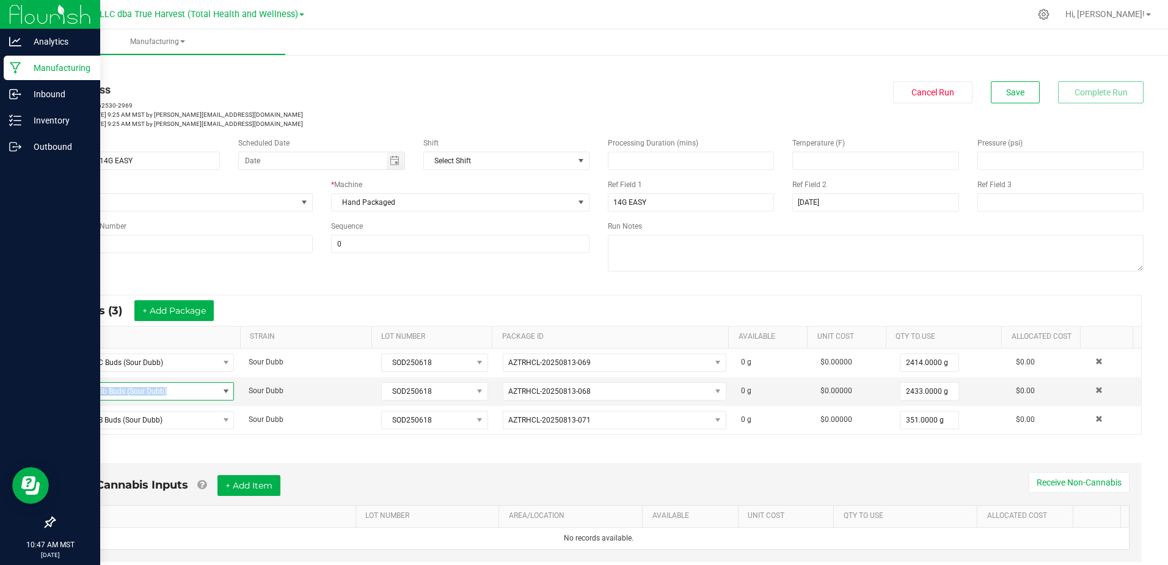
scroll to position [246, 0]
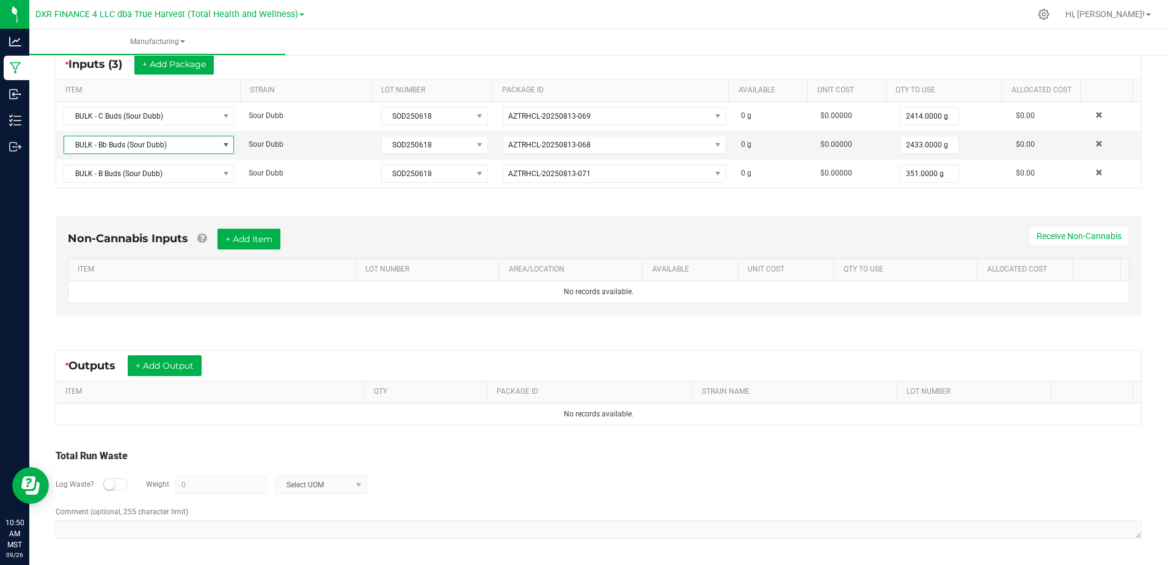
click at [1136, 355] on div "* Outputs + Add Output ITEM QTY PACKAGE ID STRAIN NAME LOT NUMBER No records av…" at bounding box center [599, 387] width 1108 height 98
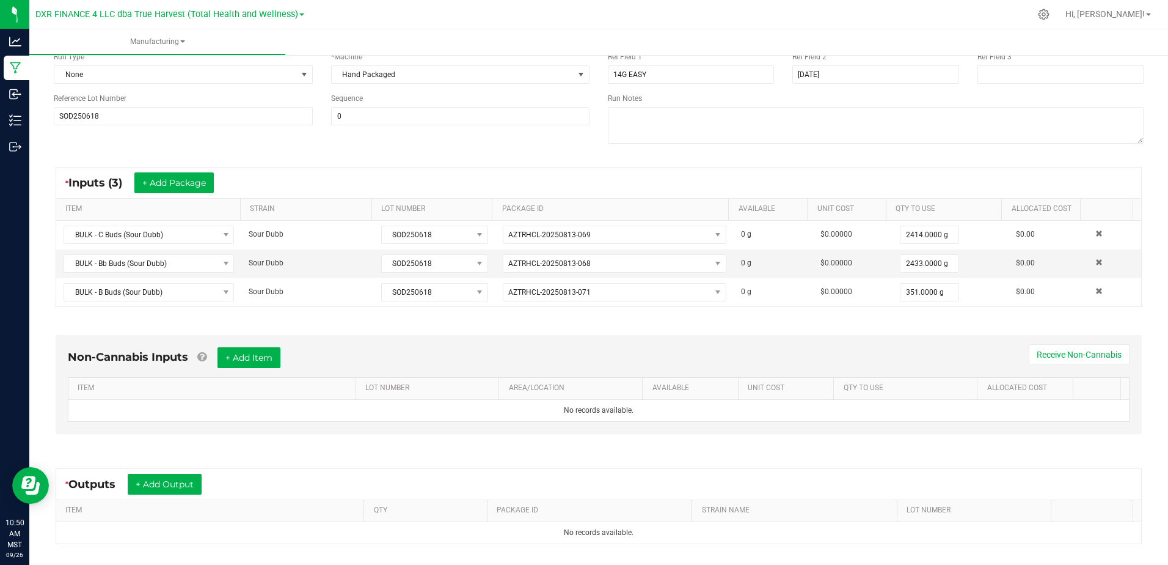
scroll to position [0, 0]
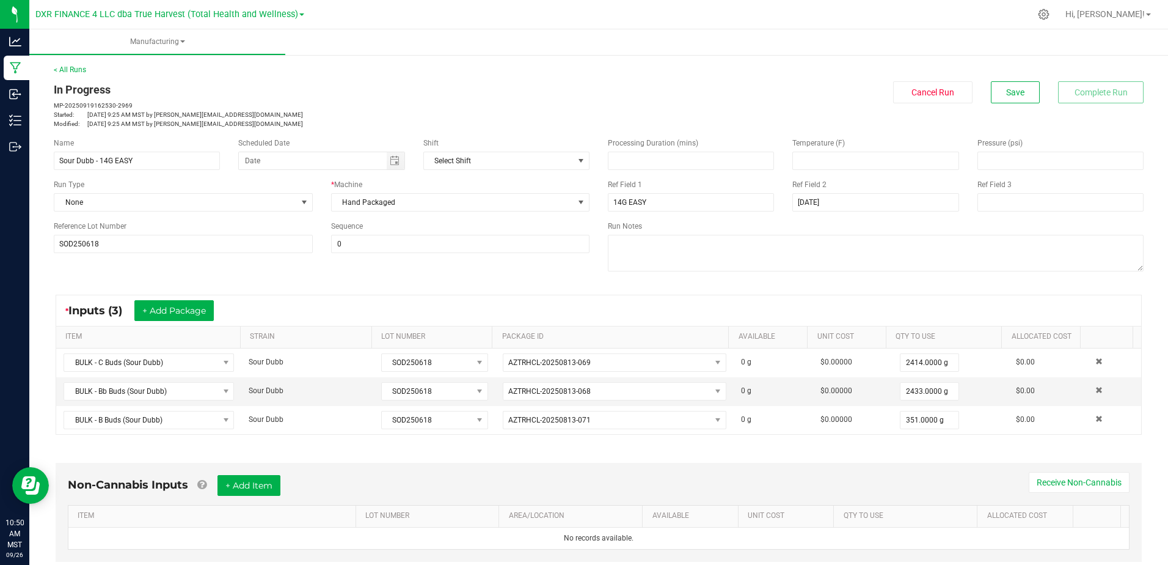
drag, startPoint x: 1133, startPoint y: 374, endPoint x: 1141, endPoint y: 392, distance: 19.4
drag, startPoint x: 1141, startPoint y: 392, endPoint x: 422, endPoint y: 87, distance: 780.5
click at [422, 87] on div "In Progress" at bounding box center [322, 89] width 536 height 16
